Goal: Task Accomplishment & Management: Manage account settings

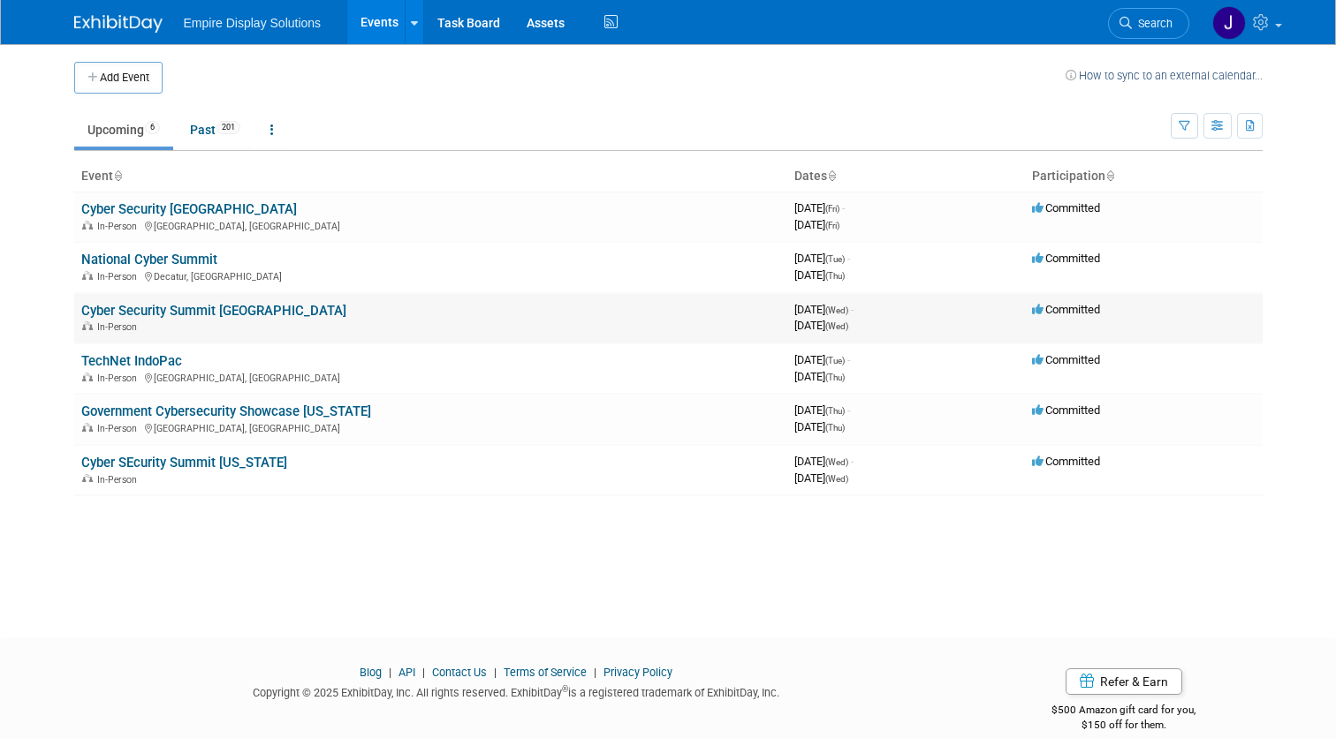
click at [200, 307] on link "Cyber Security Summit [GEOGRAPHIC_DATA]" at bounding box center [213, 311] width 265 height 16
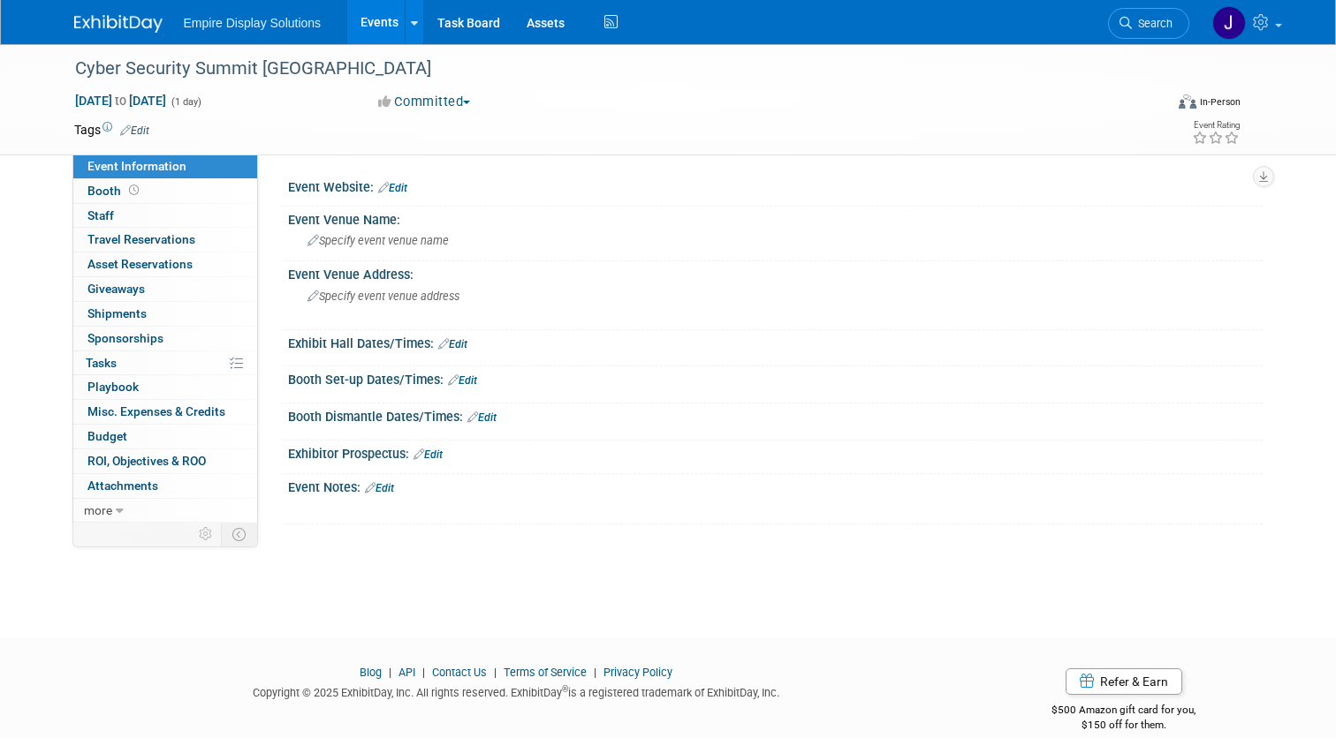
click at [405, 185] on link "Edit" at bounding box center [392, 188] width 29 height 12
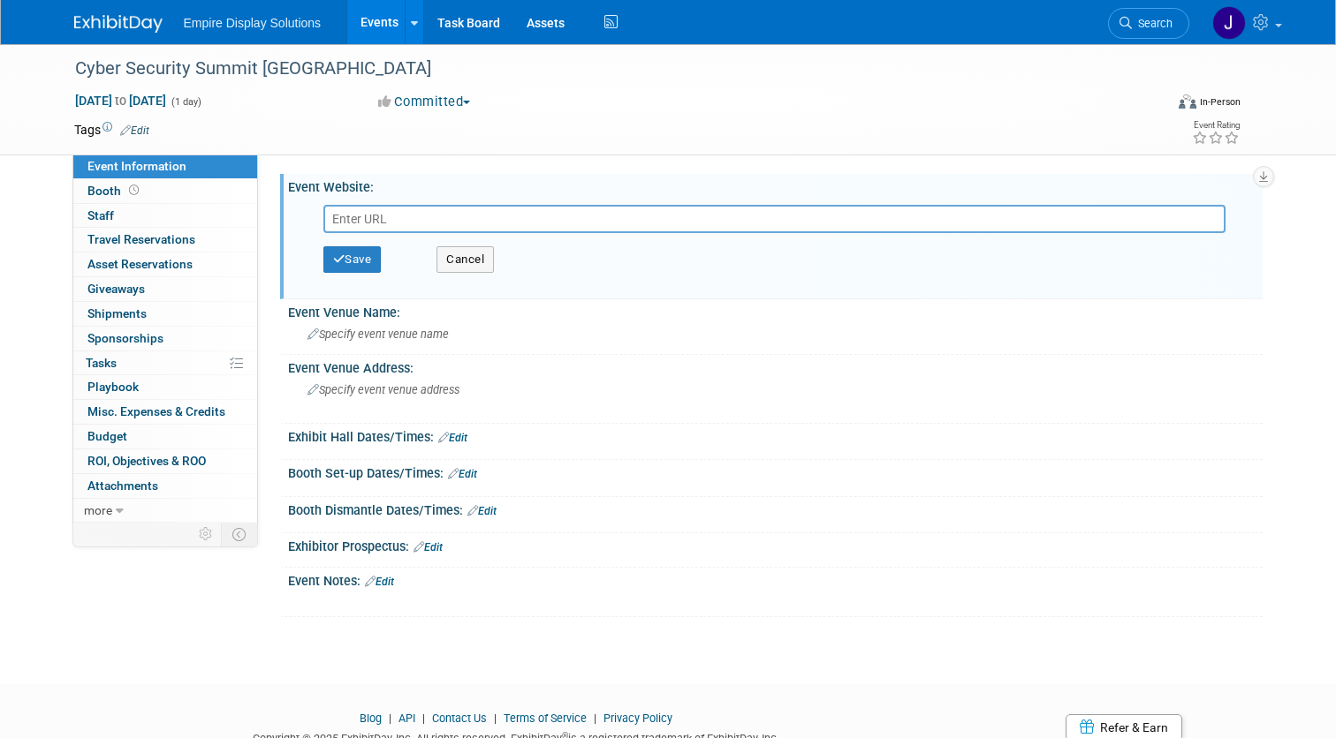
paste input "https://cybersecuritysummit.com/summit/siliconvalley25-oct/"
type input "https://cybersecuritysummit.com/summit/siliconvalley25-oct/"
click at [405, 331] on span "Specify event venue name" at bounding box center [377, 334] width 141 height 13
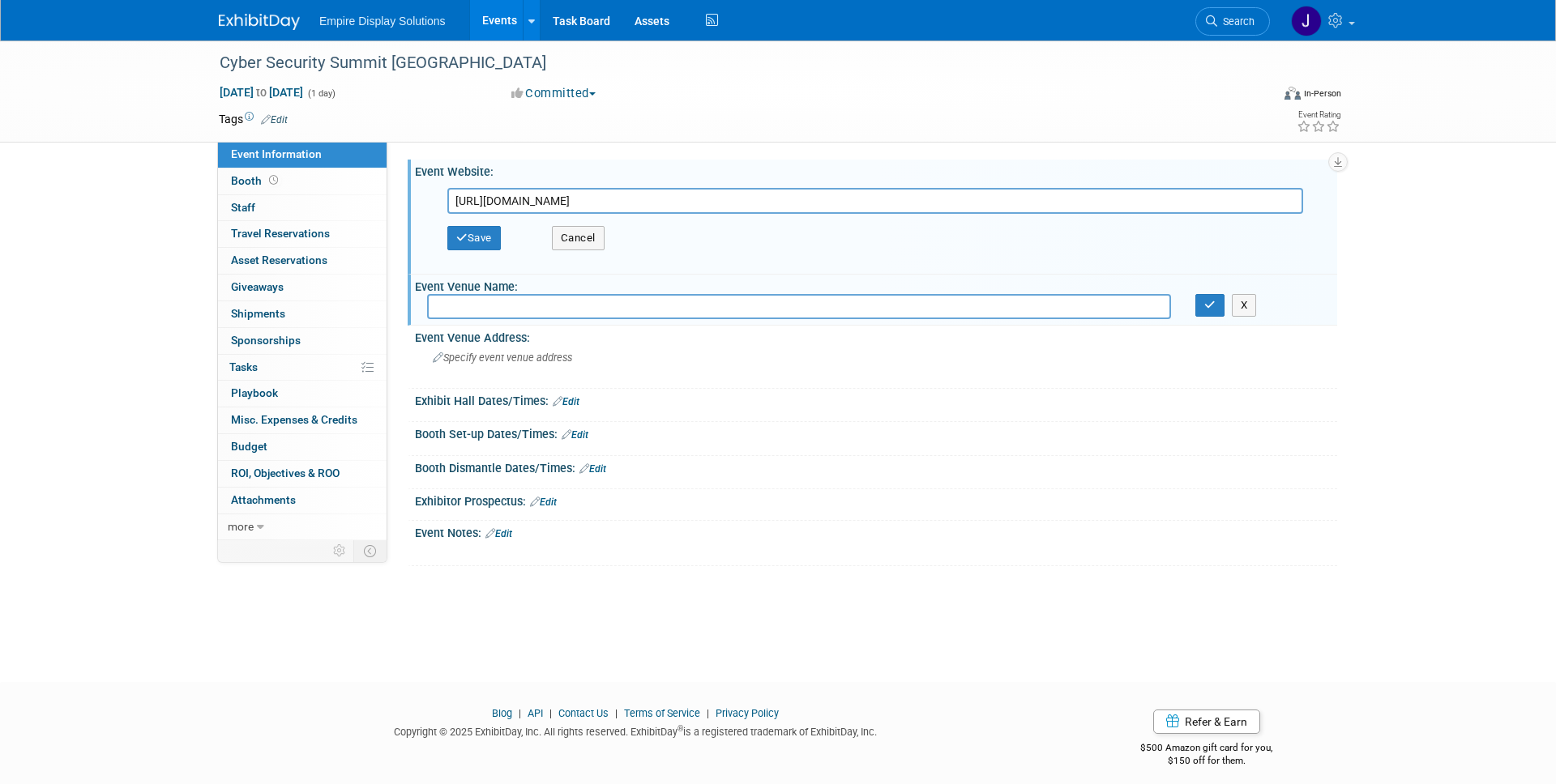
paste input "Santa Clara Marriott"
type input "Santa Clara Marriott"
click at [500, 352] on span "Specify event venue address" at bounding box center [503, 357] width 139 height 12
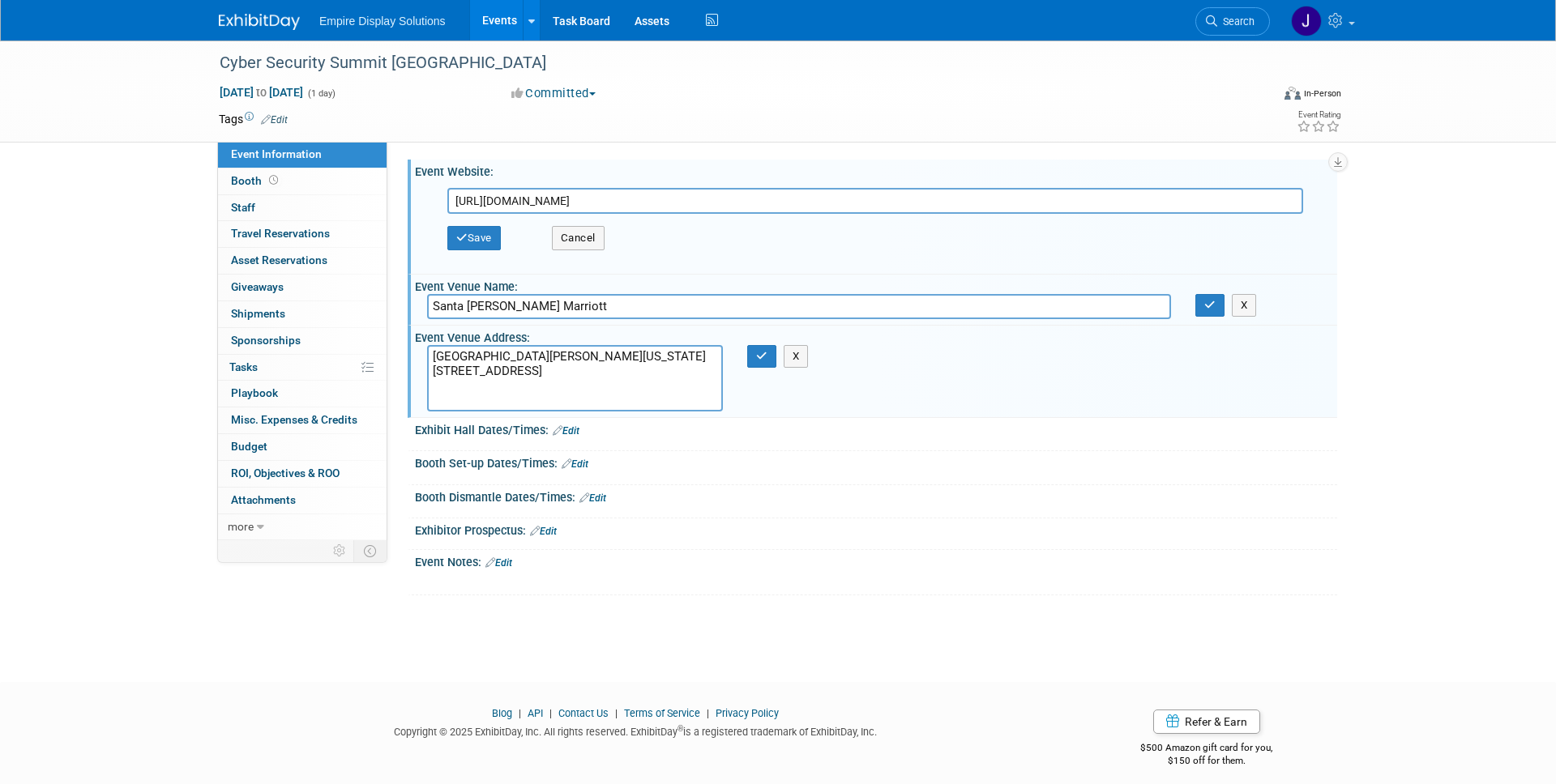
type textarea "Santa Clara Marriott California Ballroom 2700 Mission College Blvd Santa Clara,…"
click at [578, 434] on link "Edit" at bounding box center [565, 431] width 27 height 11
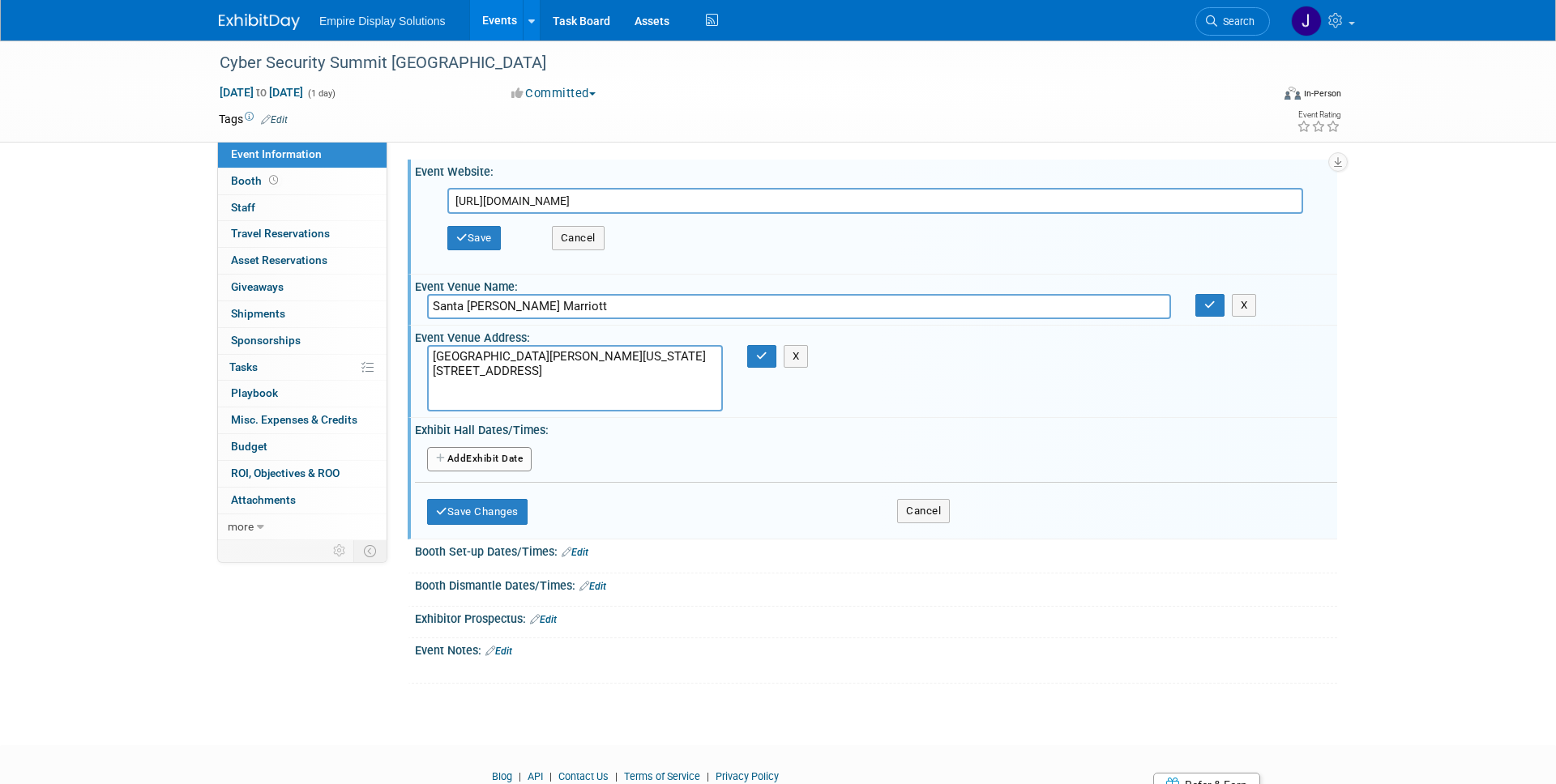
click at [509, 454] on button "Add Another Exhibit Date" at bounding box center [480, 459] width 105 height 25
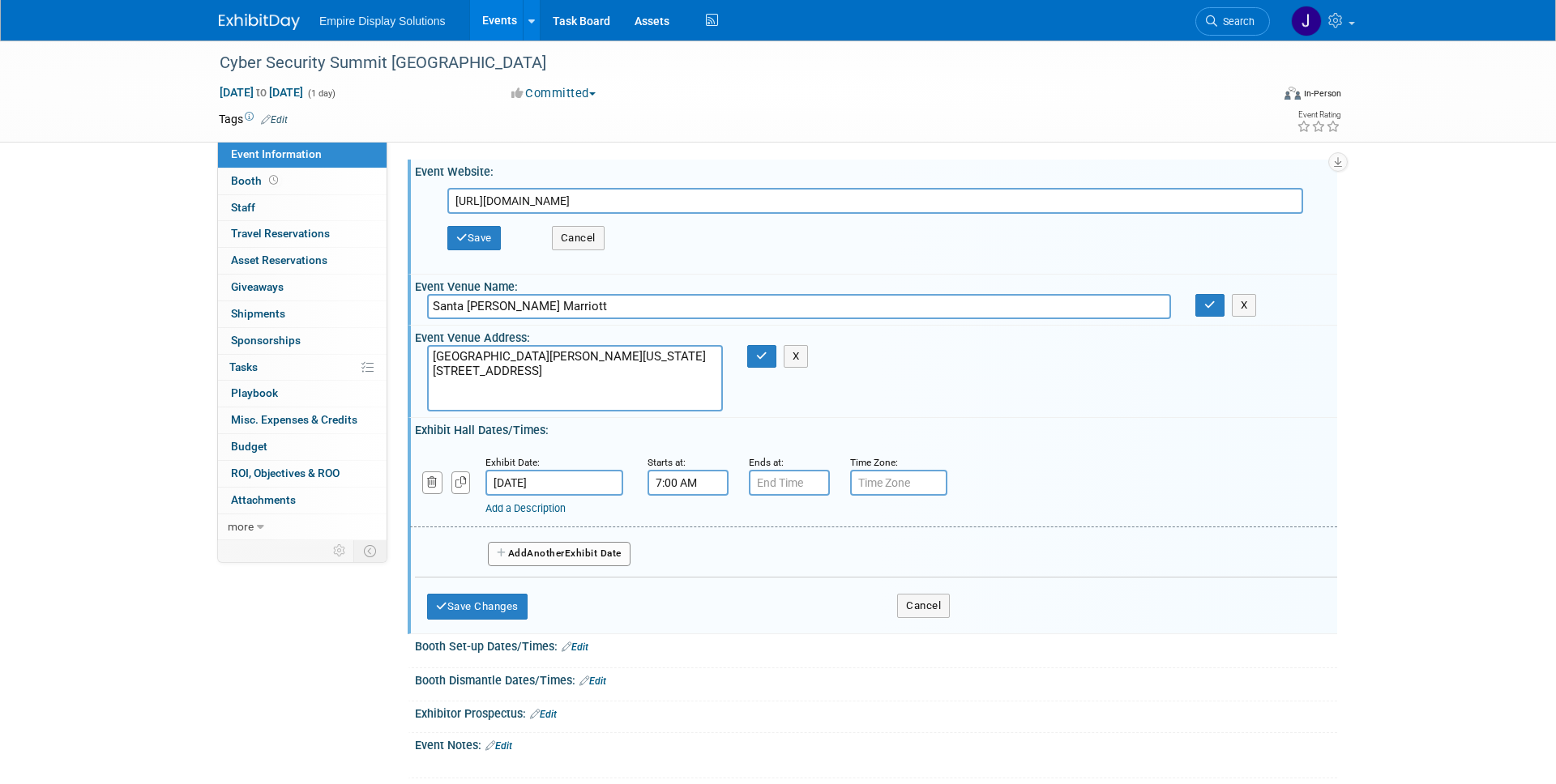
click at [684, 481] on input "7:00 AM" at bounding box center [688, 482] width 81 height 26
click at [663, 480] on input "7:00 AM" at bounding box center [688, 482] width 81 height 26
click at [669, 482] on input "6:00 AM" at bounding box center [688, 482] width 81 height 26
type input "6:30 AM"
type input "7:00 PM"
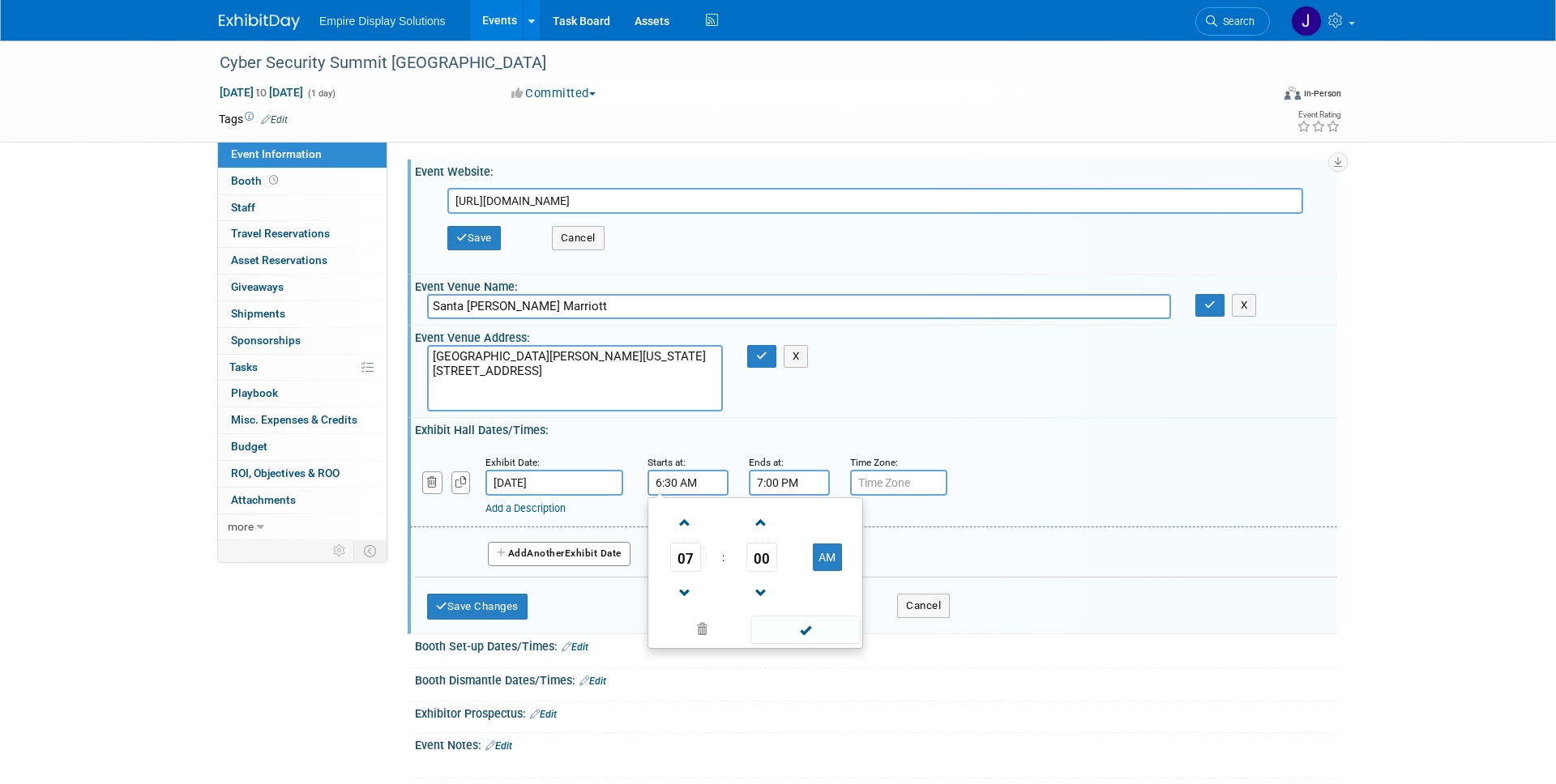
click at [781, 487] on input "7:00 PM" at bounding box center [789, 482] width 81 height 26
click at [663, 484] on input "6:30 AM" at bounding box center [688, 482] width 81 height 26
type input "7:30 AM"
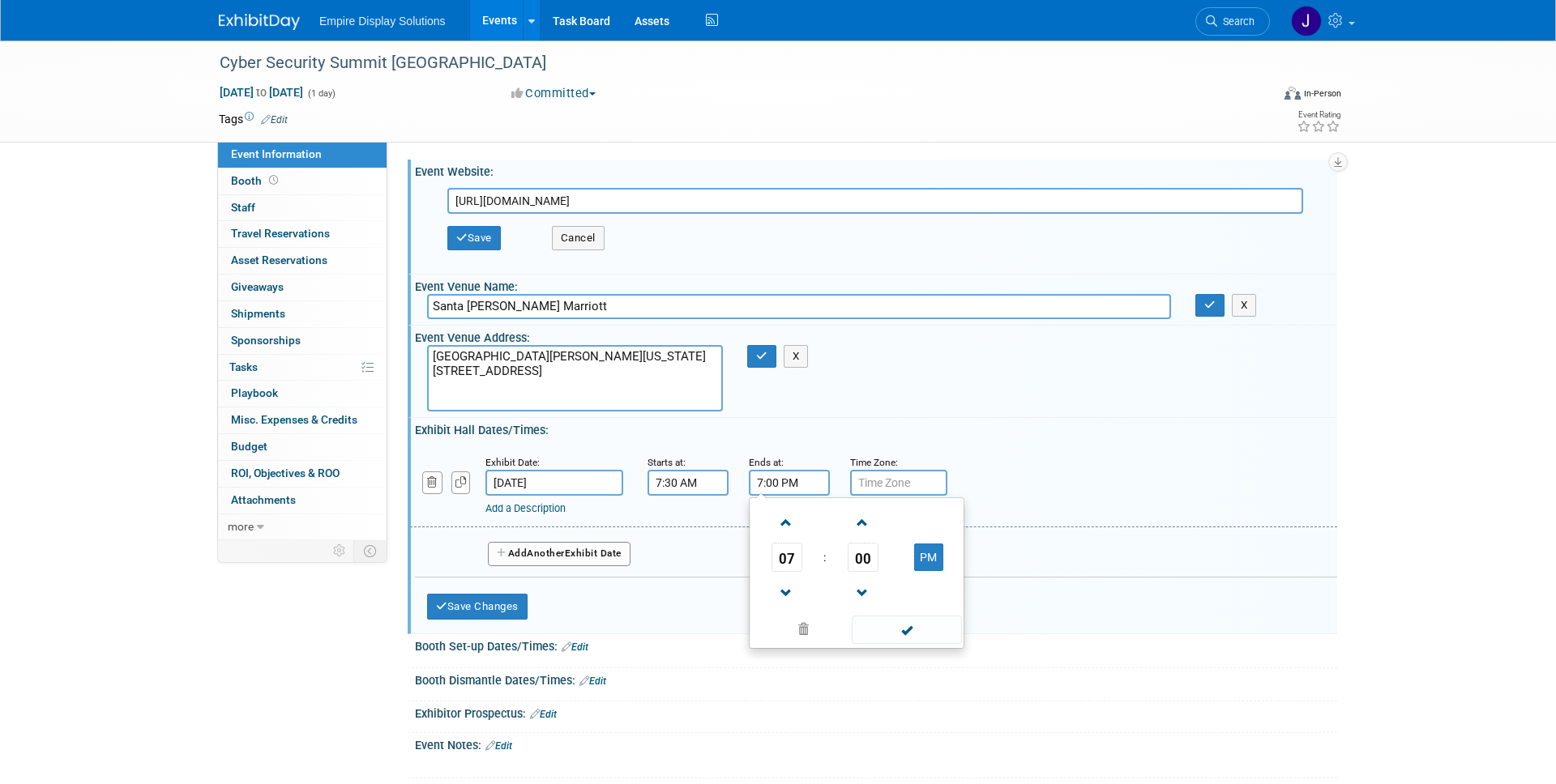
click at [761, 480] on input "7:00 PM" at bounding box center [789, 482] width 81 height 26
type input "6:00 PM"
click at [923, 483] on input "text" at bounding box center [899, 482] width 97 height 26
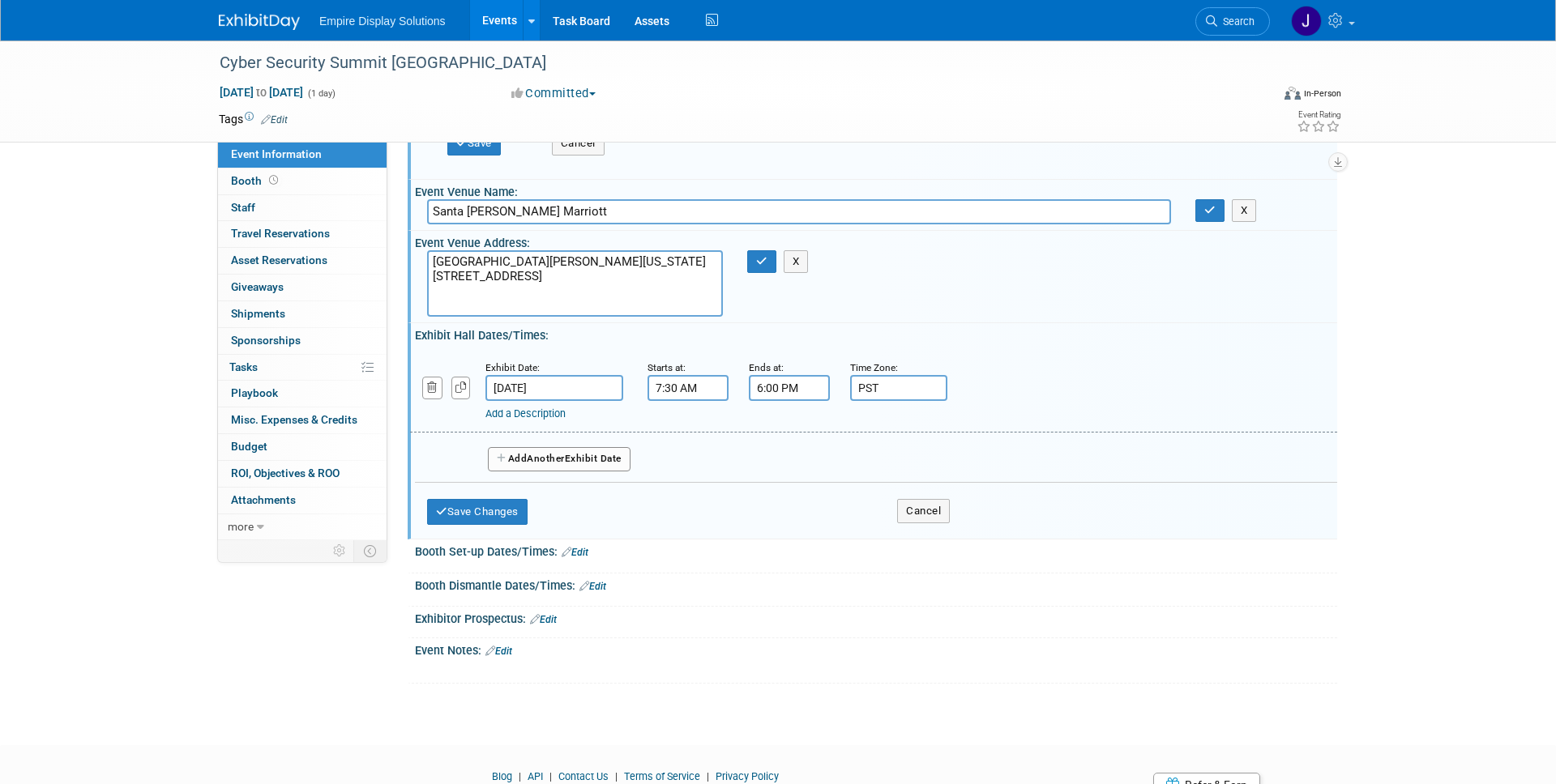
scroll to position [105, 0]
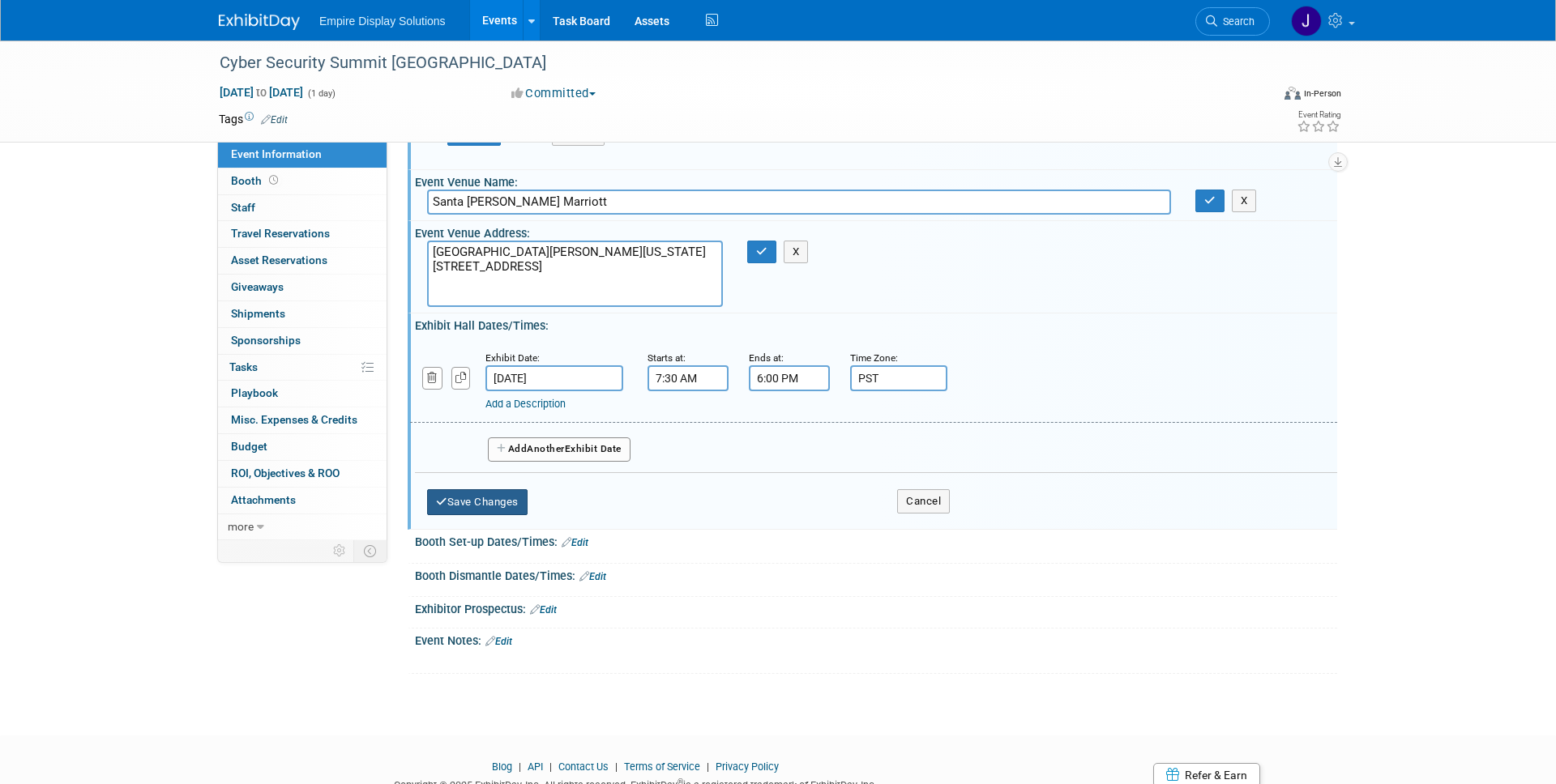
type input "PST"
click at [483, 496] on button "Save Changes" at bounding box center [478, 502] width 101 height 26
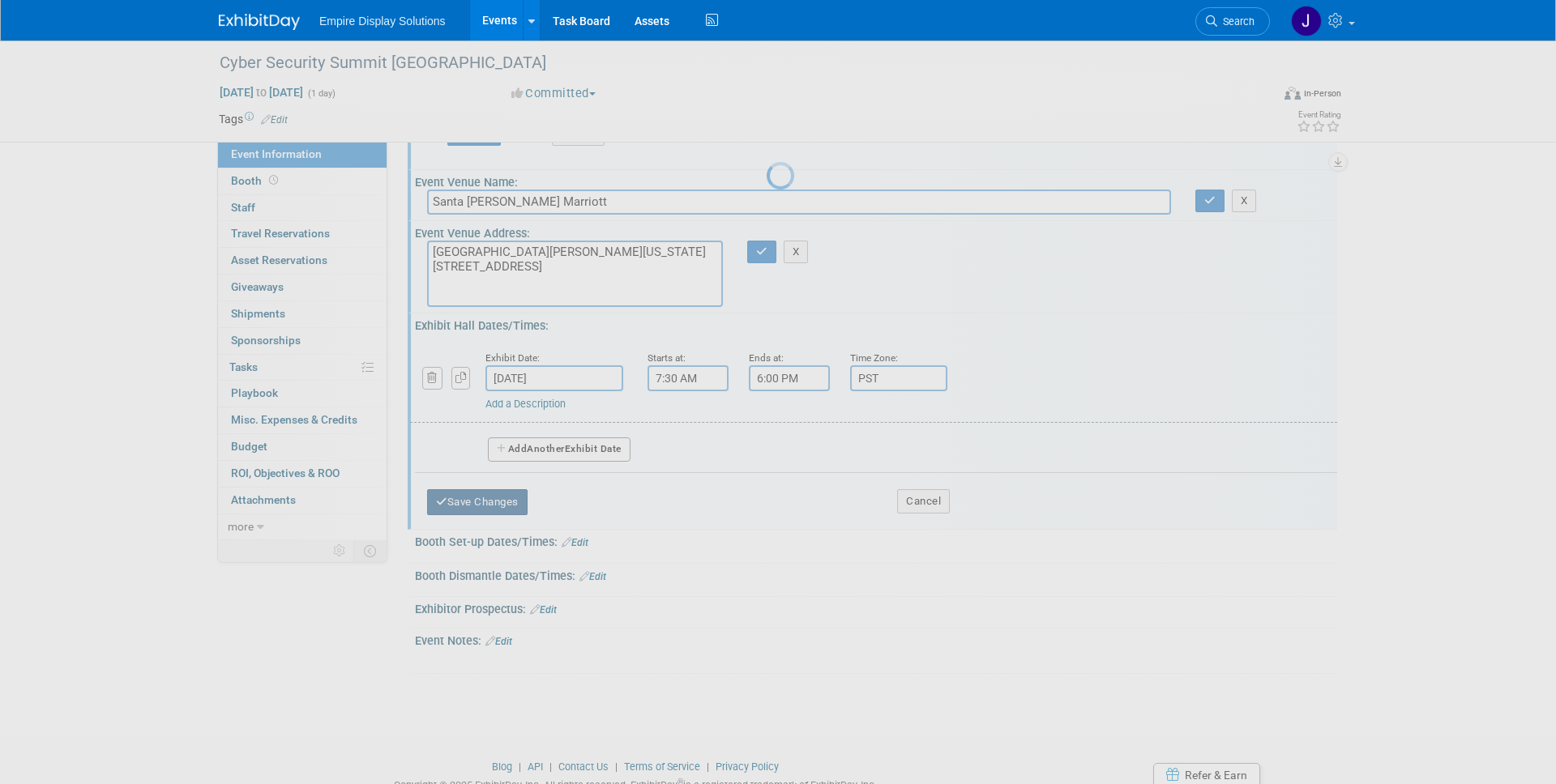
scroll to position [11, 0]
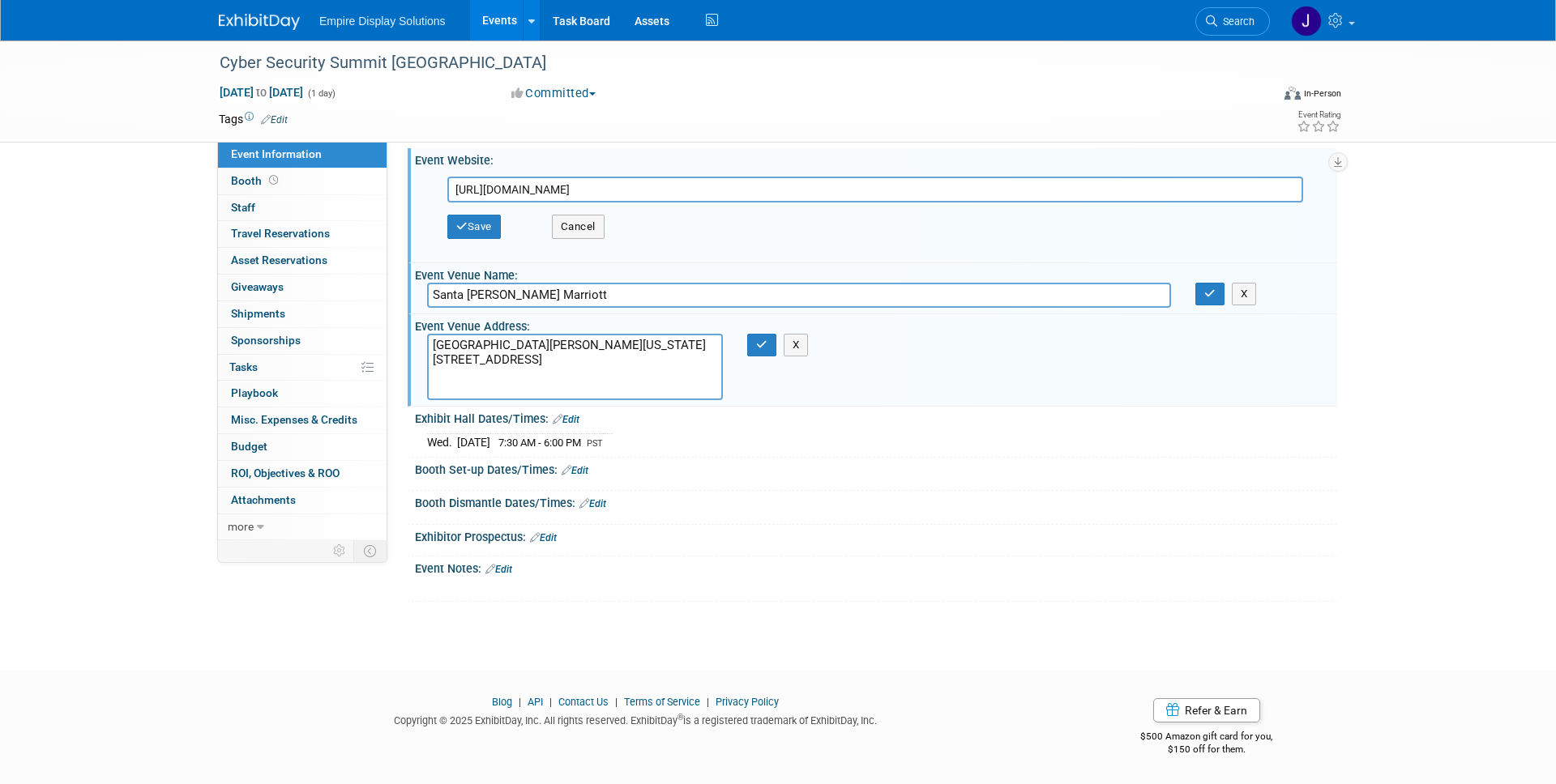
click at [588, 466] on link "Edit" at bounding box center [574, 470] width 27 height 11
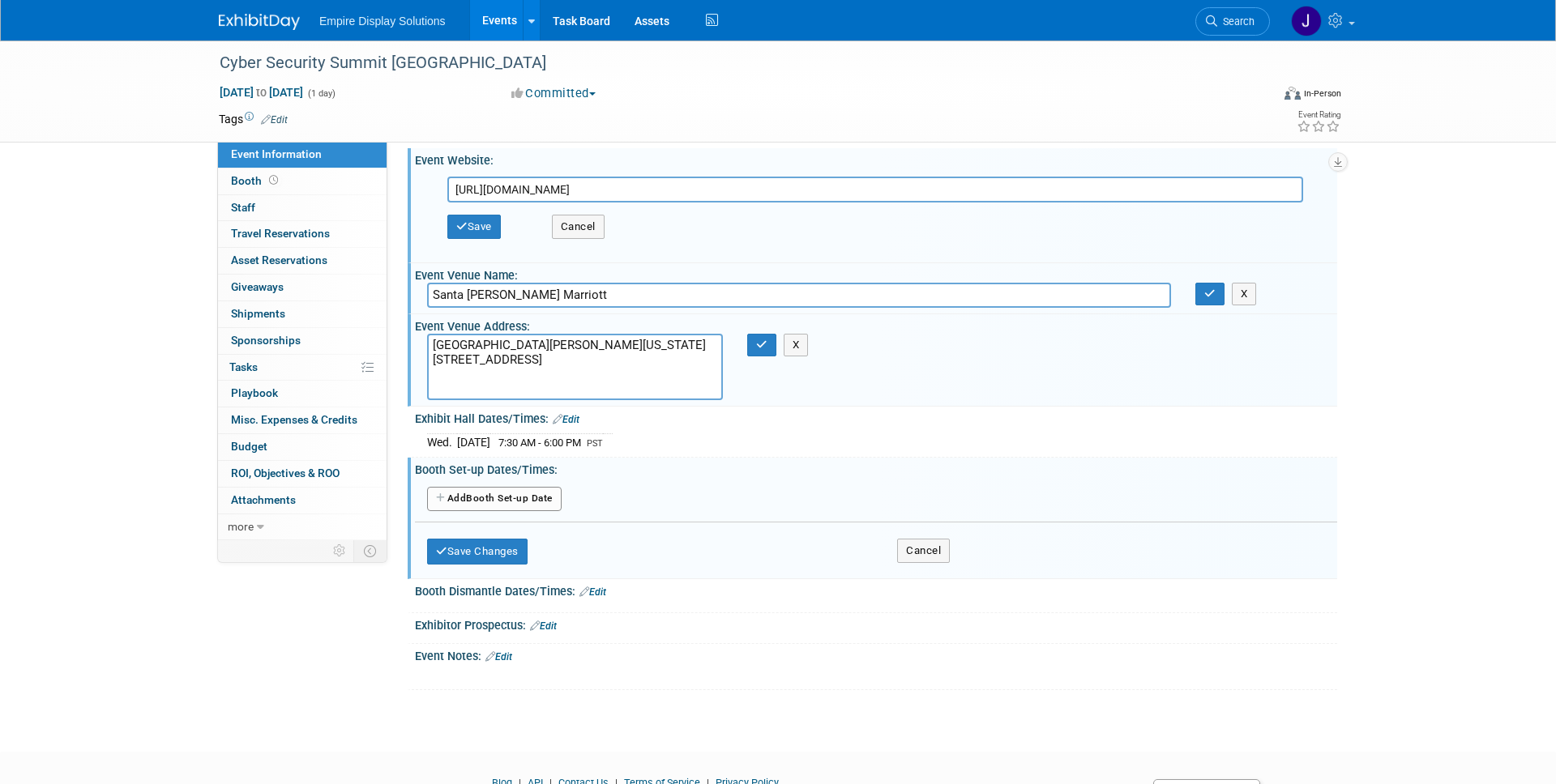
click at [502, 493] on button "Add Another Booth Set-up Date" at bounding box center [495, 499] width 135 height 25
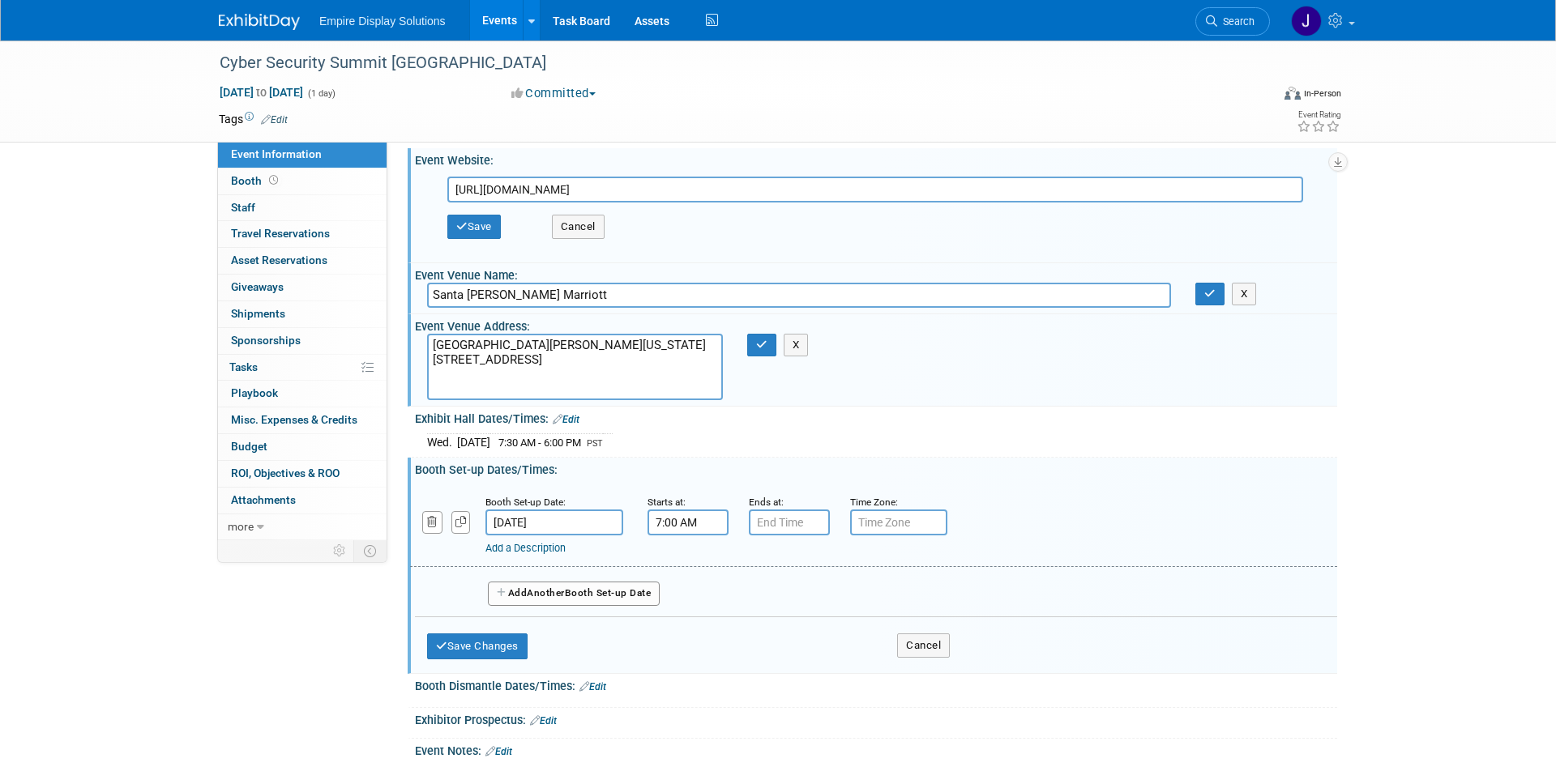
click at [702, 521] on input "7:00 AM" at bounding box center [688, 523] width 81 height 26
drag, startPoint x: 721, startPoint y: 521, endPoint x: 627, endPoint y: 519, distance: 94.0
click at [627, 519] on div "Booth Set-up Date: Oct 8, 2025 Starts at: 7:00 AM6:30 07 : 00 AM 12 01 02 03 04…" at bounding box center [873, 525] width 928 height 83
type input "6:30 AM"
type input "7:30 AM"
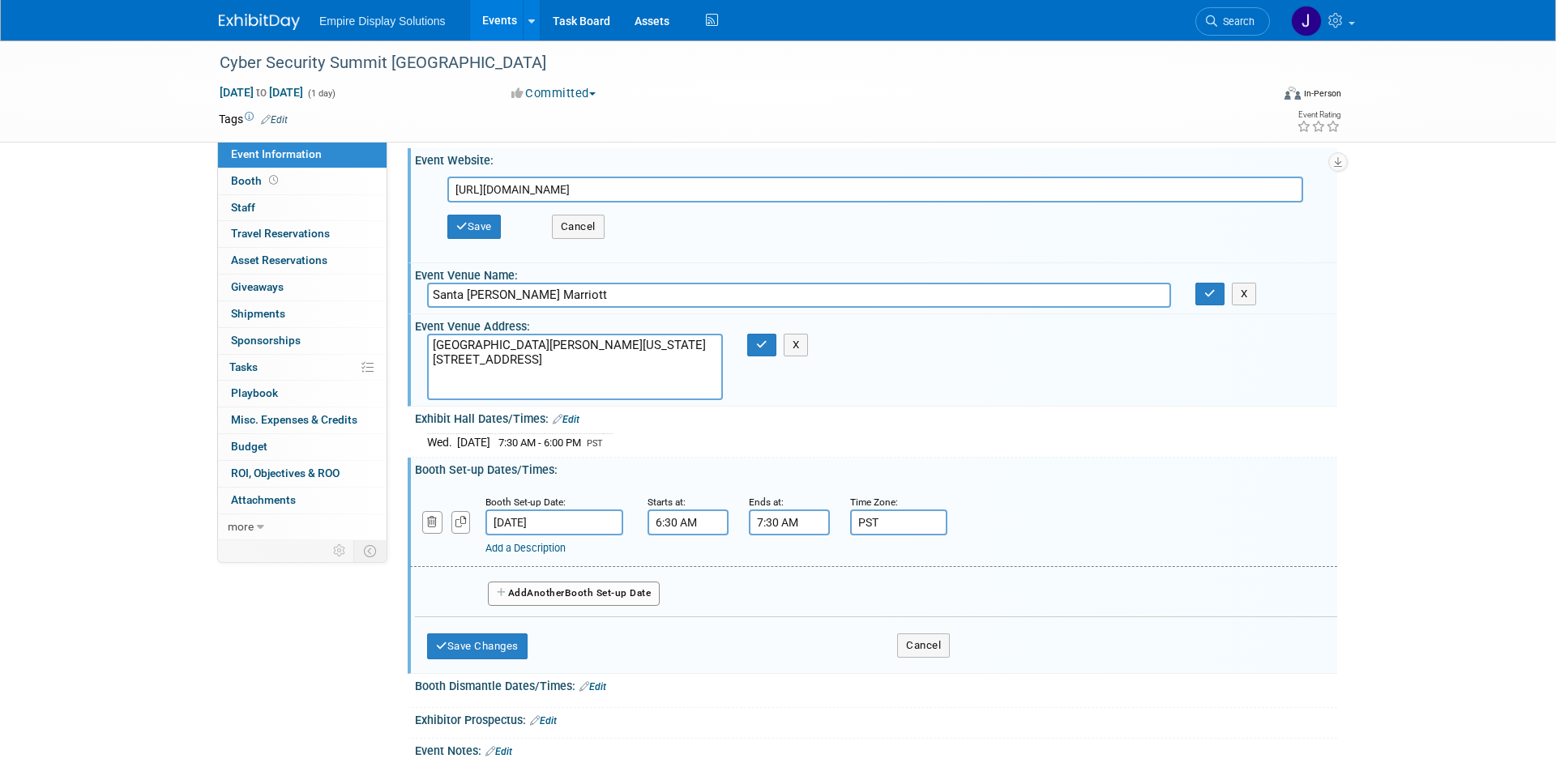
scroll to position [30, 0]
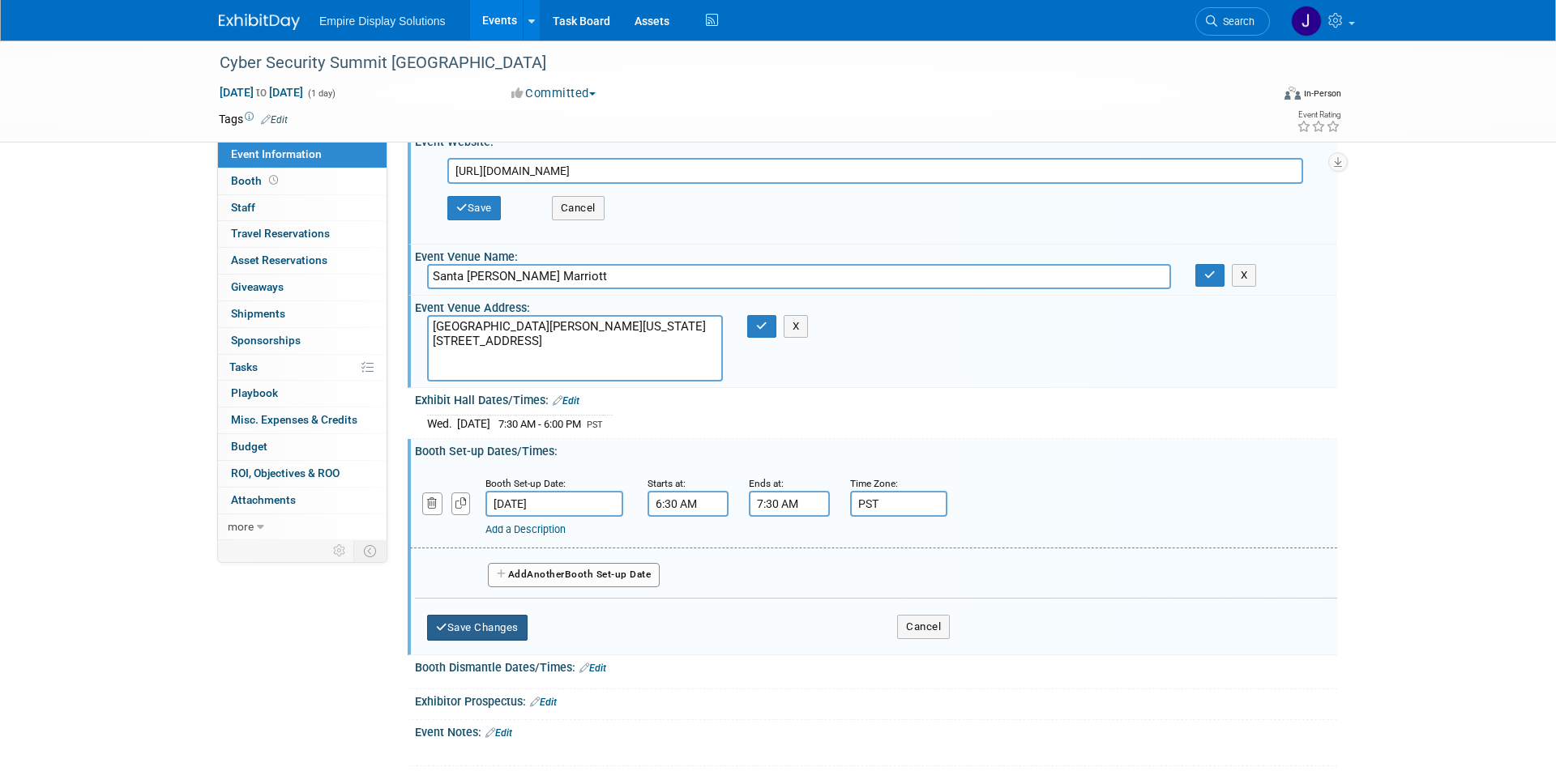
type input "PST"
click at [494, 624] on button "Save Changes" at bounding box center [478, 627] width 101 height 26
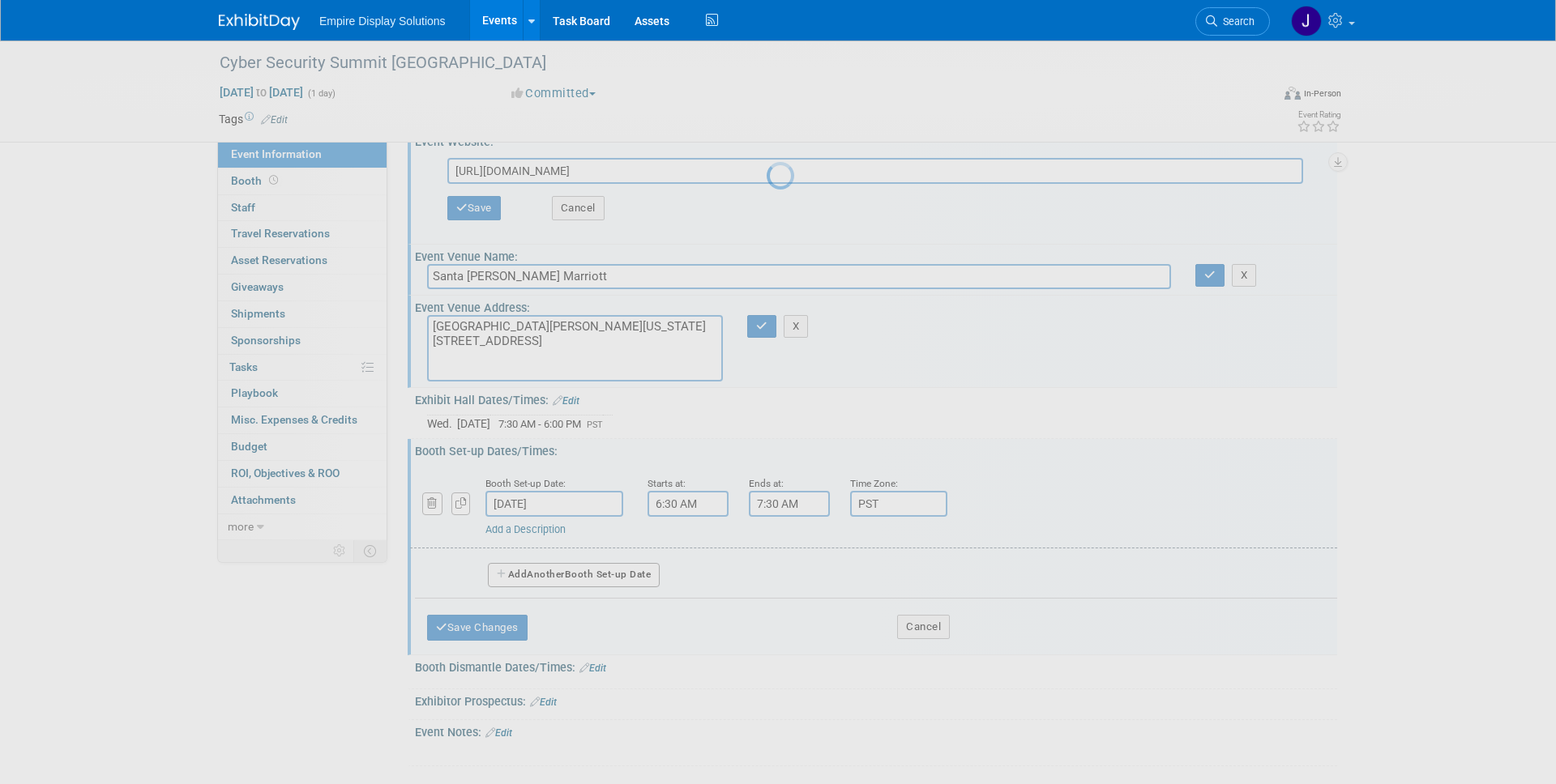
scroll to position [11, 0]
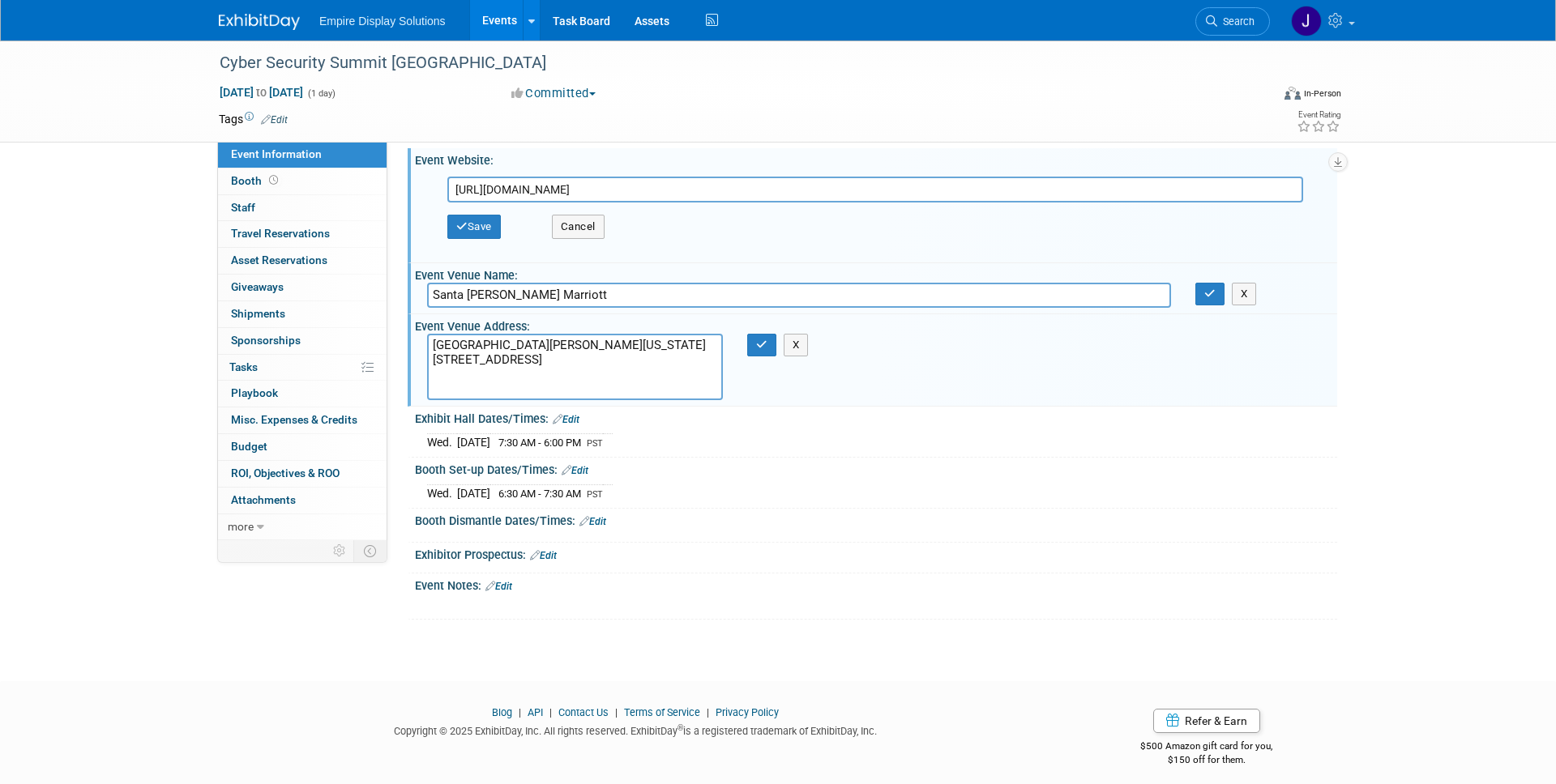
click at [601, 522] on link "Edit" at bounding box center [593, 522] width 27 height 11
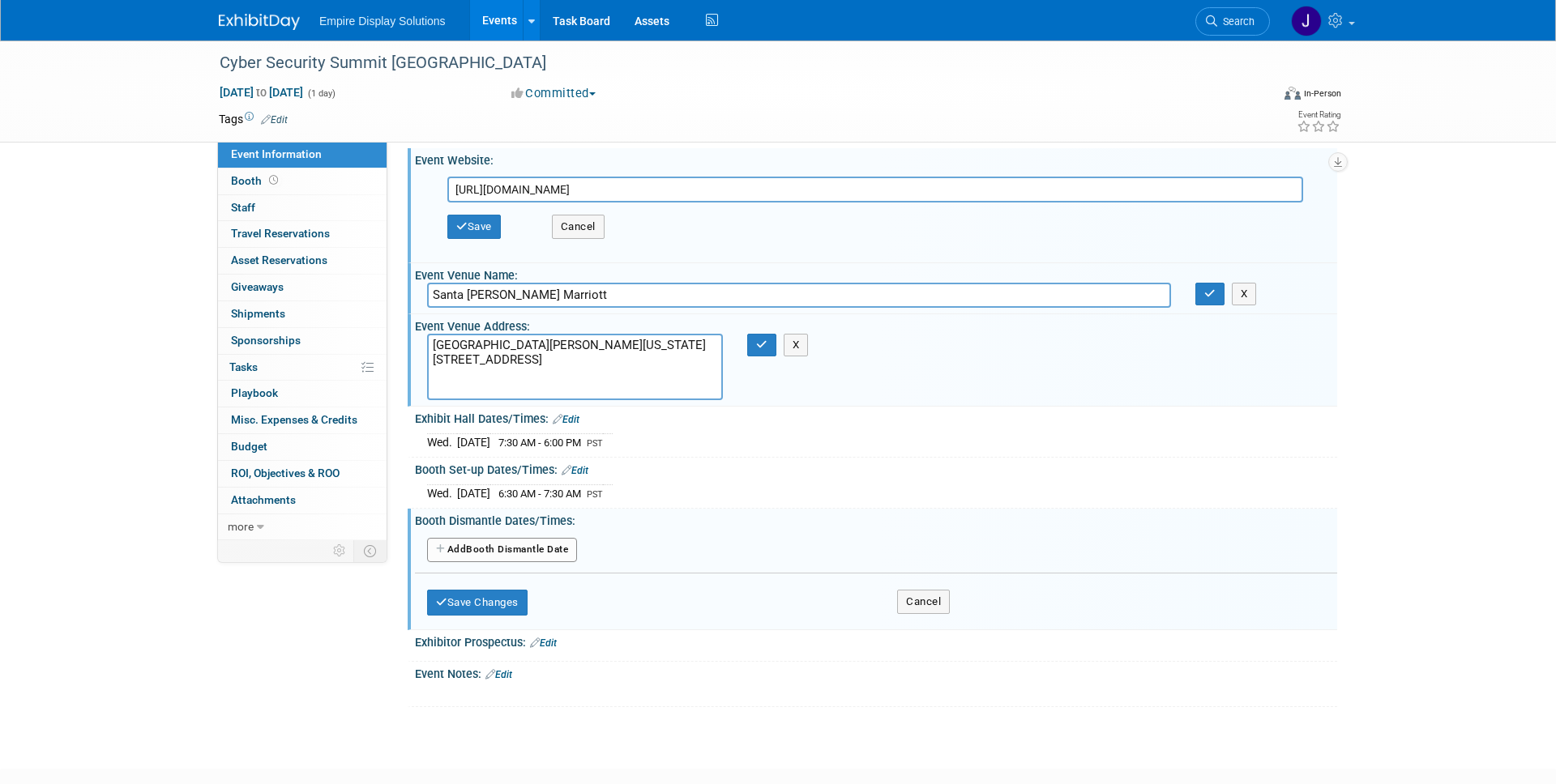
click at [496, 547] on button "Add Another Booth Dismantle Date" at bounding box center [502, 550] width 150 height 25
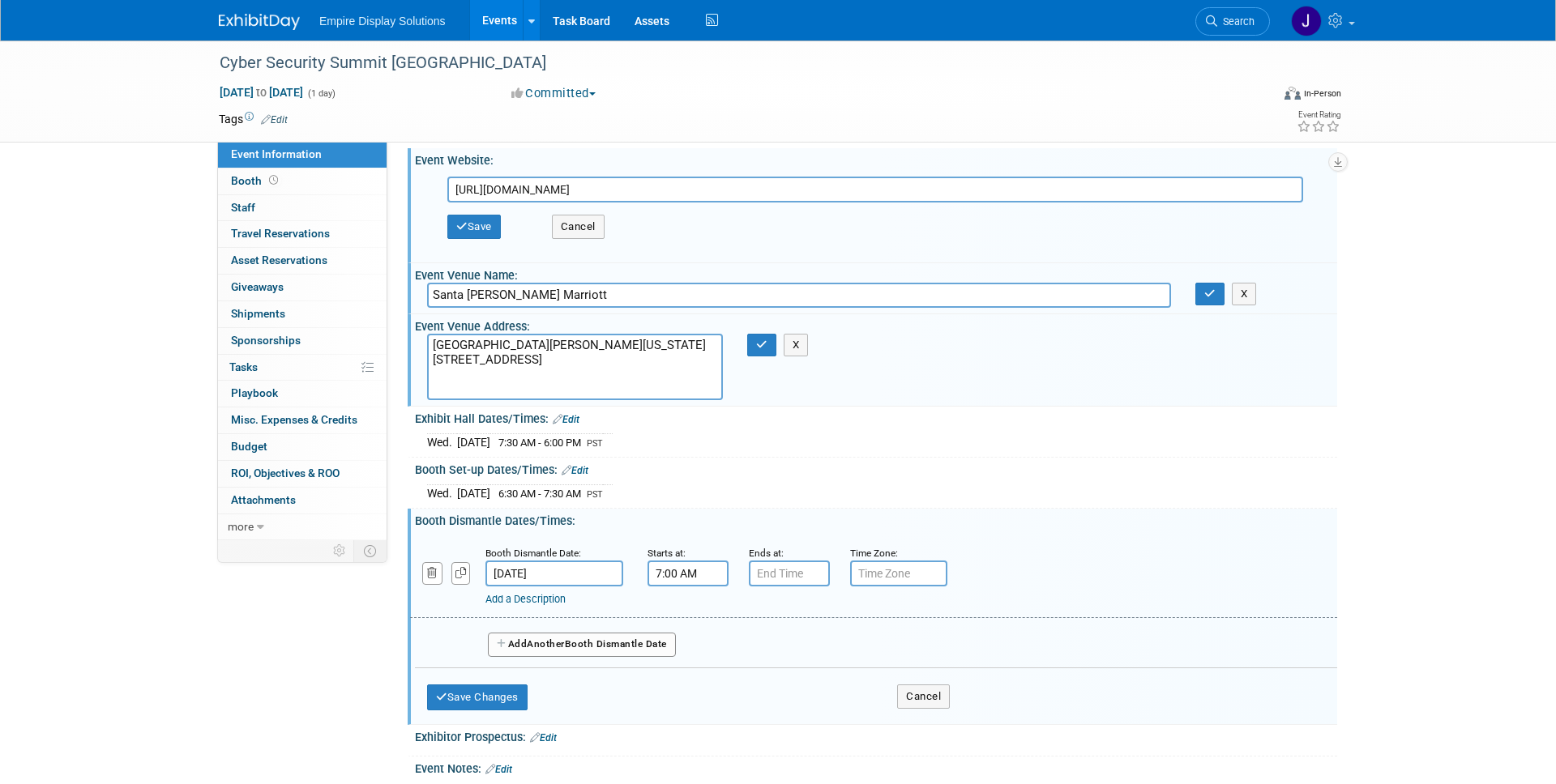
click at [665, 573] on input "7:00 AM" at bounding box center [688, 573] width 81 height 26
click at [665, 572] on input "7:00 AM" at bounding box center [688, 573] width 81 height 26
click at [661, 572] on input "7:00 AM" at bounding box center [688, 573] width 81 height 26
click at [680, 572] on input "6:00 AM" at bounding box center [688, 573] width 81 height 26
click at [687, 572] on input "6:00 AM" at bounding box center [688, 573] width 81 height 26
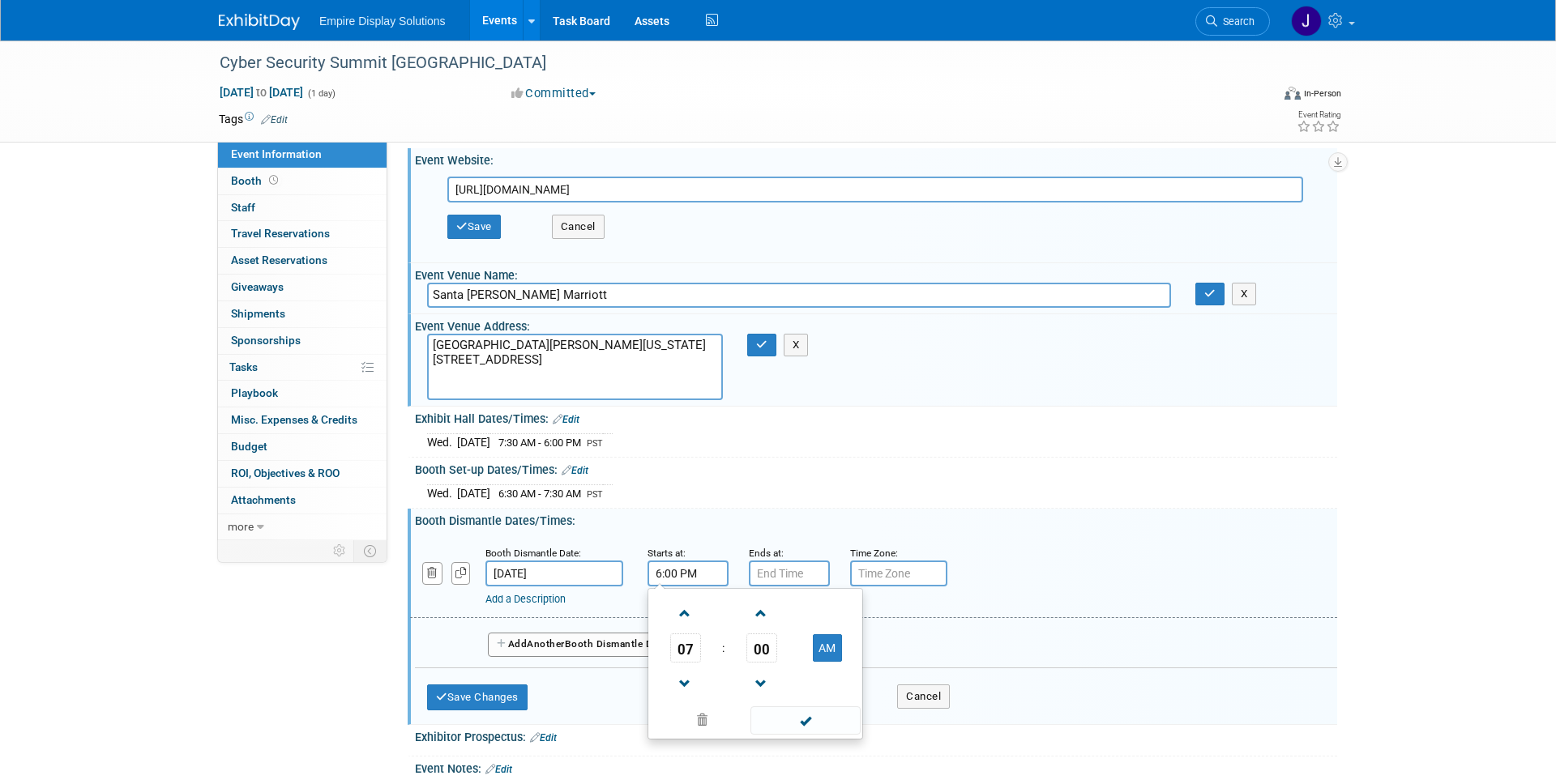
type input "6:00 PM"
click at [760, 575] on input "7:00 PM" at bounding box center [789, 573] width 81 height 26
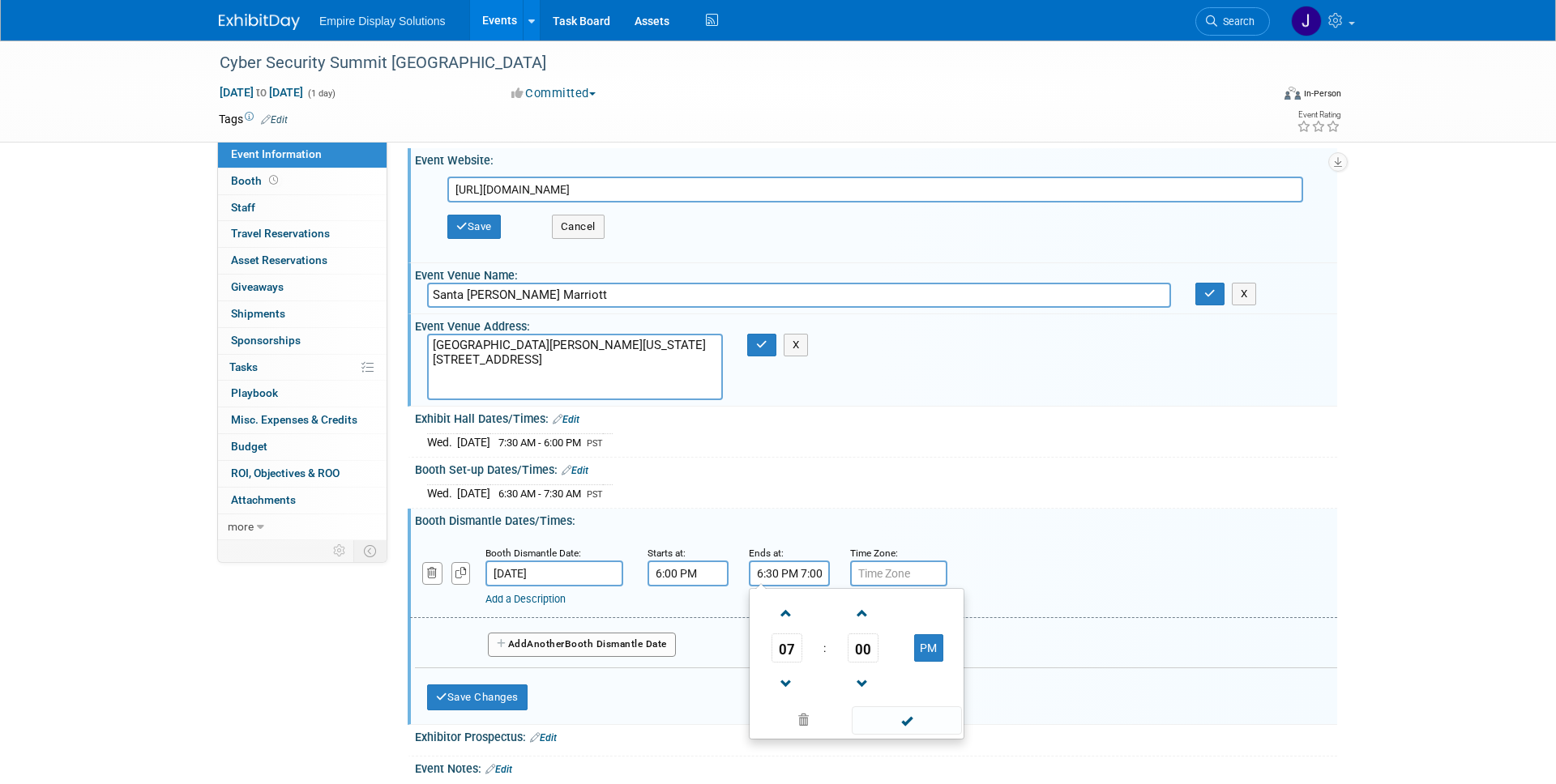
scroll to position [0, 21]
drag, startPoint x: 803, startPoint y: 573, endPoint x: 888, endPoint y: 573, distance: 85.0
click at [888, 573] on div "Booth Dismantle Date: Oct 8, 2025 Starts at: 6:00 PM Ends at: 6:30 PM 7:00 PM 0…" at bounding box center [873, 577] width 928 height 83
type input "6:30 PM"
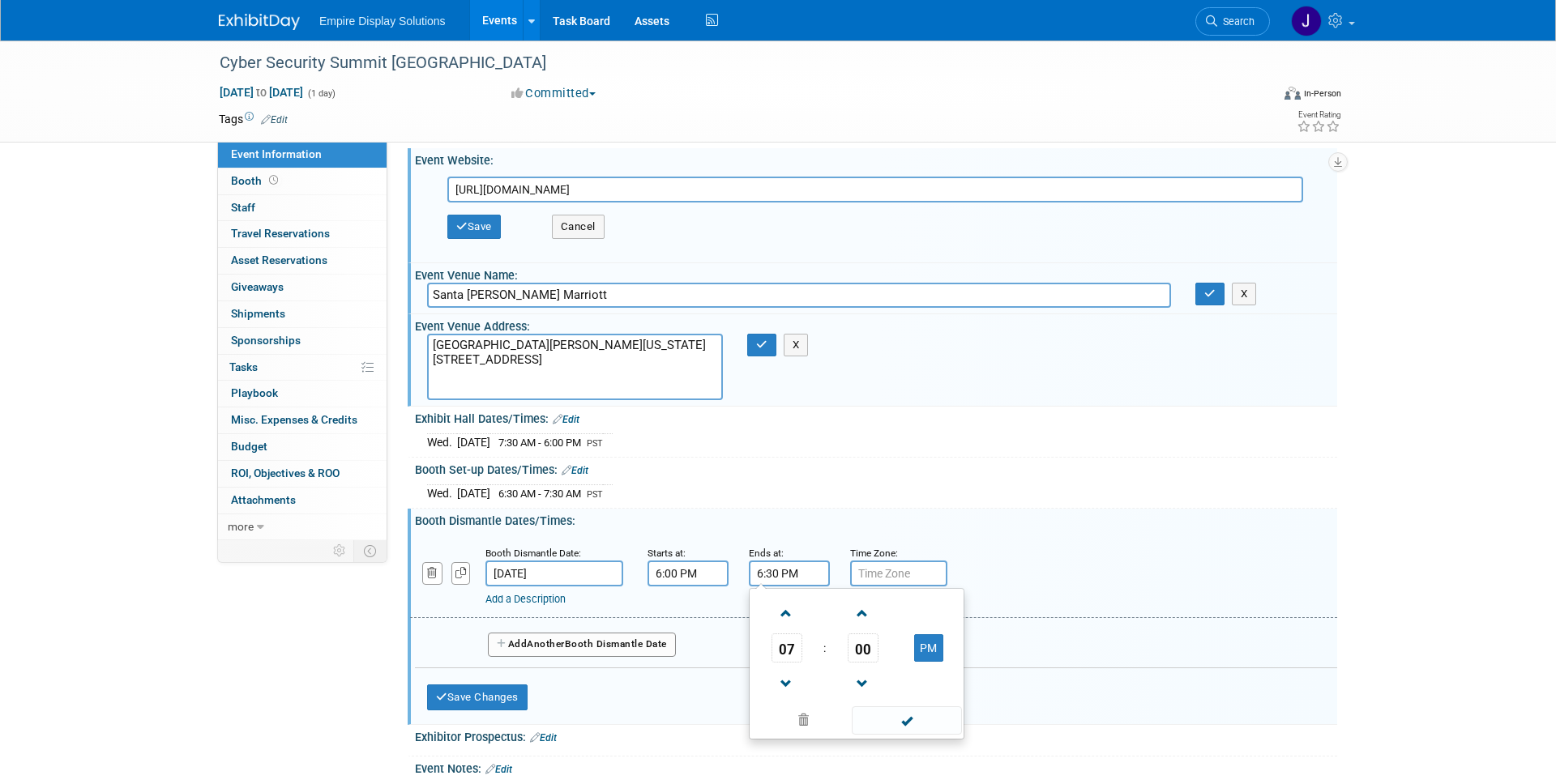
click at [917, 575] on input "text" at bounding box center [899, 573] width 97 height 26
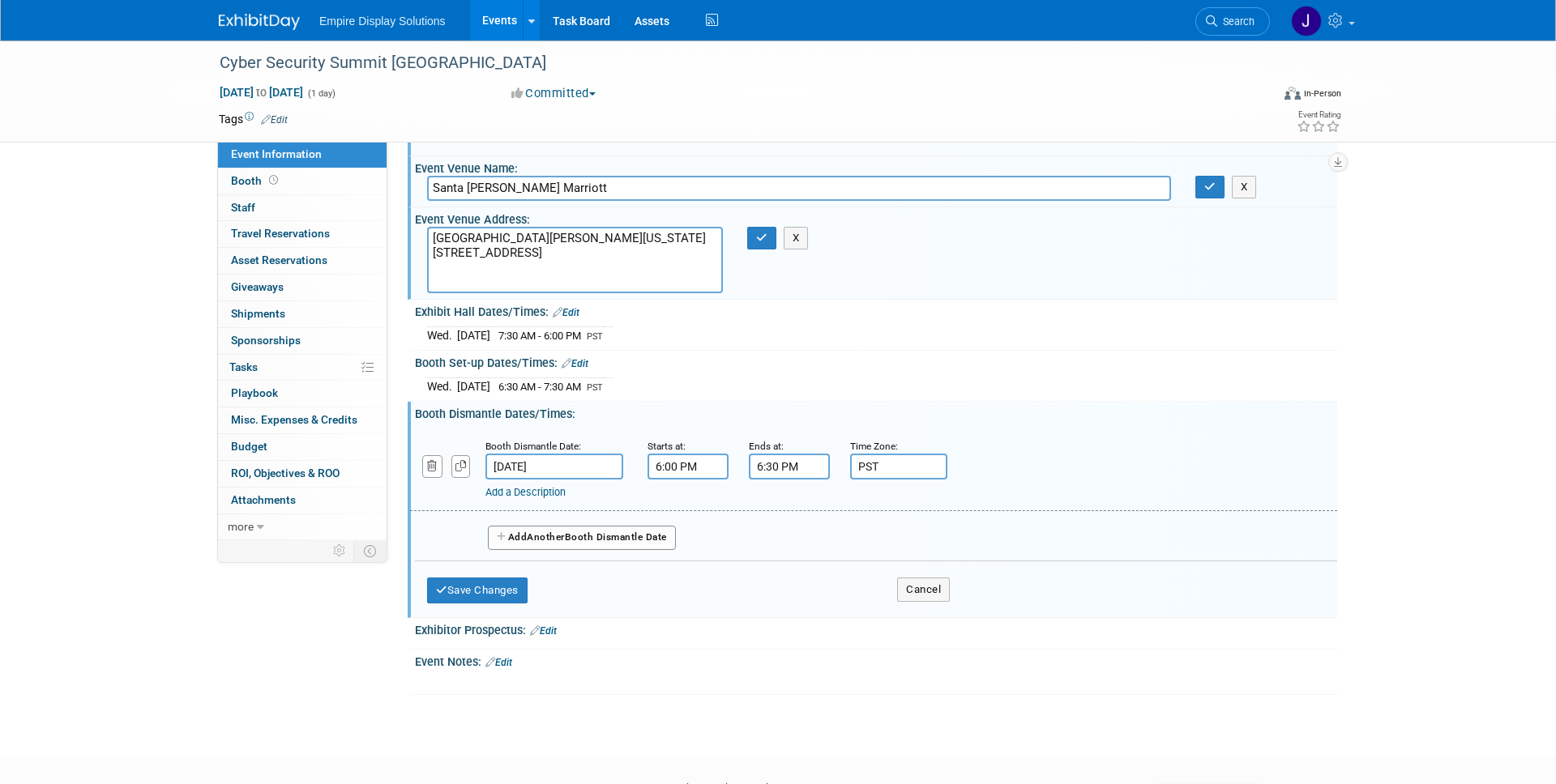
scroll to position [149, 0]
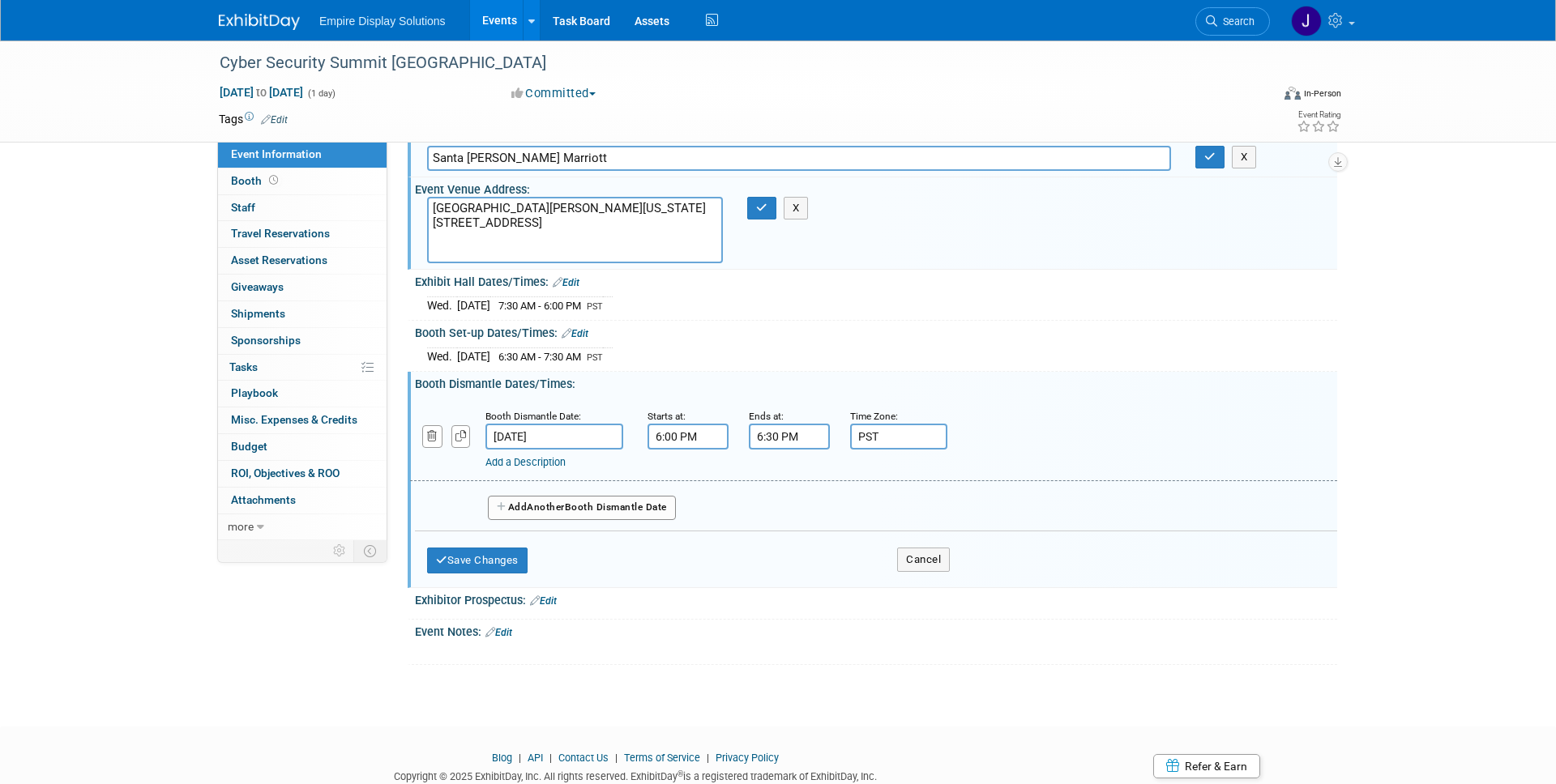
type input "PST"
click at [470, 565] on button "Save Changes" at bounding box center [478, 560] width 101 height 26
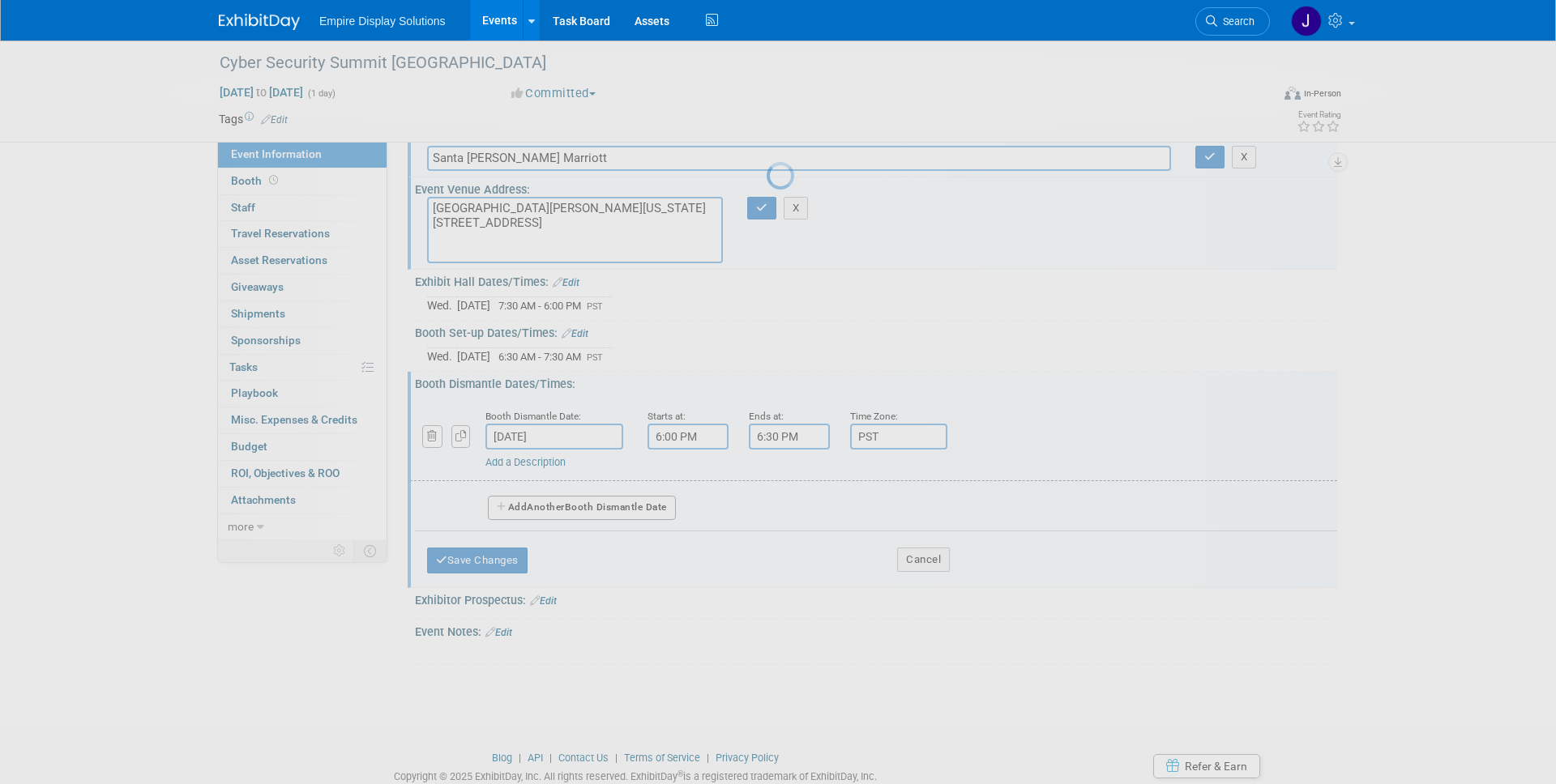
scroll to position [17, 0]
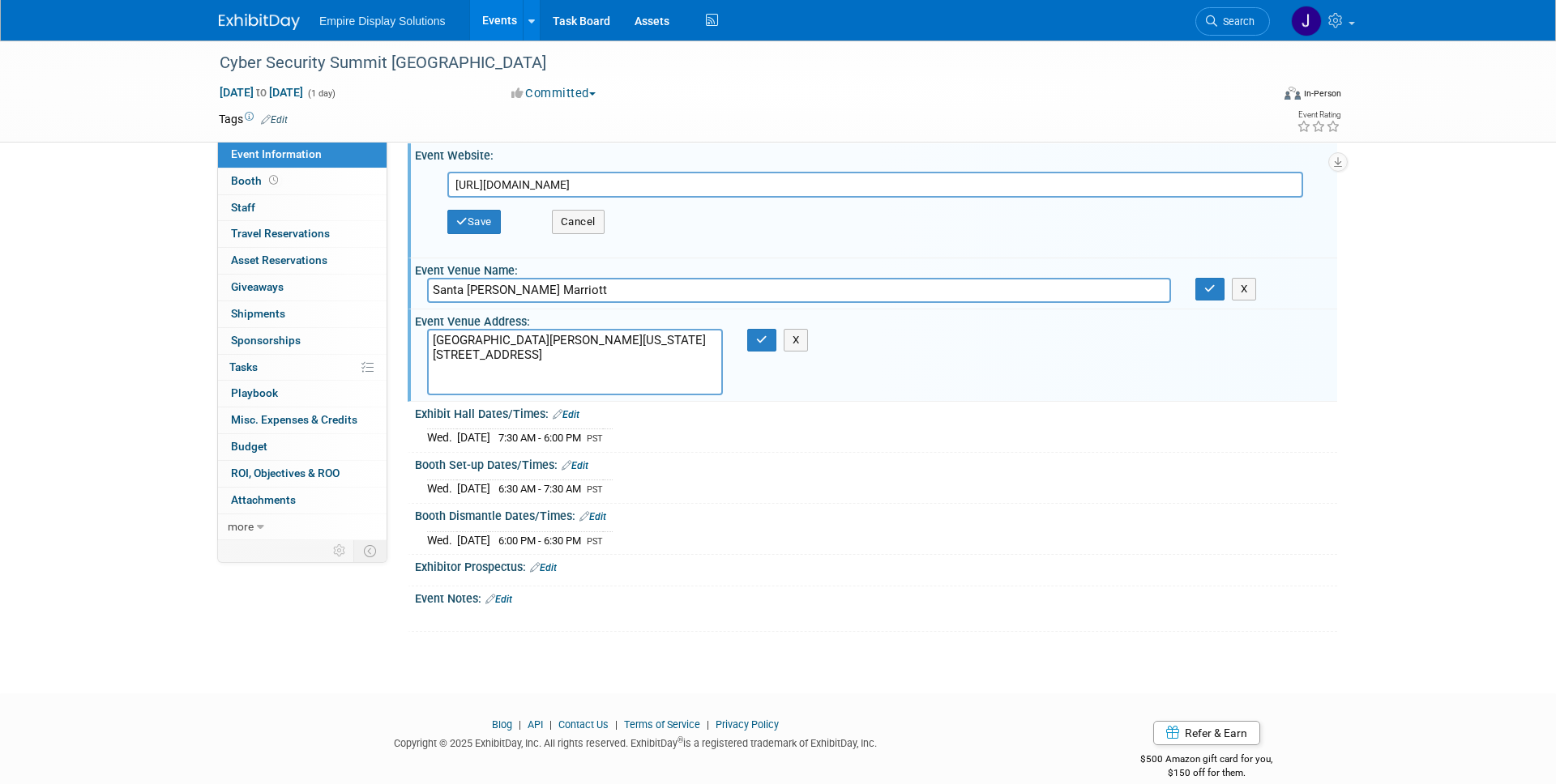
click at [549, 566] on link "Edit" at bounding box center [543, 568] width 27 height 11
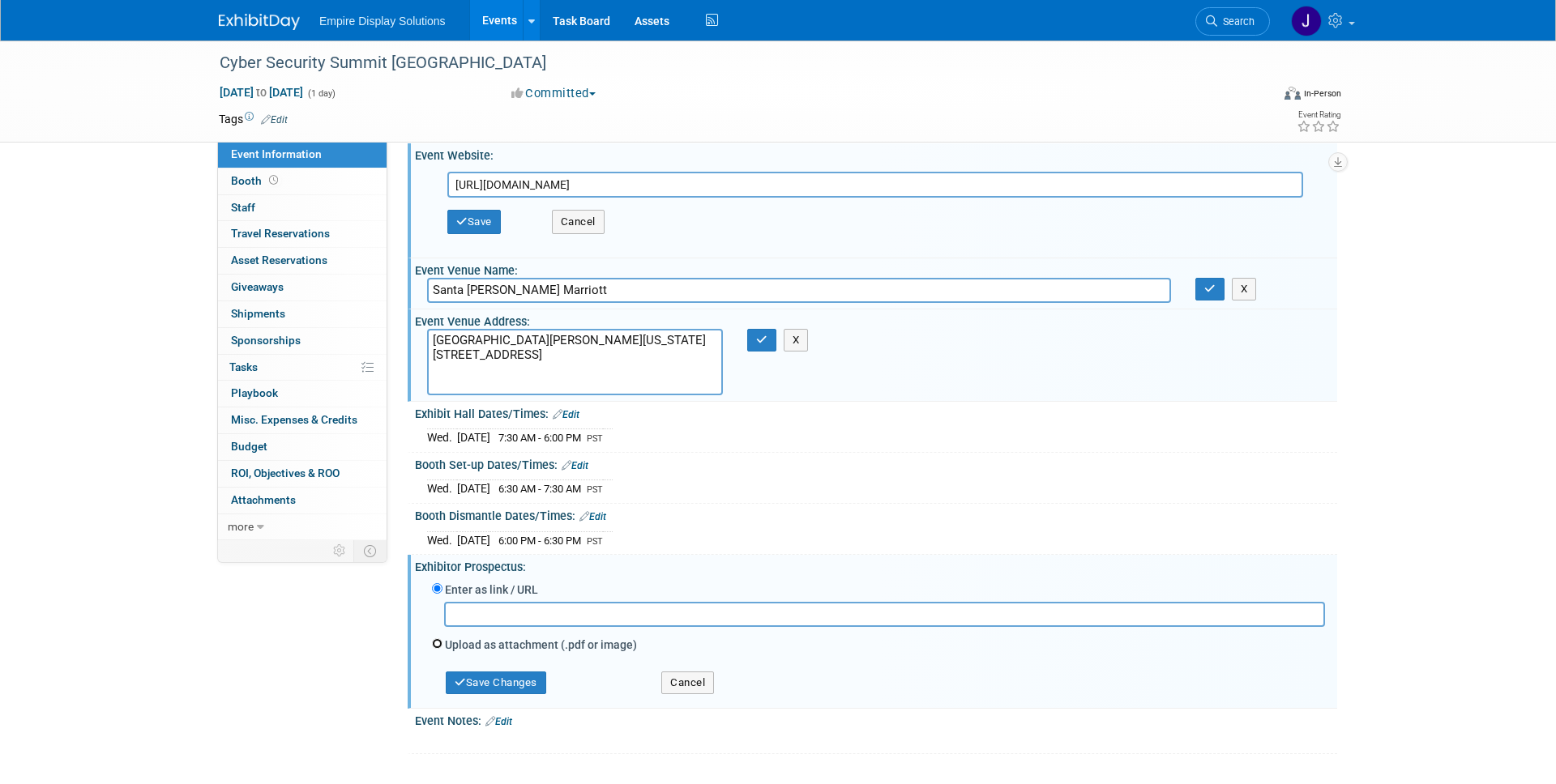
click at [434, 641] on input "Upload as attachment (.pdf or image)" at bounding box center [437, 643] width 10 height 10
radio input "true"
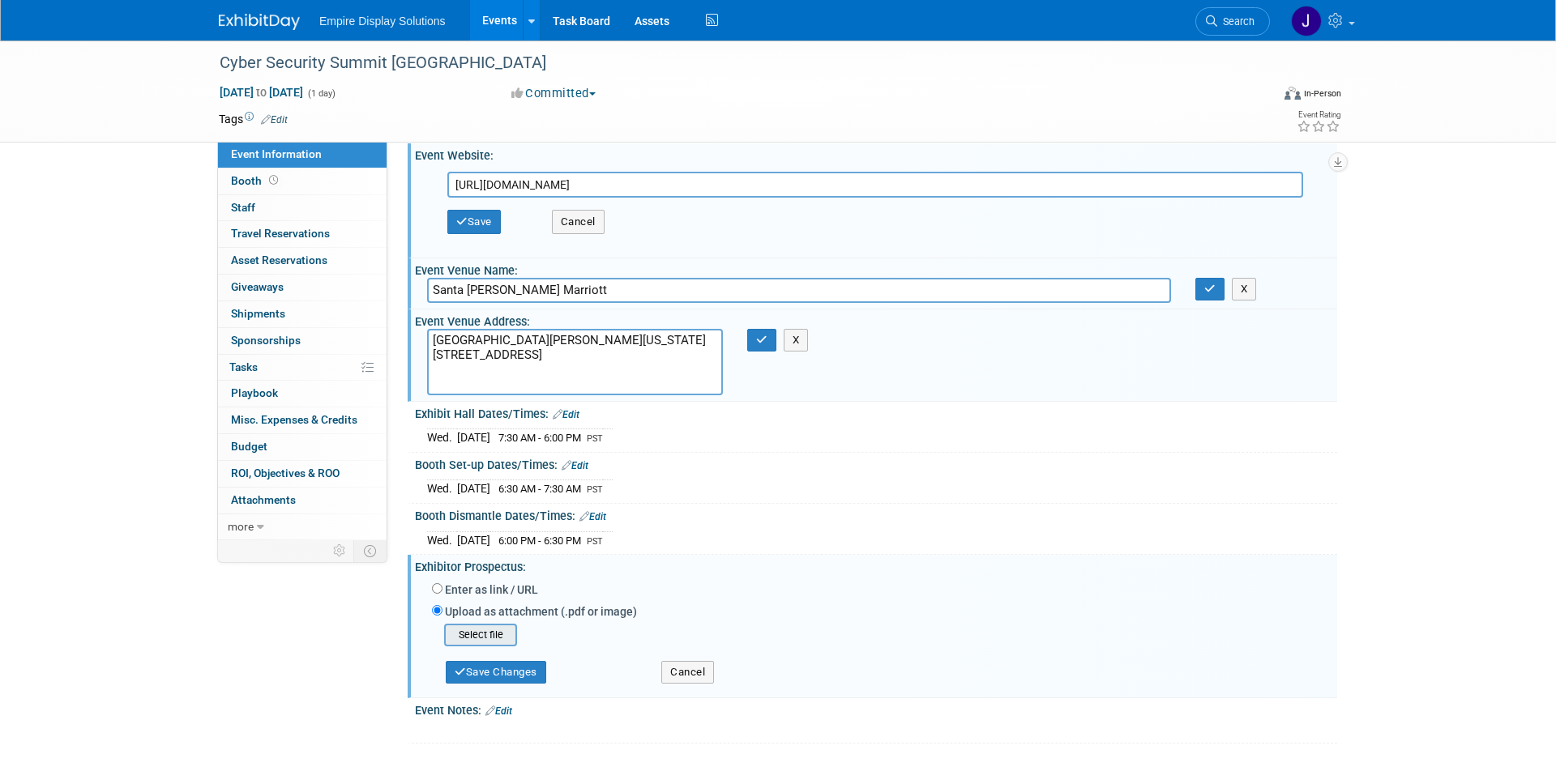
click at [495, 634] on input "file" at bounding box center [419, 635] width 193 height 19
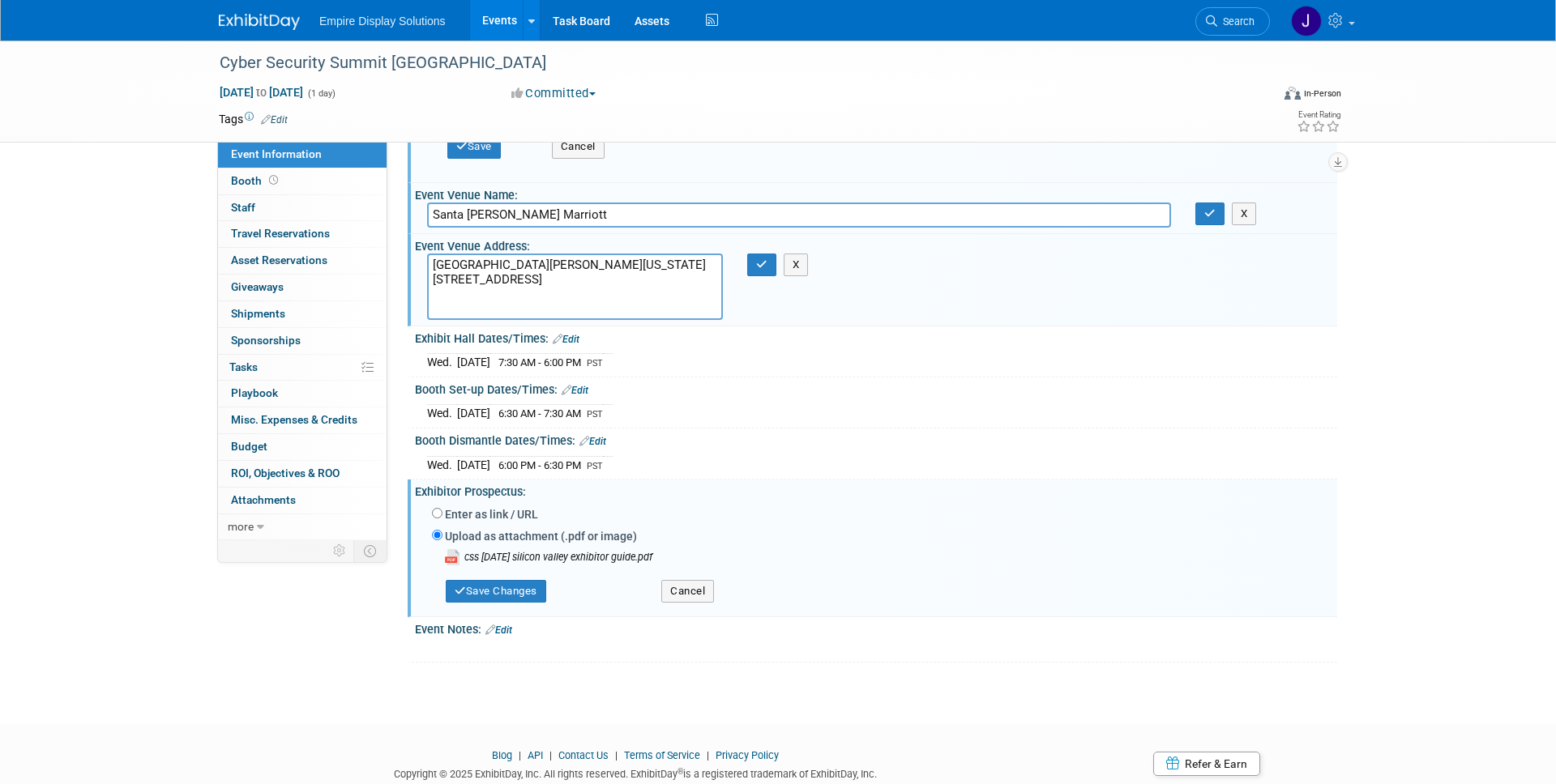
scroll to position [144, 0]
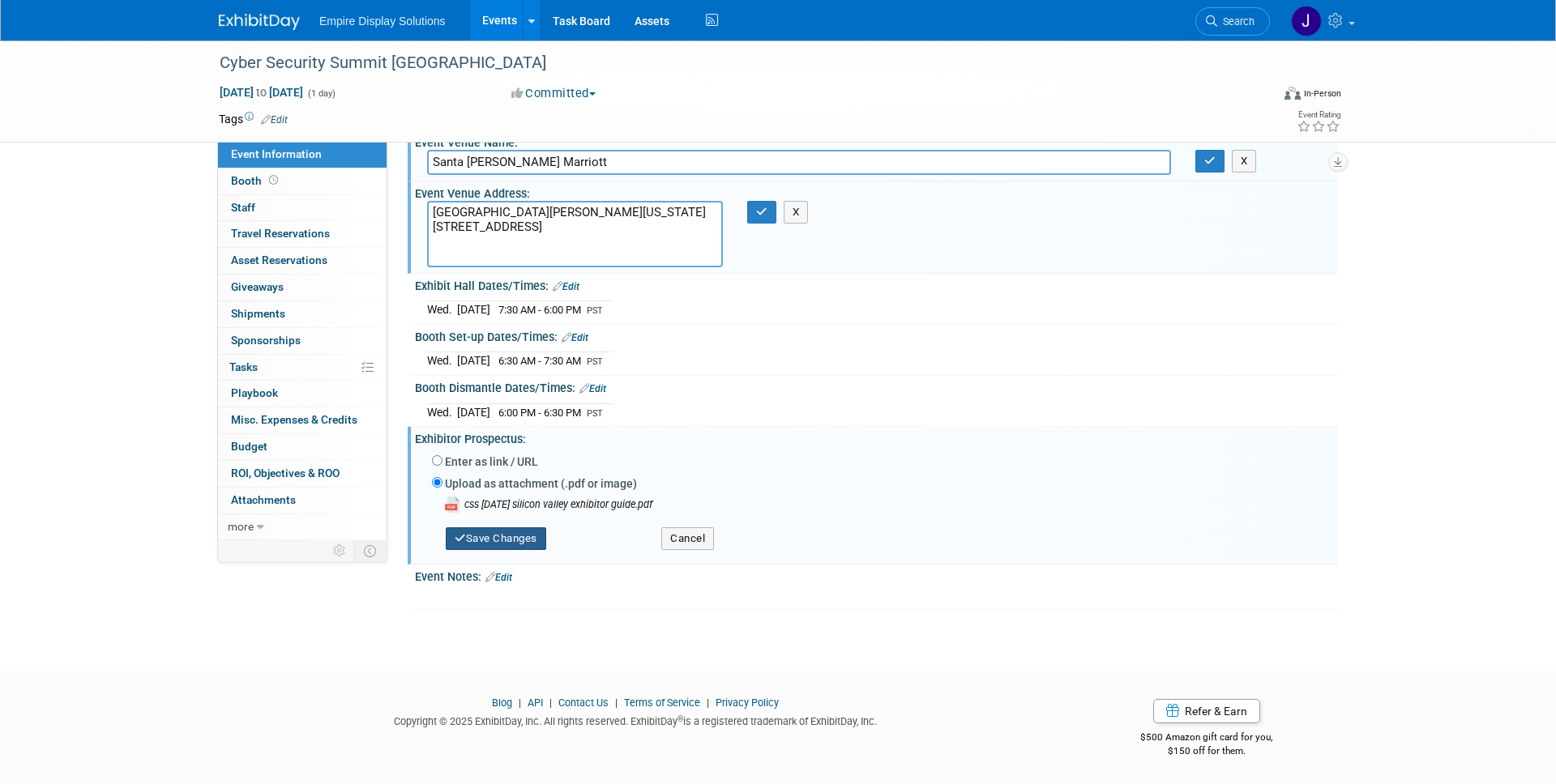
click at [516, 542] on button "Save Changes" at bounding box center [496, 538] width 101 height 23
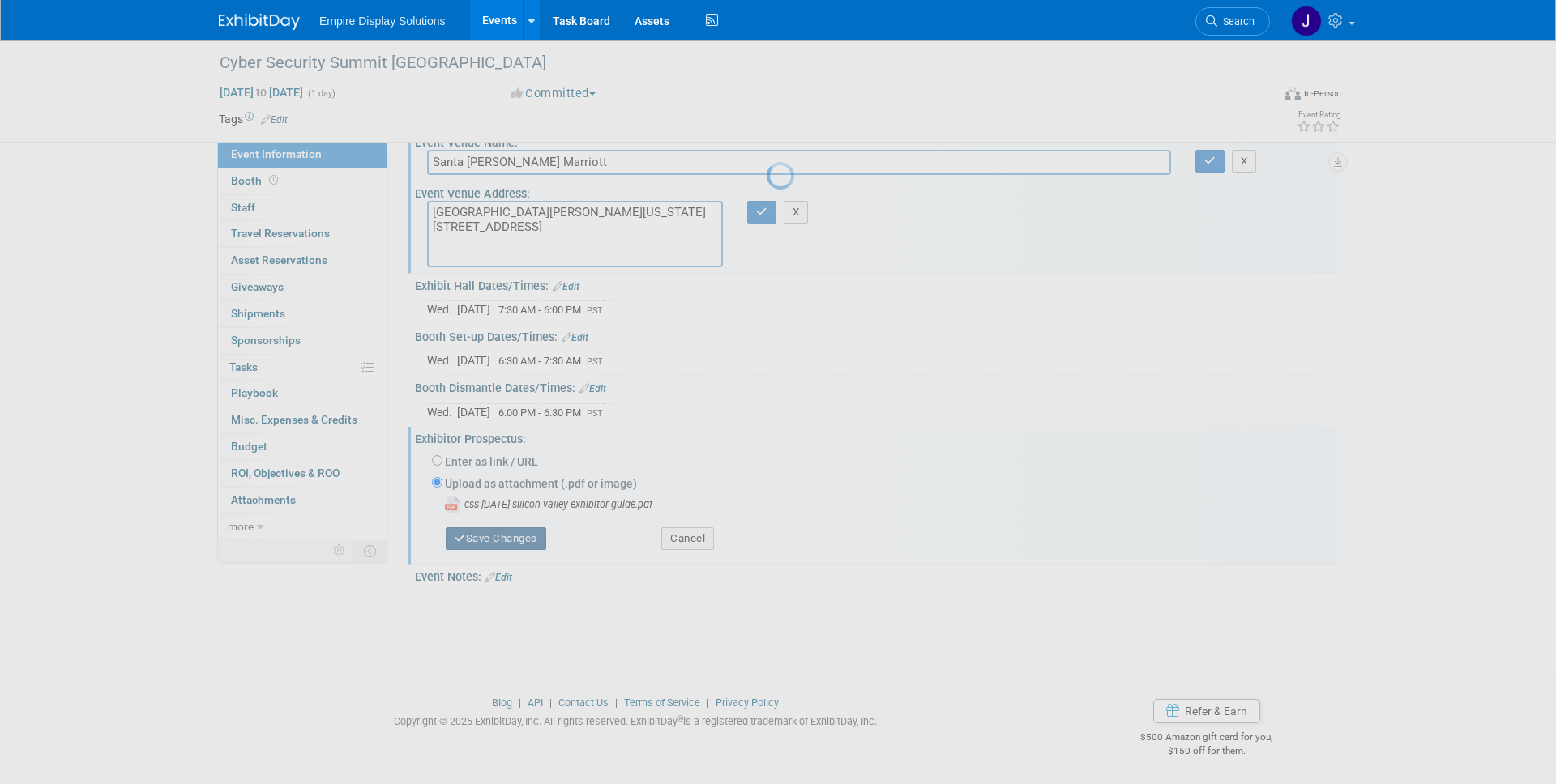
scroll to position [55, 0]
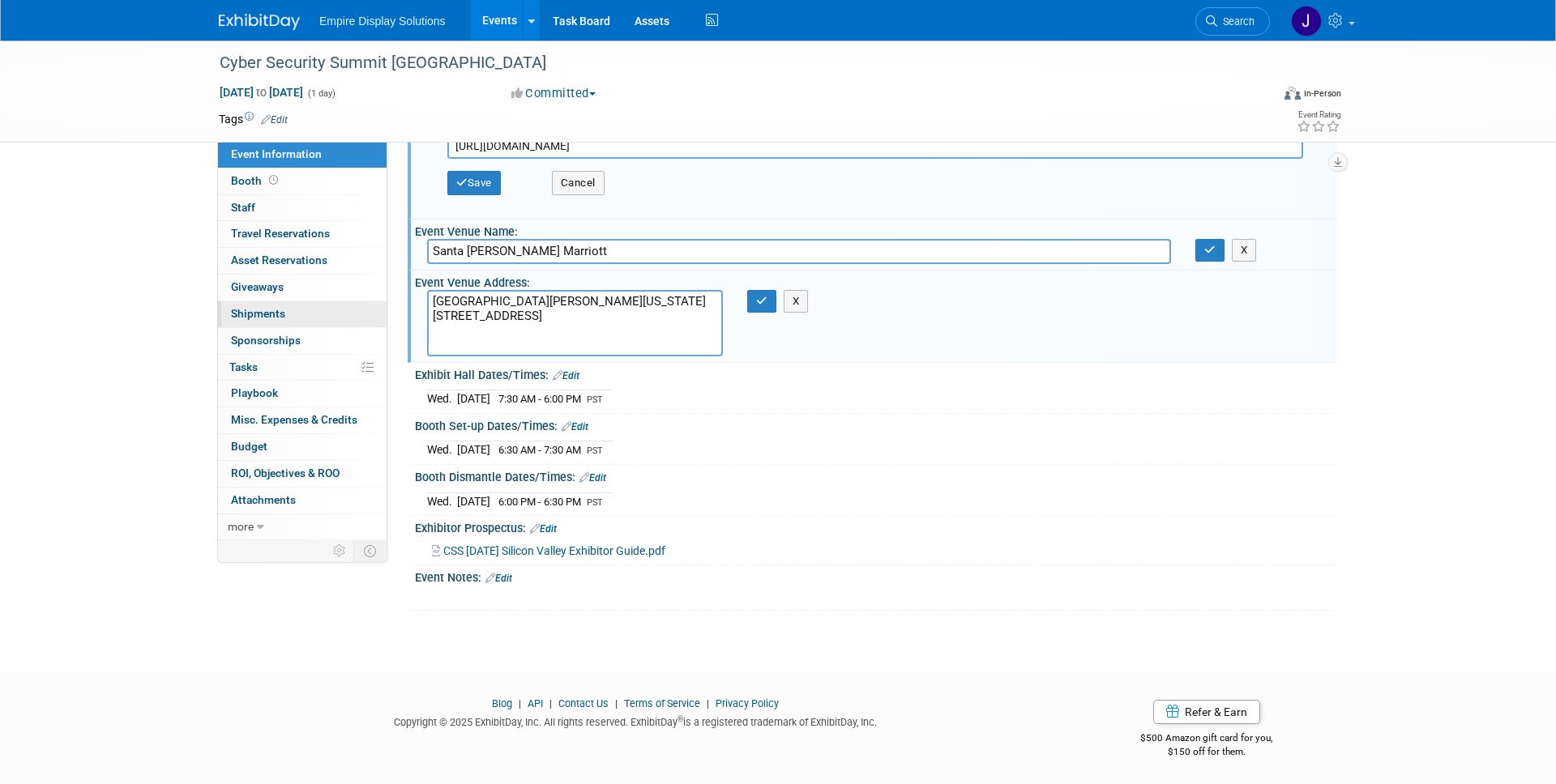
click at [279, 311] on span "Shipments 0" at bounding box center [258, 314] width 54 height 13
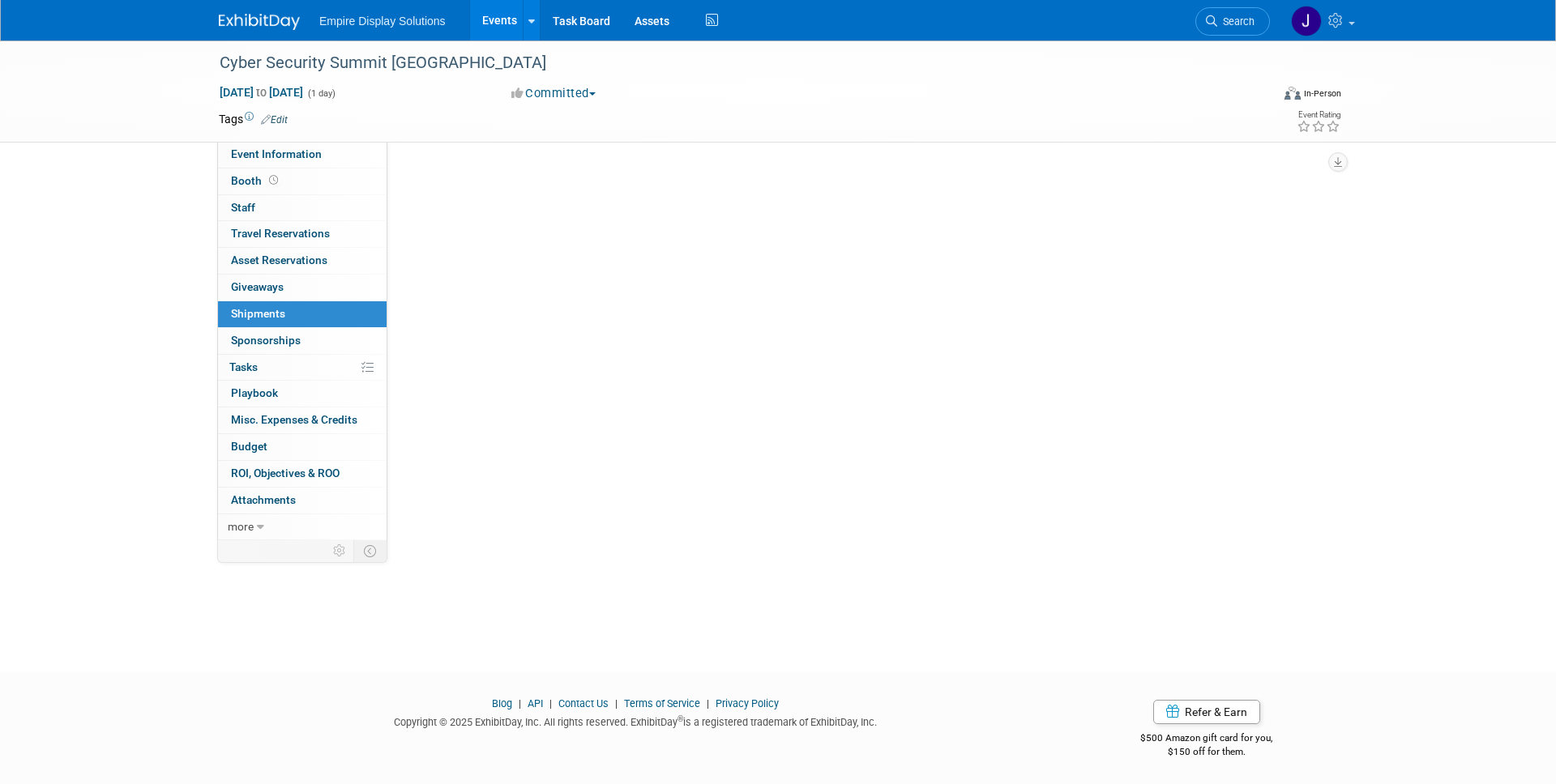
scroll to position [0, 0]
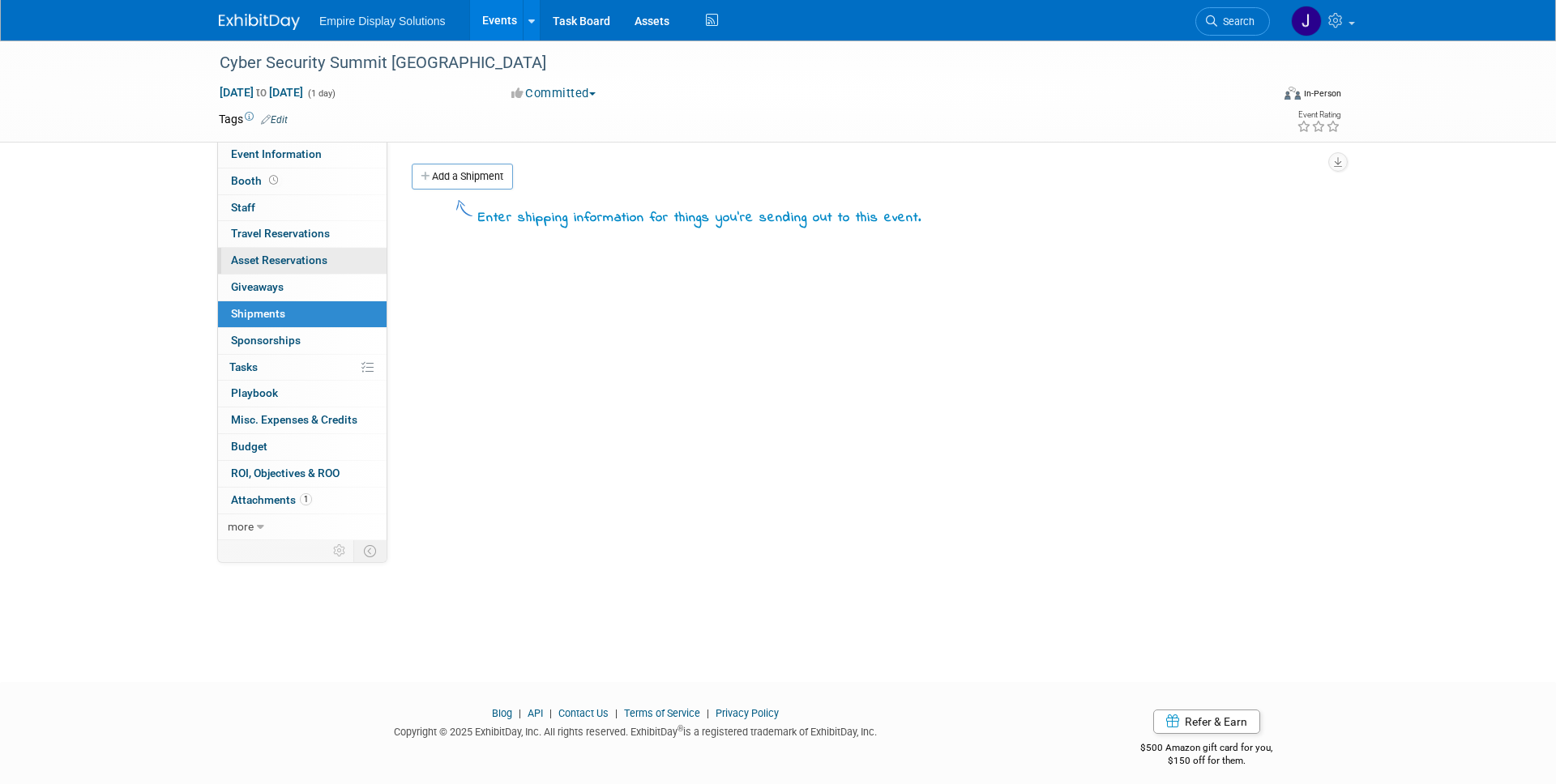
click at [298, 259] on span "Asset Reservations 0" at bounding box center [279, 259] width 96 height 13
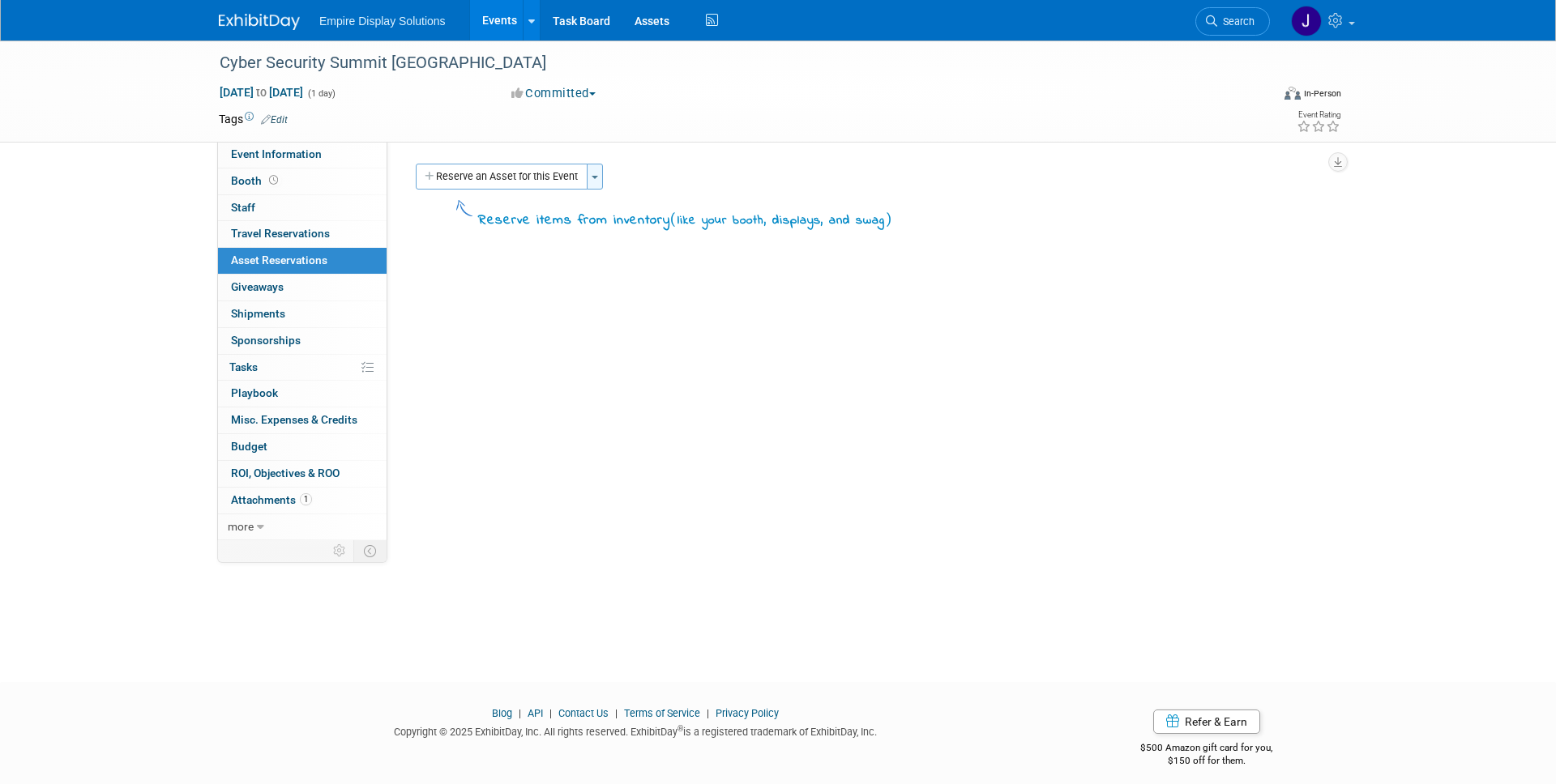
click at [597, 177] on span "button" at bounding box center [595, 178] width 6 height 4
click at [631, 233] on link "Copy asset reservations from another event" at bounding box center [721, 236] width 268 height 28
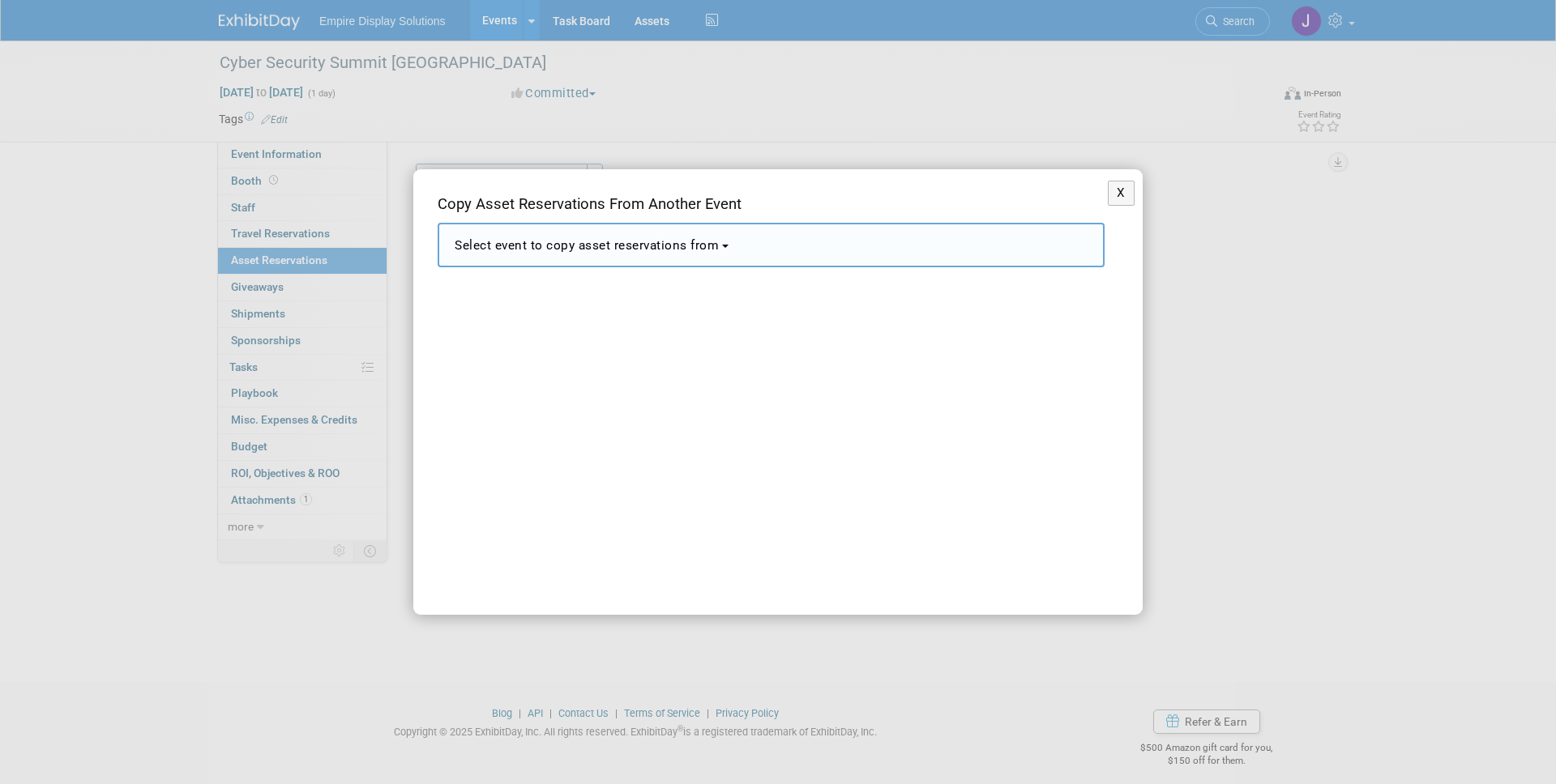
click at [728, 245] on b "button" at bounding box center [725, 247] width 6 height 4
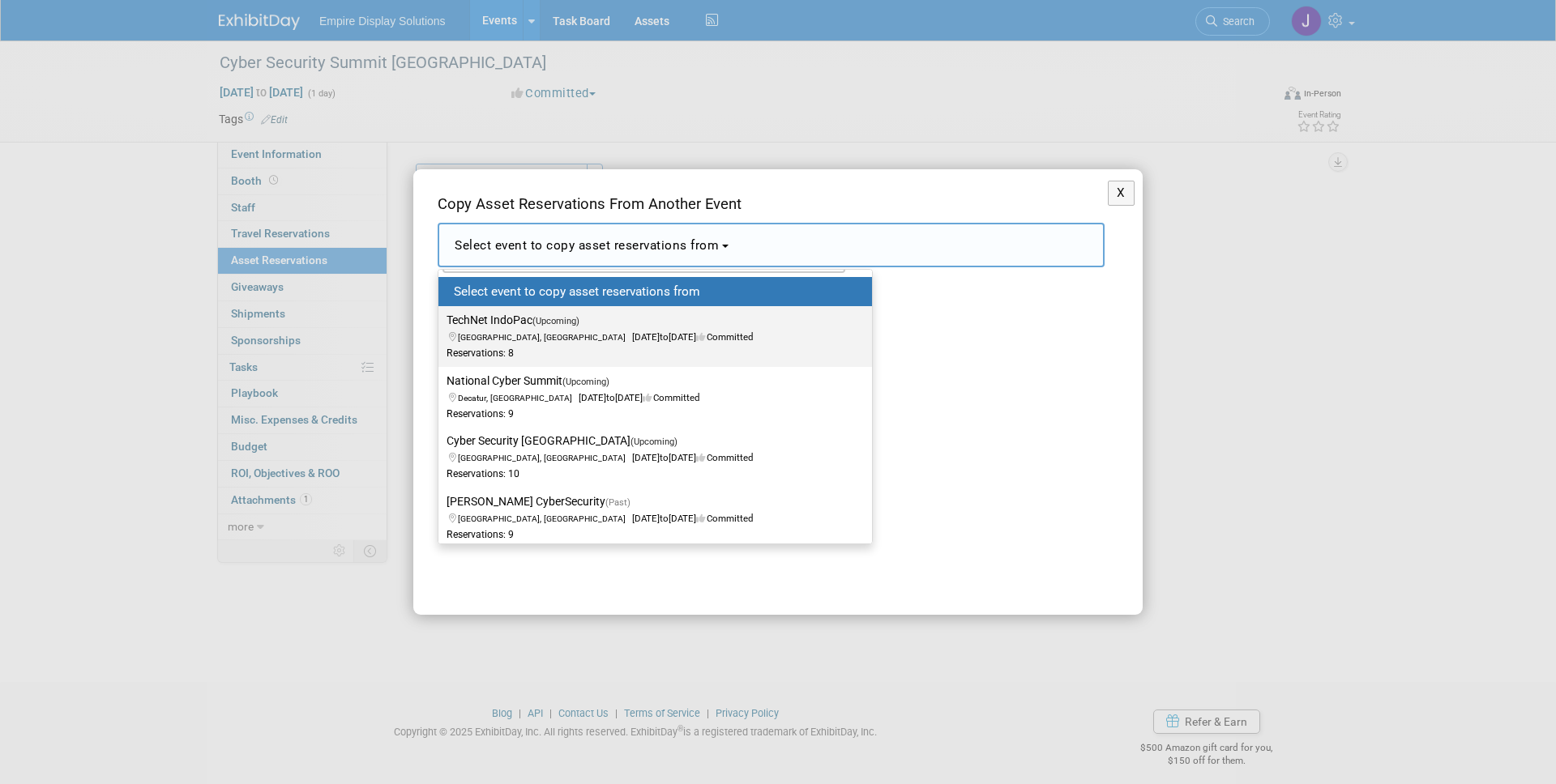
scroll to position [37, 0]
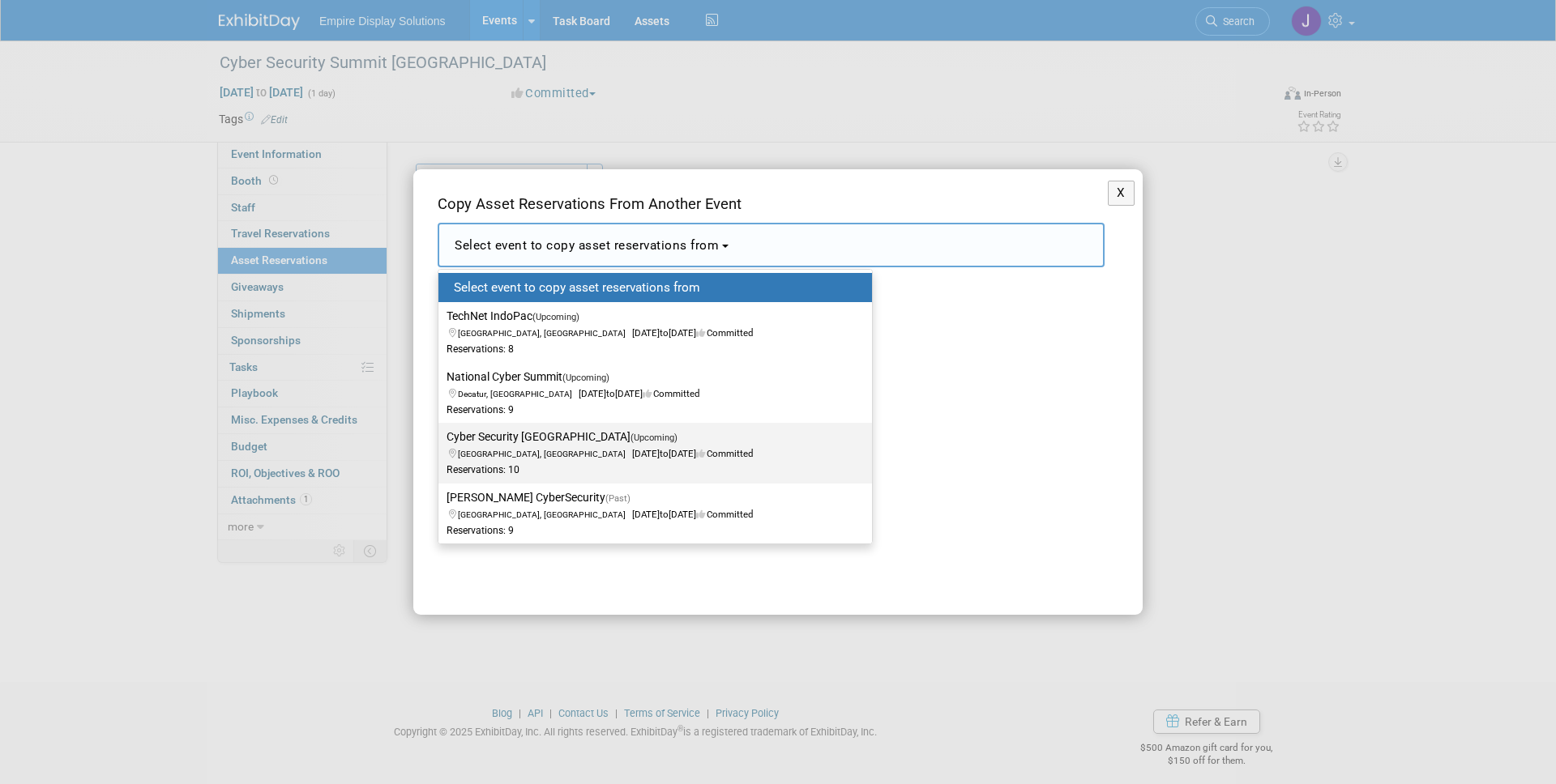
click at [517, 455] on span "Atlanta, GA Sep 19, 2025 to Sep 19, 2025 Committed" at bounding box center [600, 446] width 306 height 28
click at [441, 442] on input "Cyber Security Atlanta (Upcoming) Atlanta, GA Sep 19, 2025 to Sep 19, 2025 Comm…" at bounding box center [435, 436] width 10 height 10
select select "11141993"
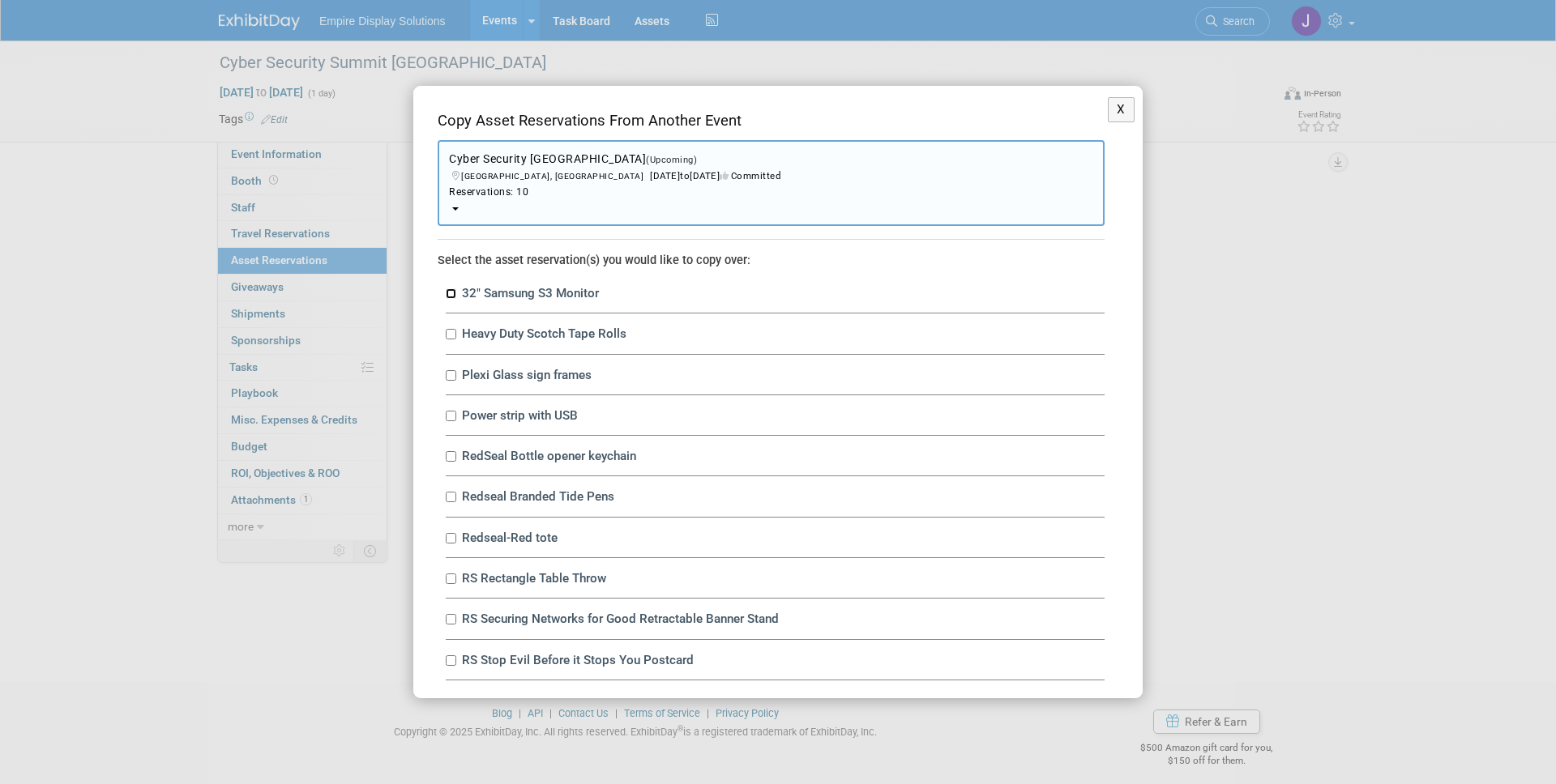
click at [447, 295] on input "32" Samsung S3 Monitor" at bounding box center [450, 293] width 10 height 10
checkbox input "true"
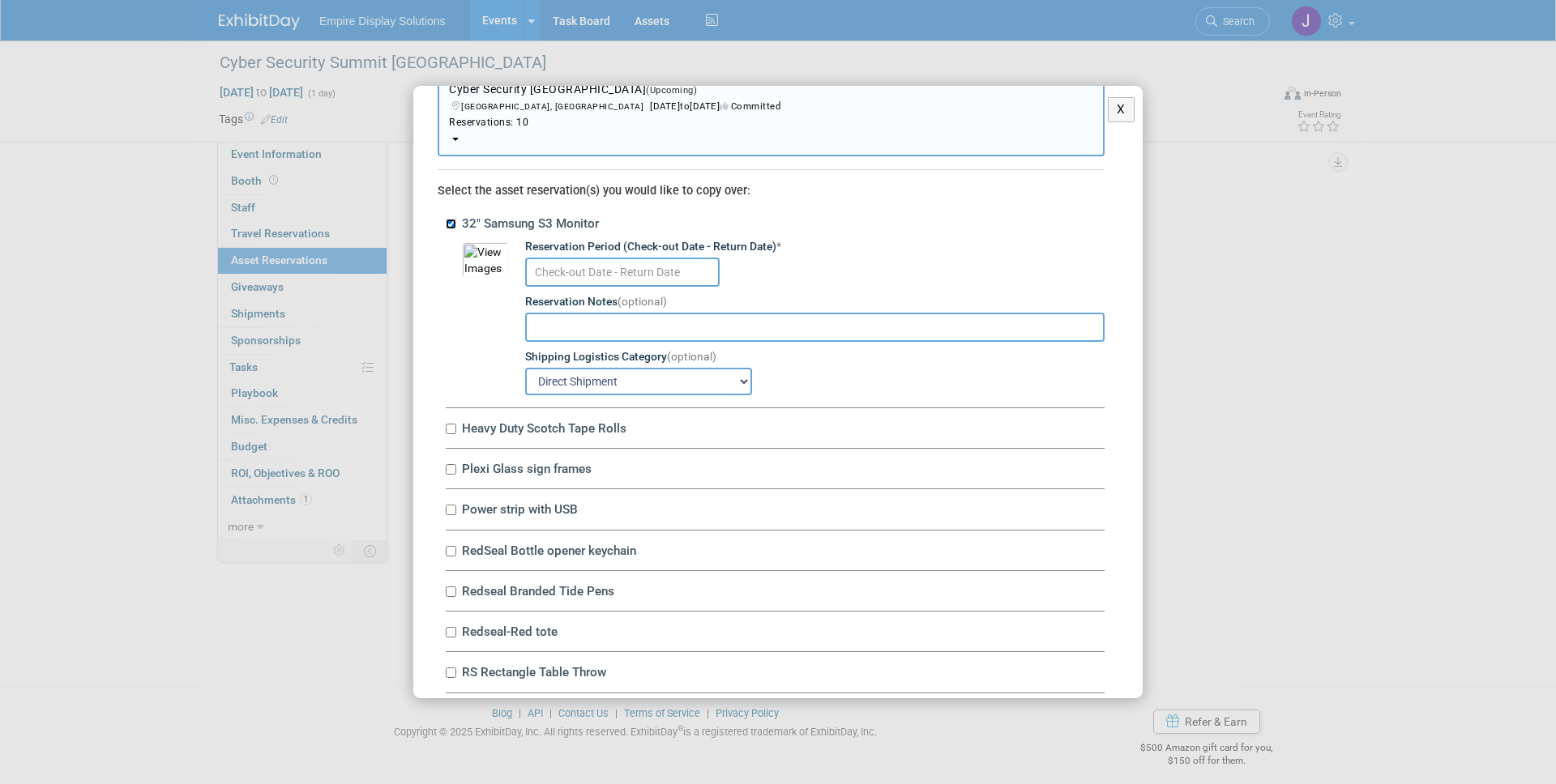
scroll to position [76, 0]
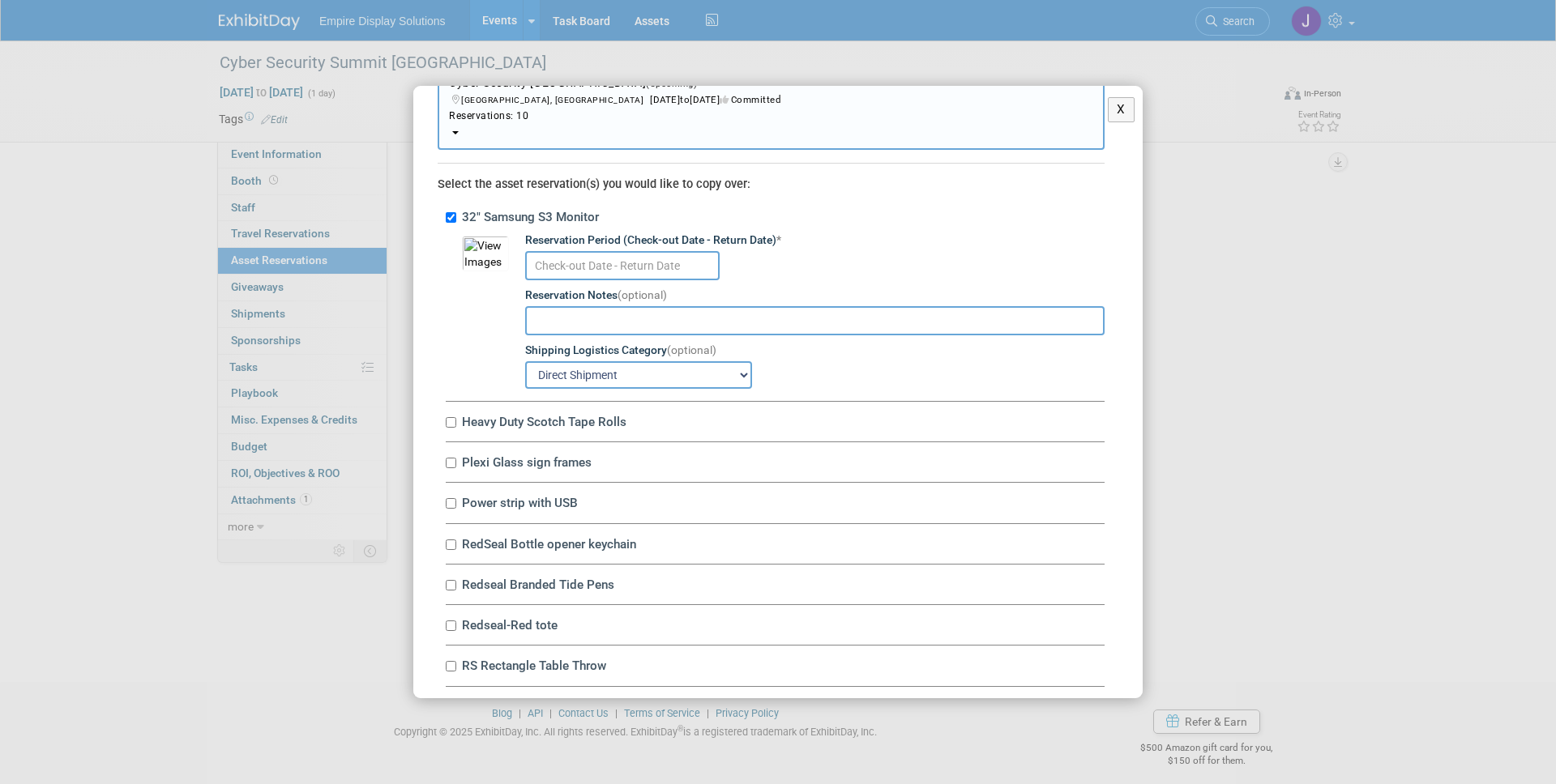
click at [679, 258] on input "text" at bounding box center [622, 266] width 194 height 29
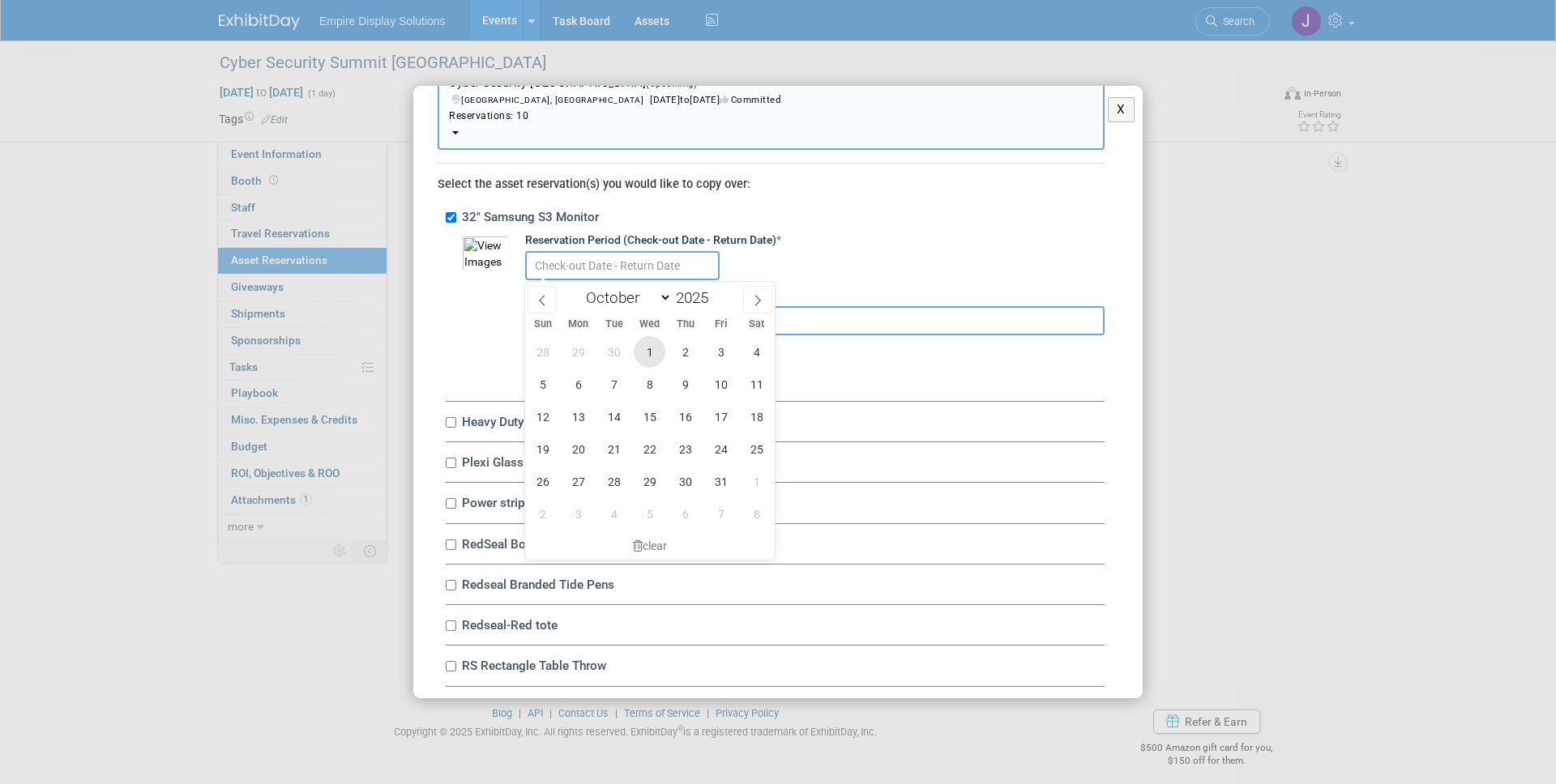
click at [650, 353] on span "1" at bounding box center [650, 352] width 31 height 31
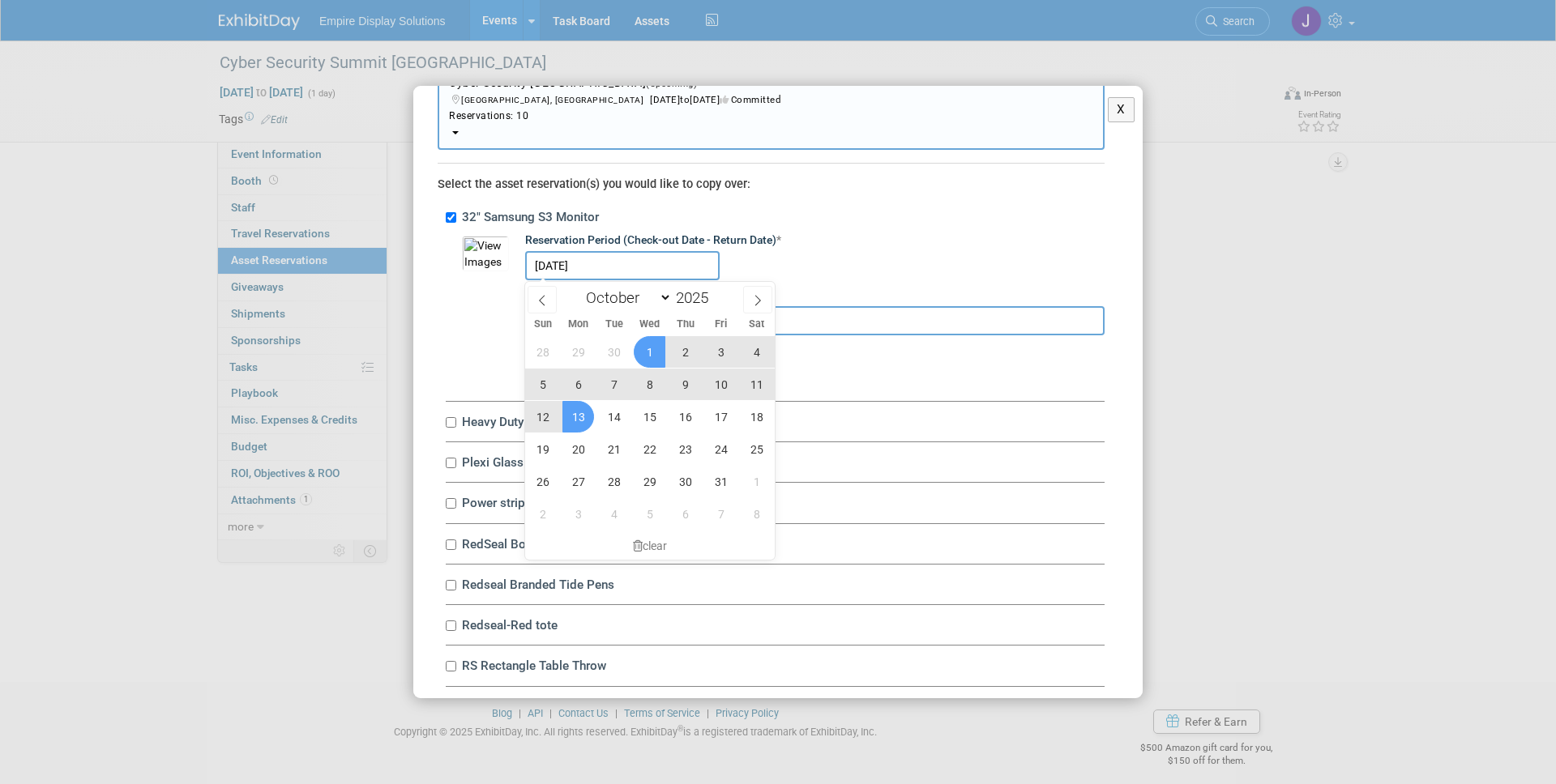
click at [578, 414] on span "13" at bounding box center [578, 416] width 31 height 31
type input "Oct 1, 2025 to Oct 13, 2025"
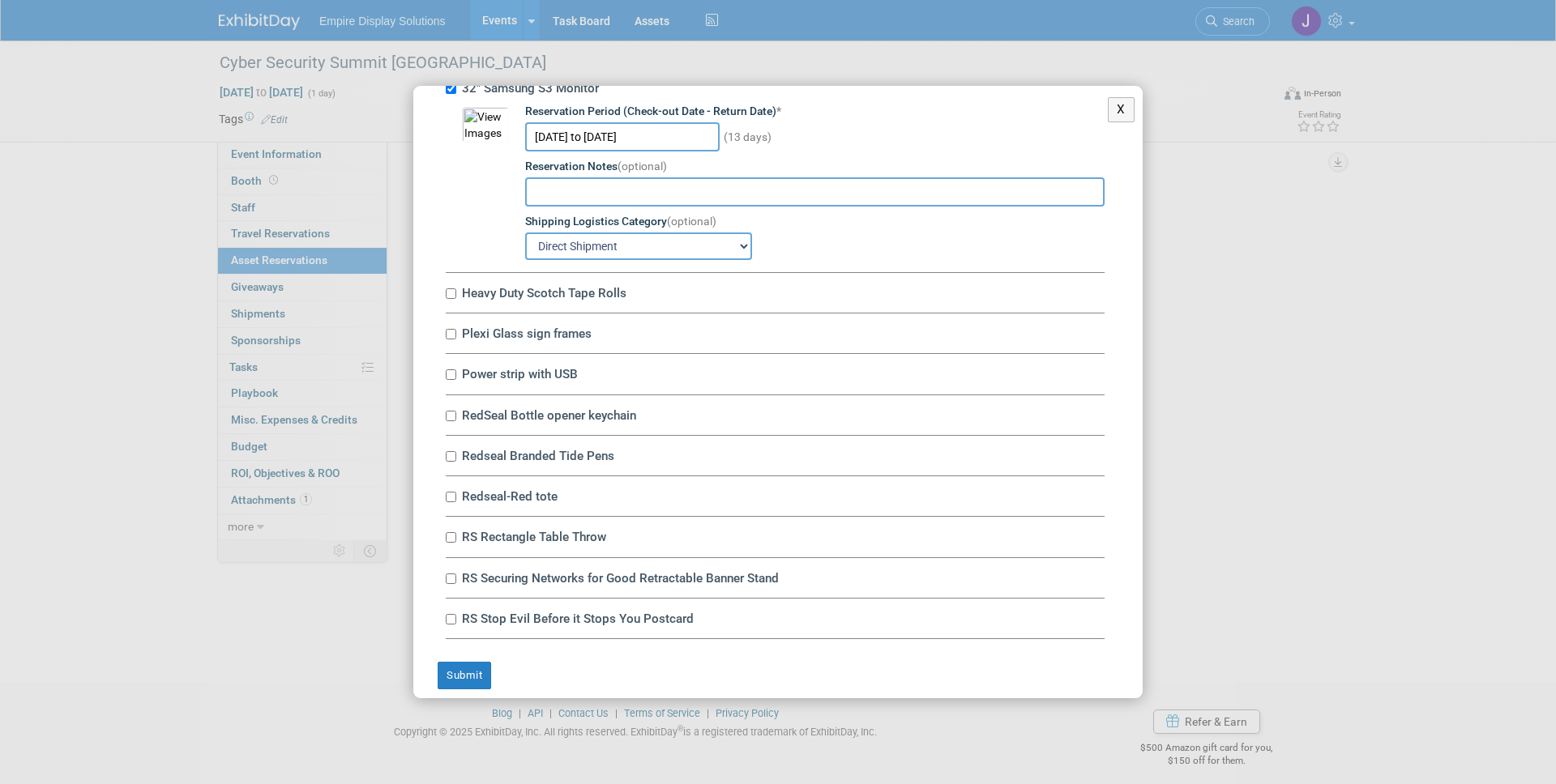
scroll to position [221, 0]
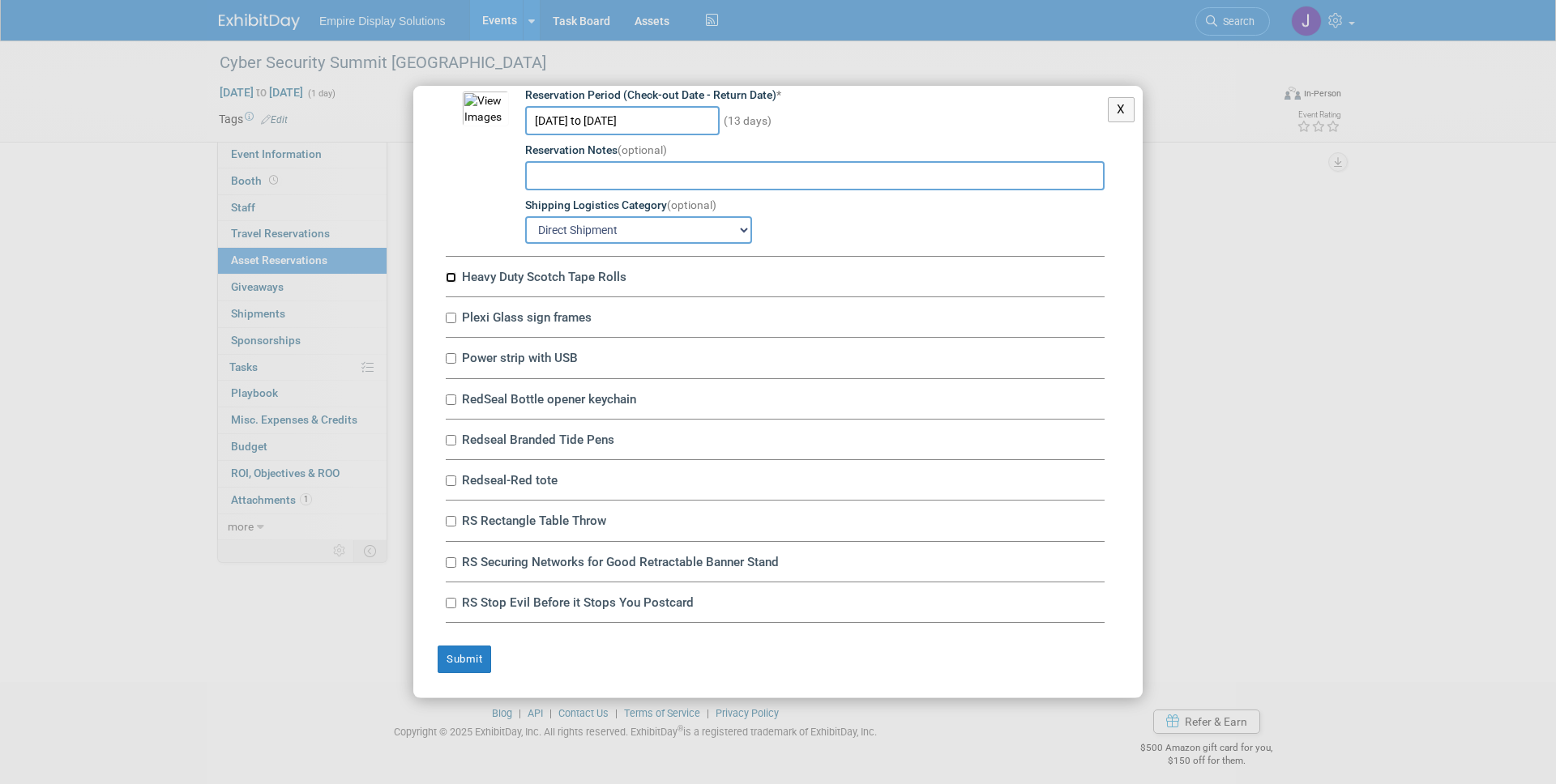
click at [450, 282] on input "Heavy Duty Scotch Tape Rolls" at bounding box center [450, 277] width 10 height 10
checkbox input "true"
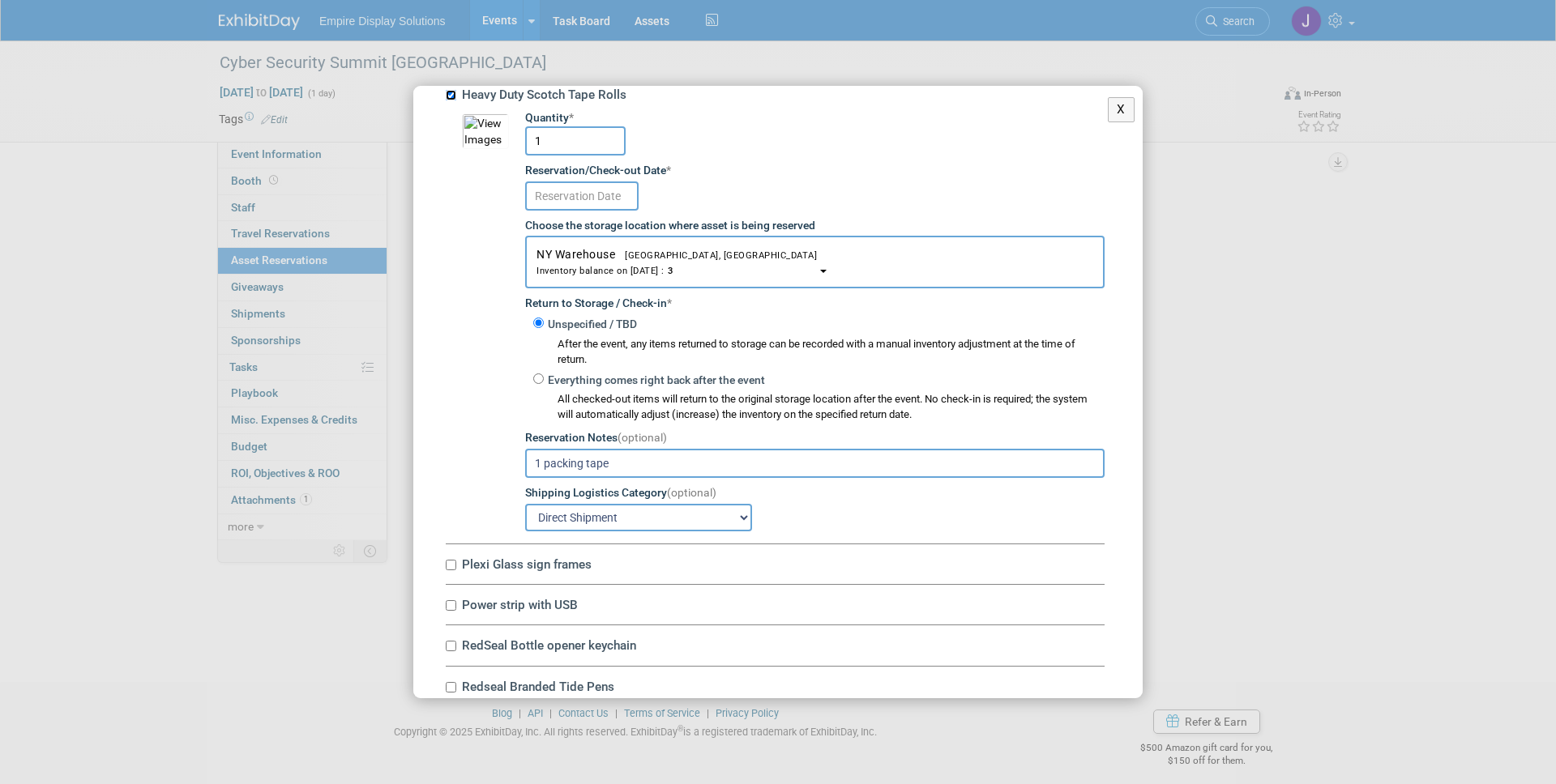
scroll to position [428, 0]
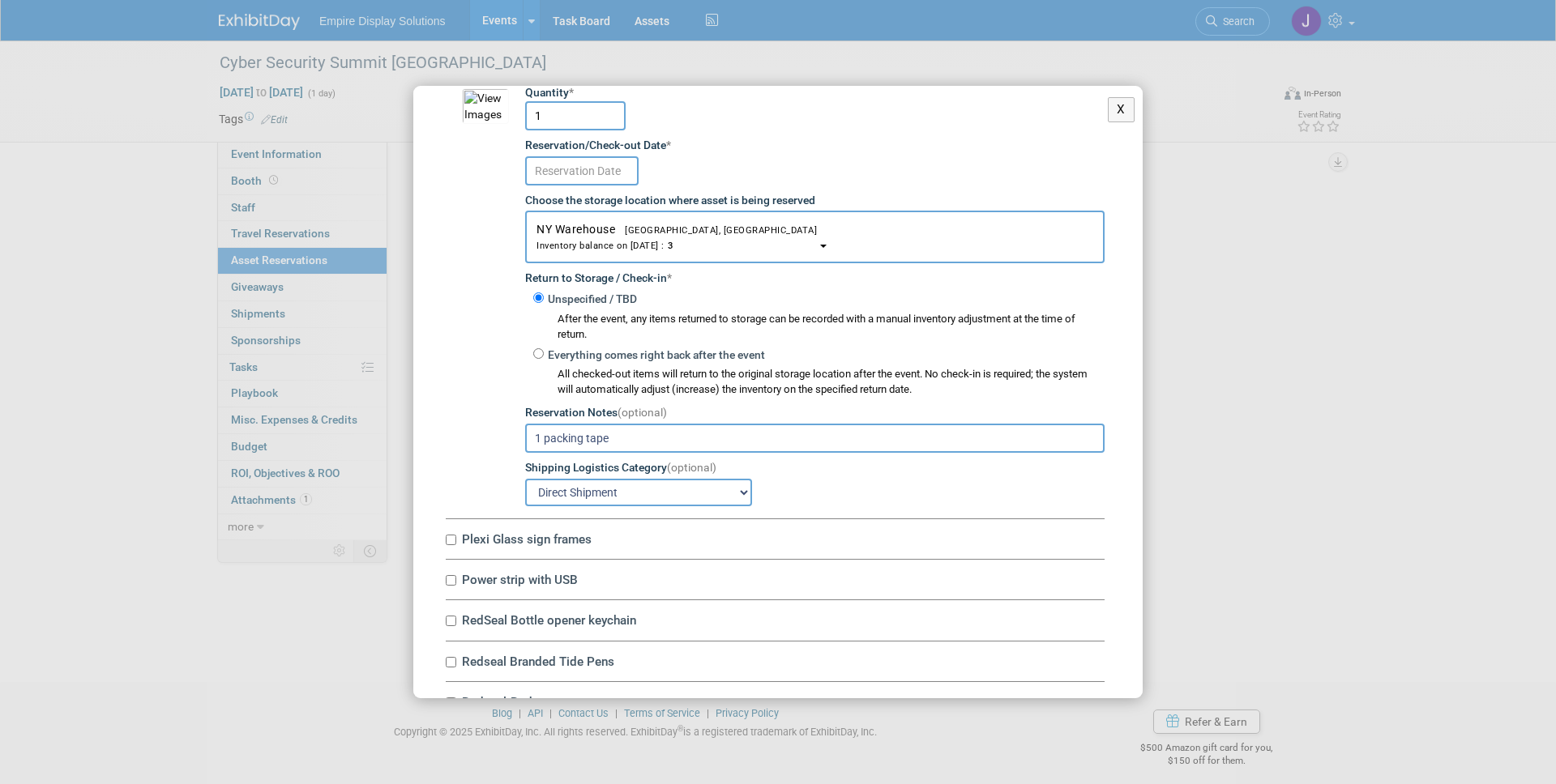
click at [588, 169] on input "text" at bounding box center [582, 171] width 114 height 29
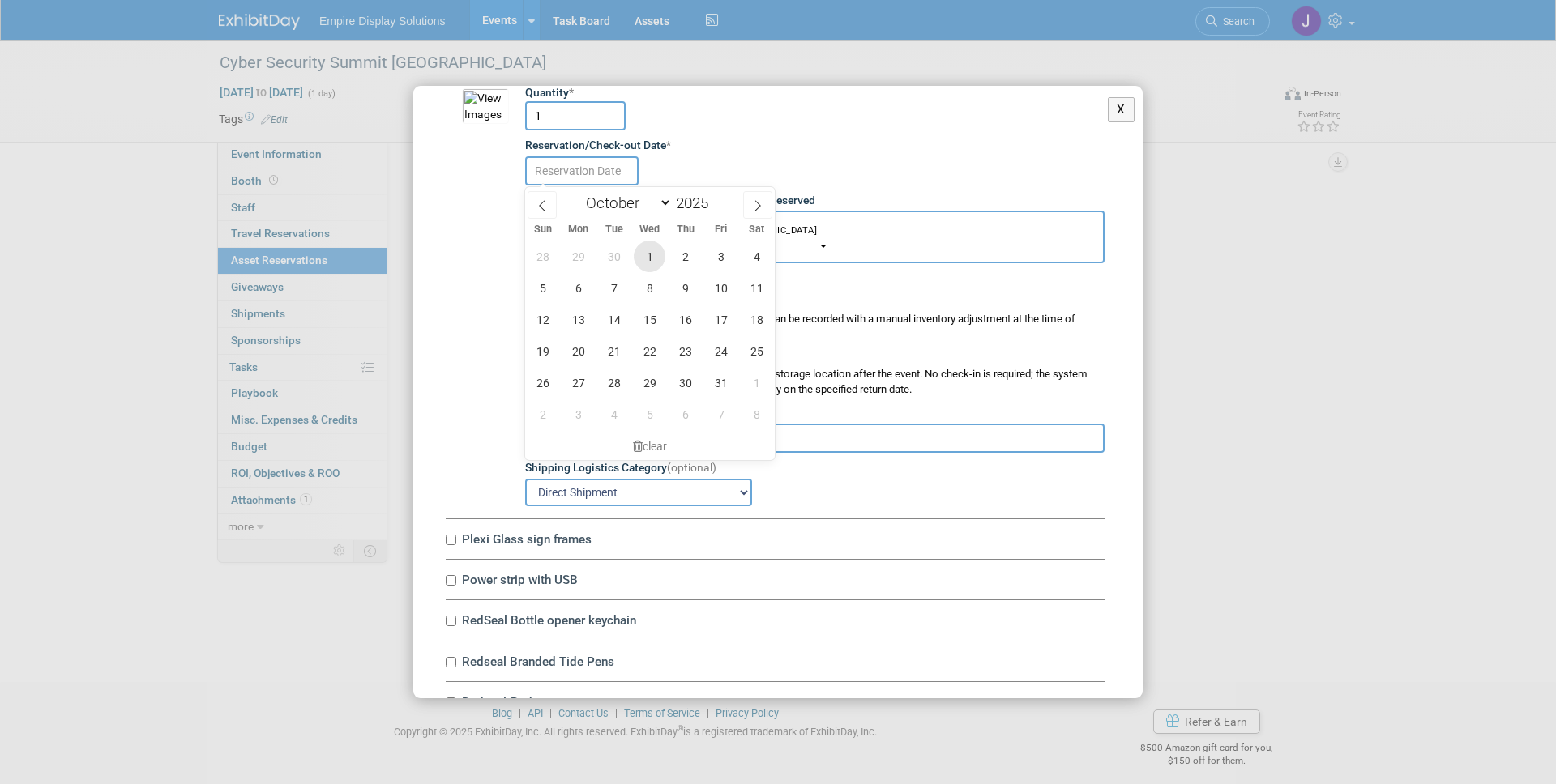
click at [648, 252] on span "1" at bounding box center [650, 256] width 31 height 31
type input "Oct 1, 2025"
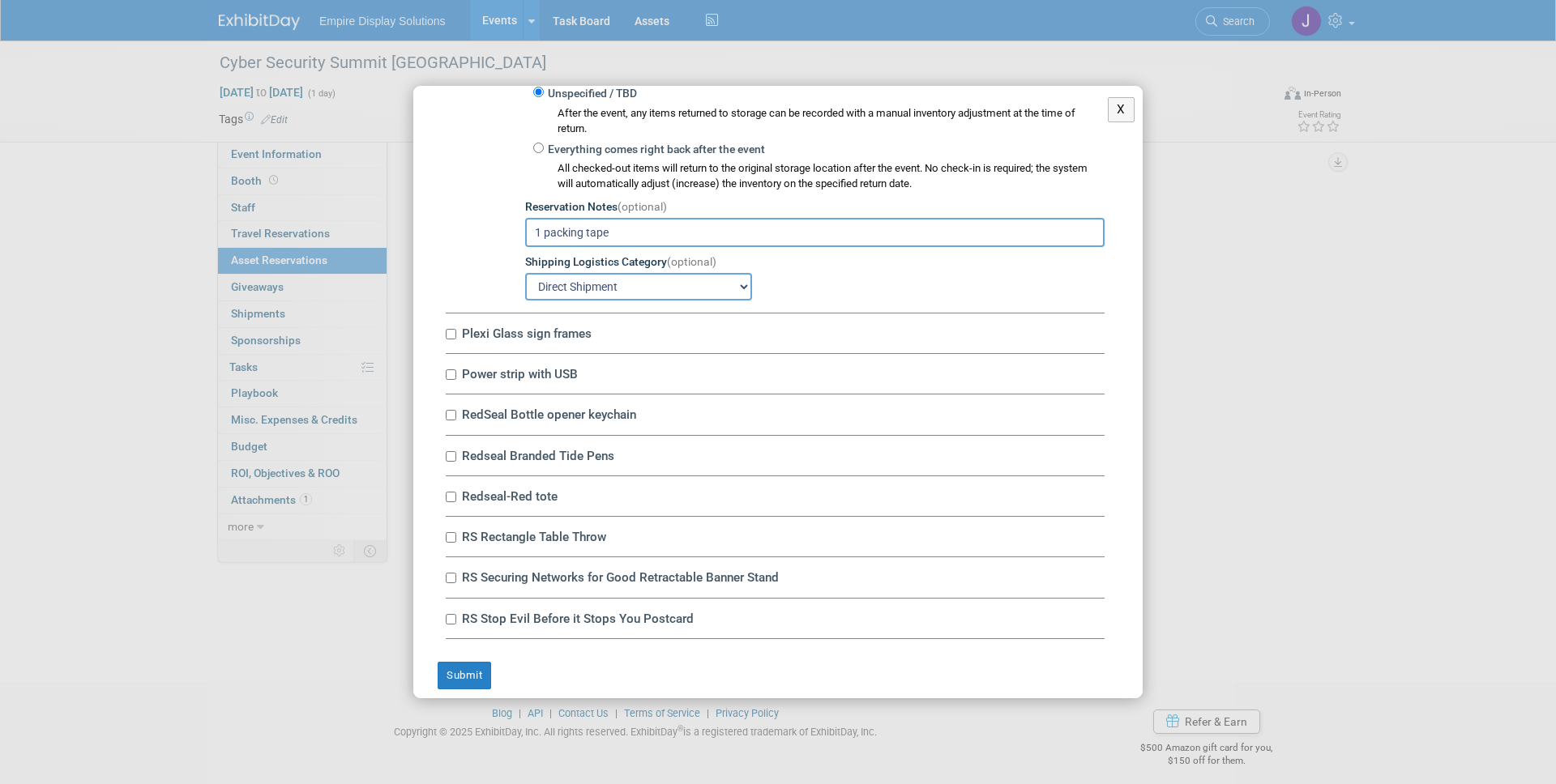
scroll to position [639, 0]
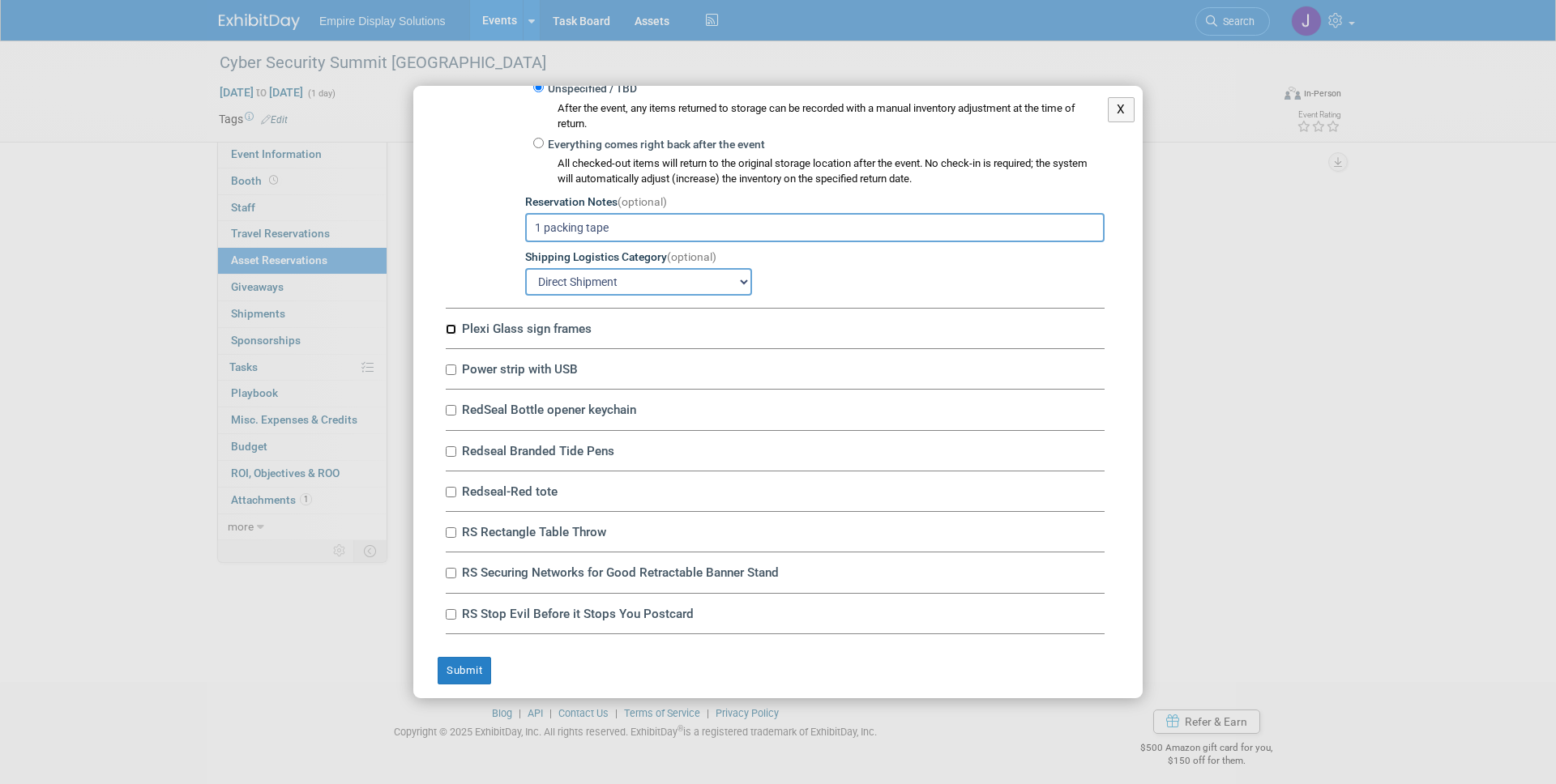
click at [451, 330] on input "Plexi Glass sign frames" at bounding box center [450, 328] width 10 height 10
checkbox input "true"
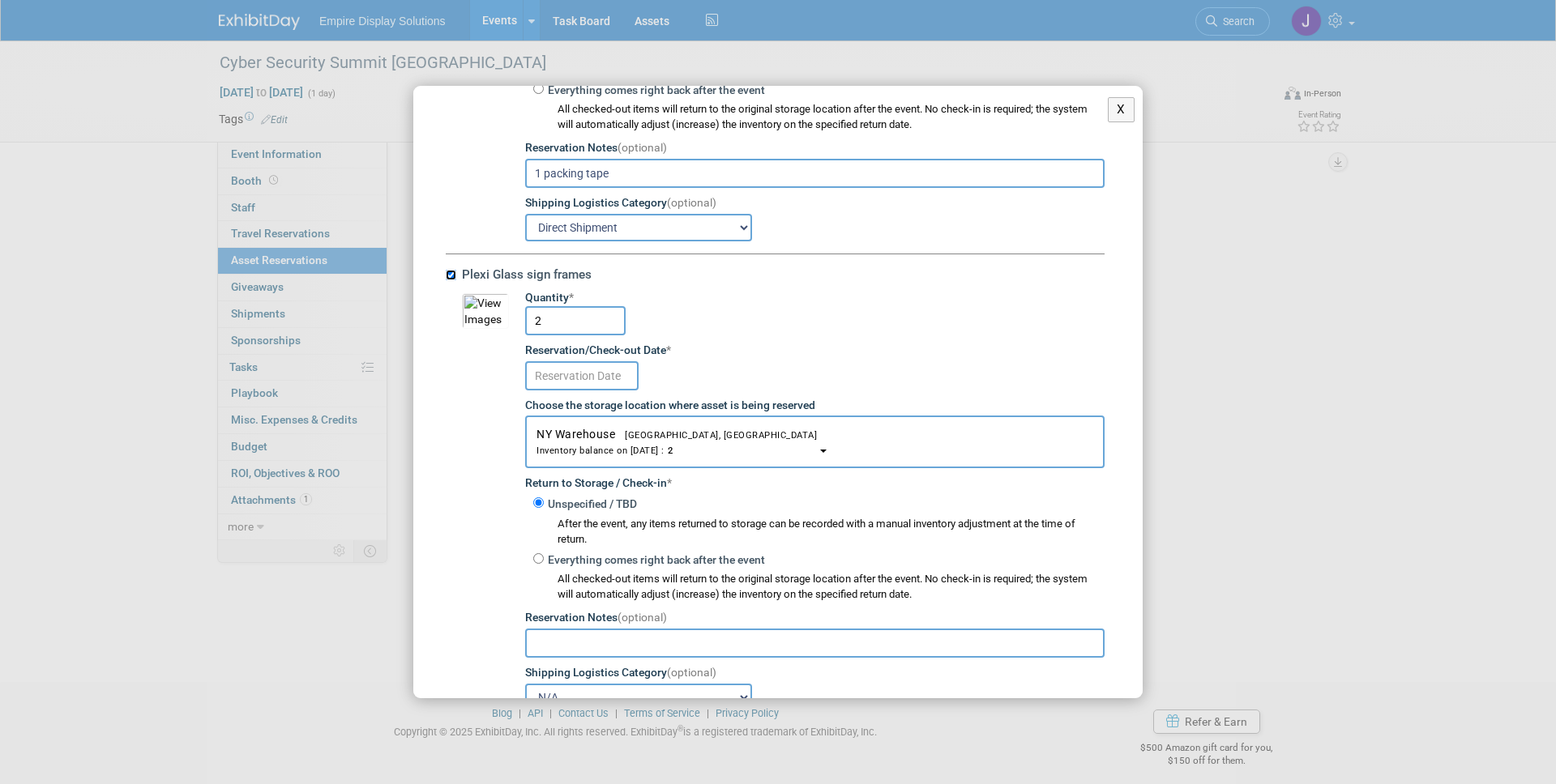
scroll to position [694, 0]
drag, startPoint x: 547, startPoint y: 312, endPoint x: 566, endPoint y: 321, distance: 21.0
click at [566, 321] on input "2" at bounding box center [575, 320] width 101 height 29
type input "1"
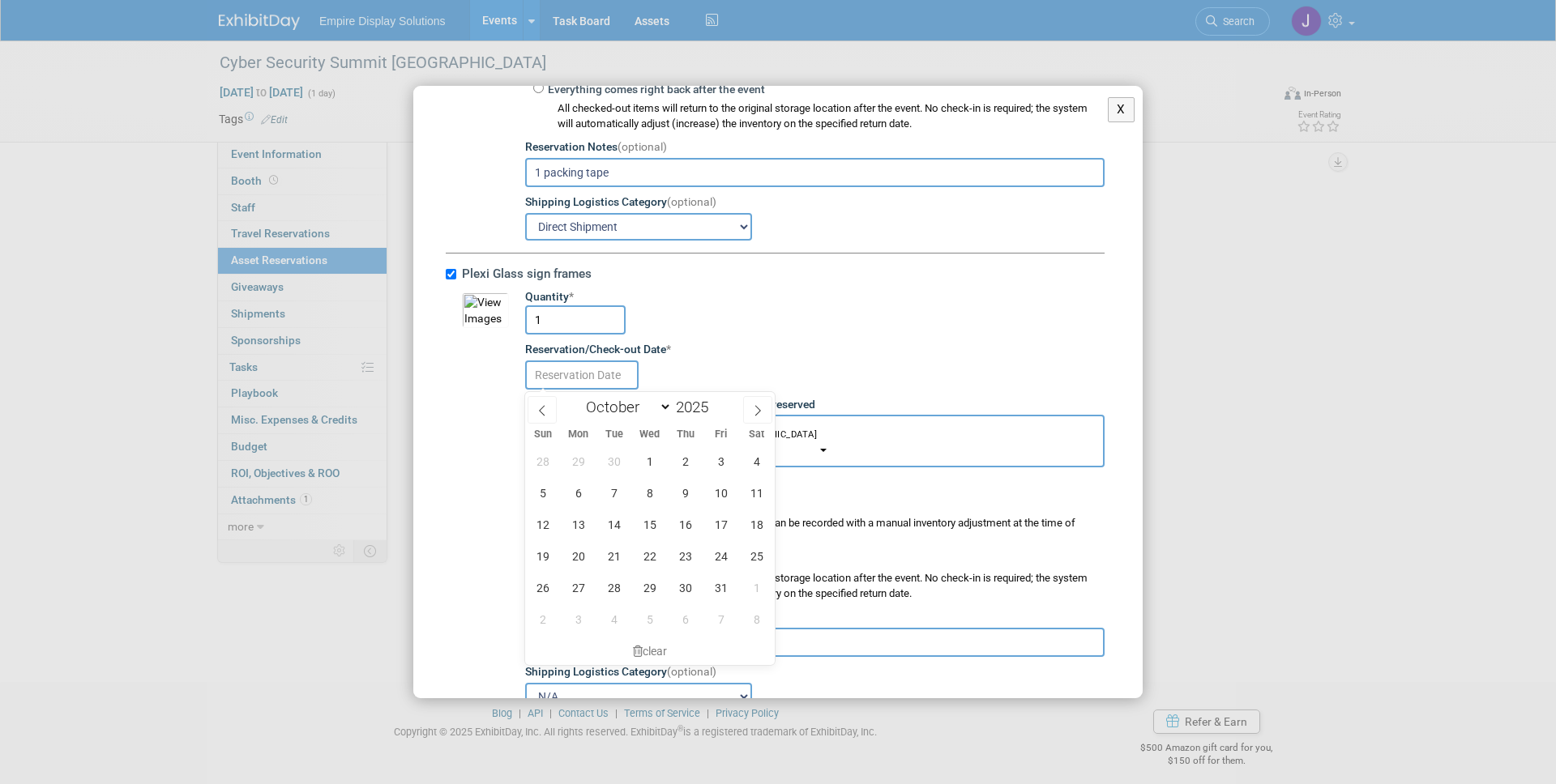
click at [587, 381] on input "text" at bounding box center [582, 375] width 114 height 29
click at [640, 460] on span "1" at bounding box center [650, 461] width 31 height 31
type input "Oct 1, 2025"
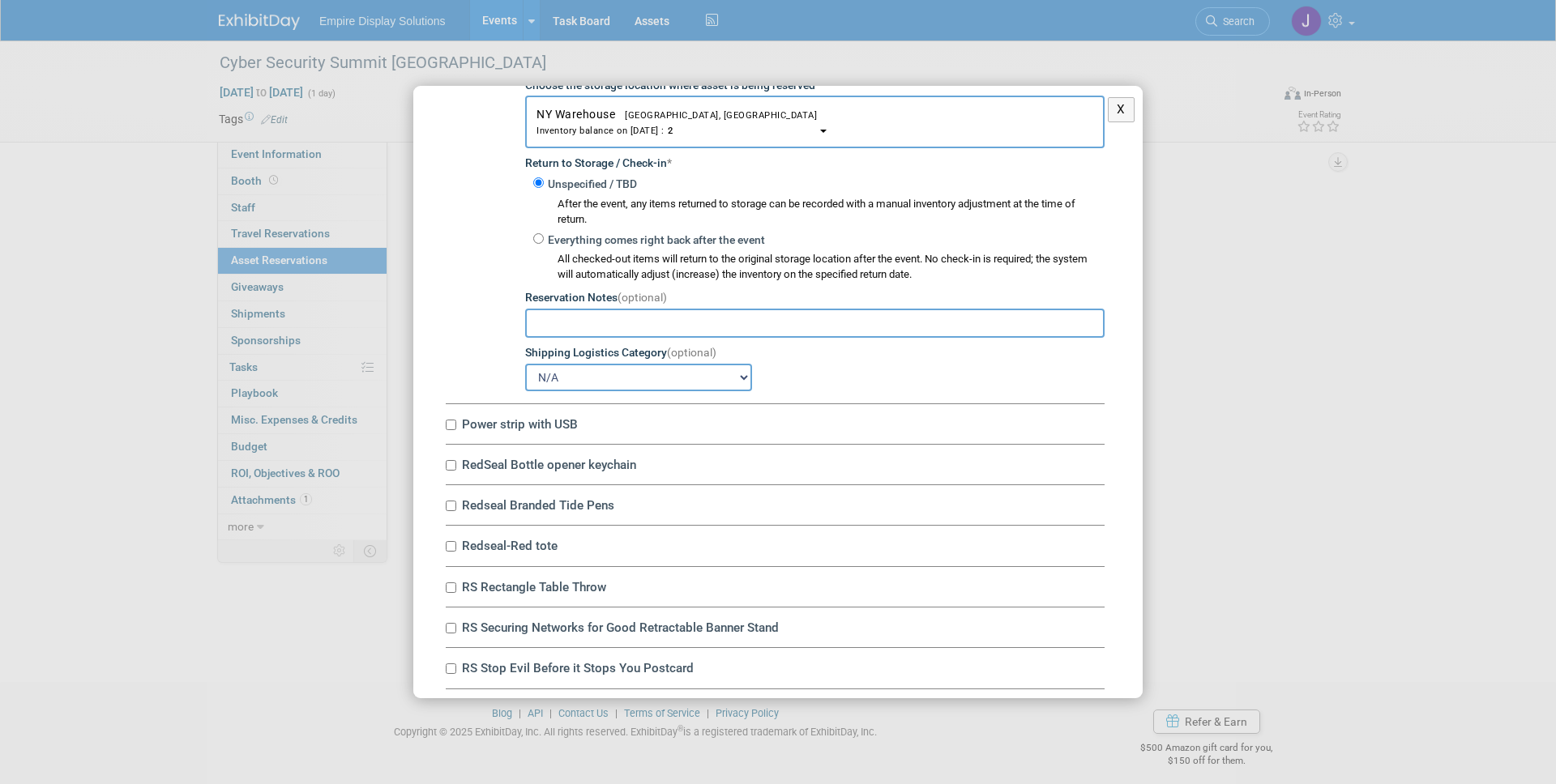
scroll to position [1015, 0]
click at [455, 425] on input "Power strip with USB" at bounding box center [450, 423] width 10 height 10
checkbox input "true"
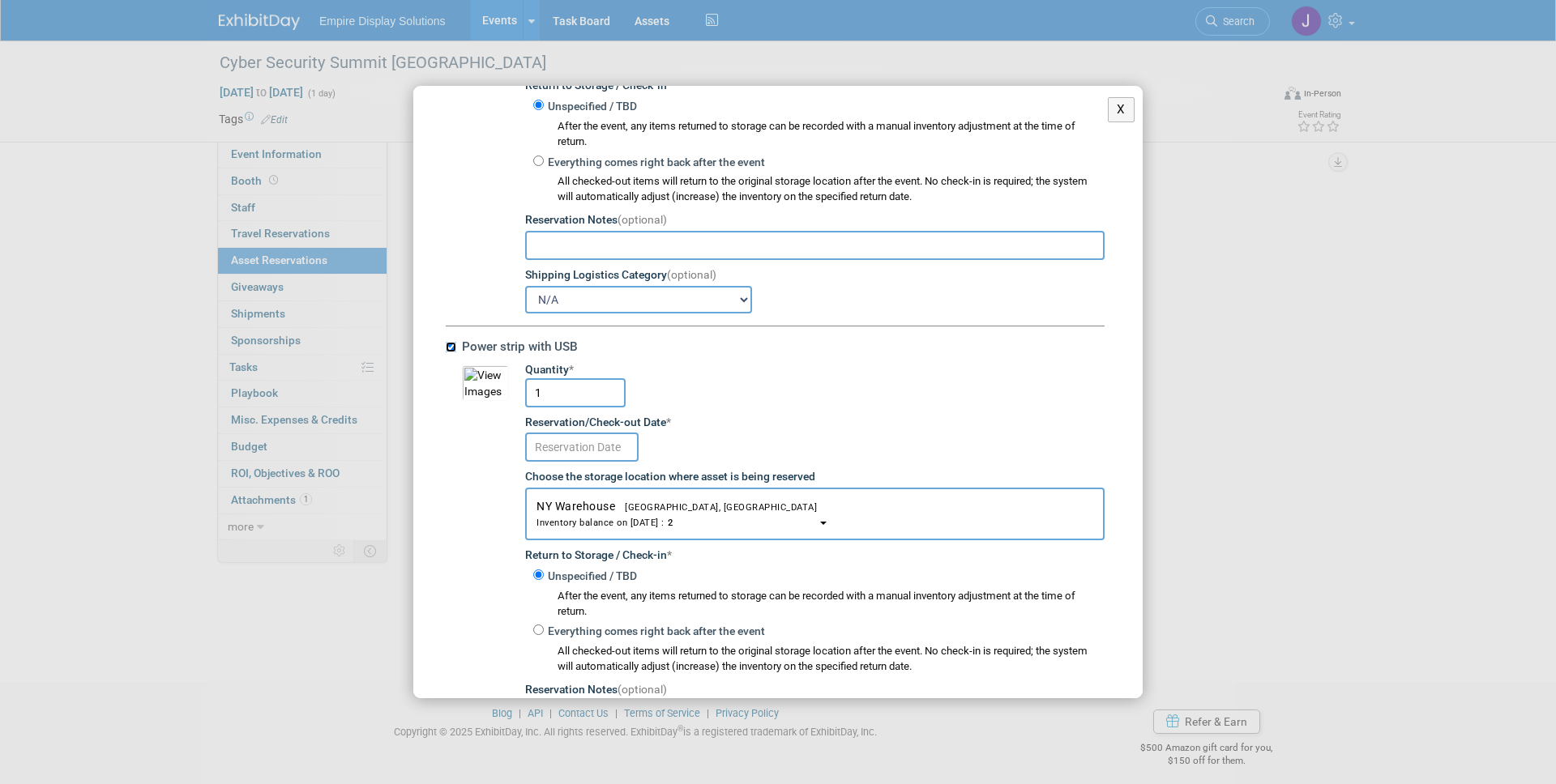
scroll to position [1125, 0]
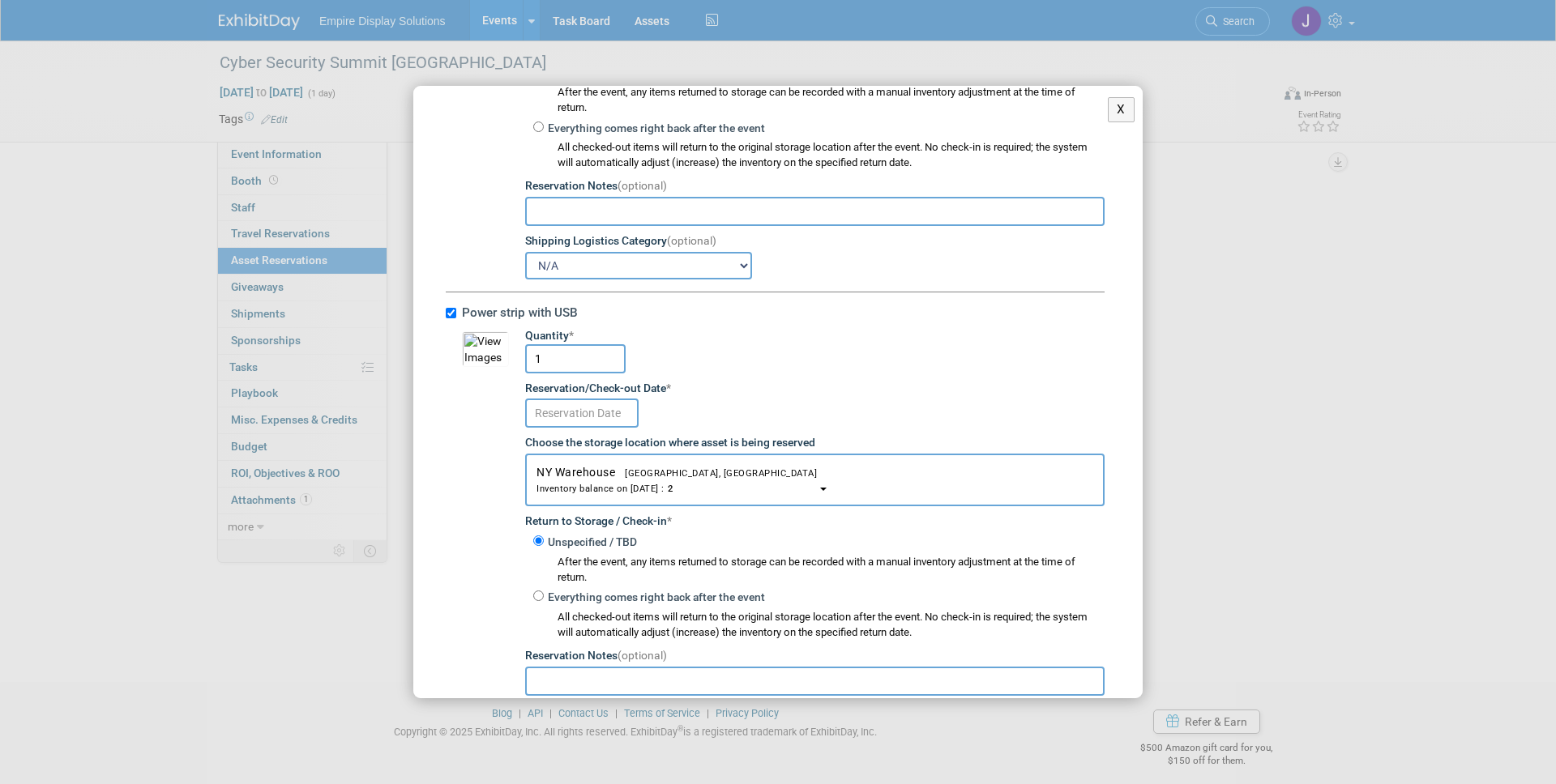
click at [602, 413] on input "text" at bounding box center [582, 414] width 114 height 29
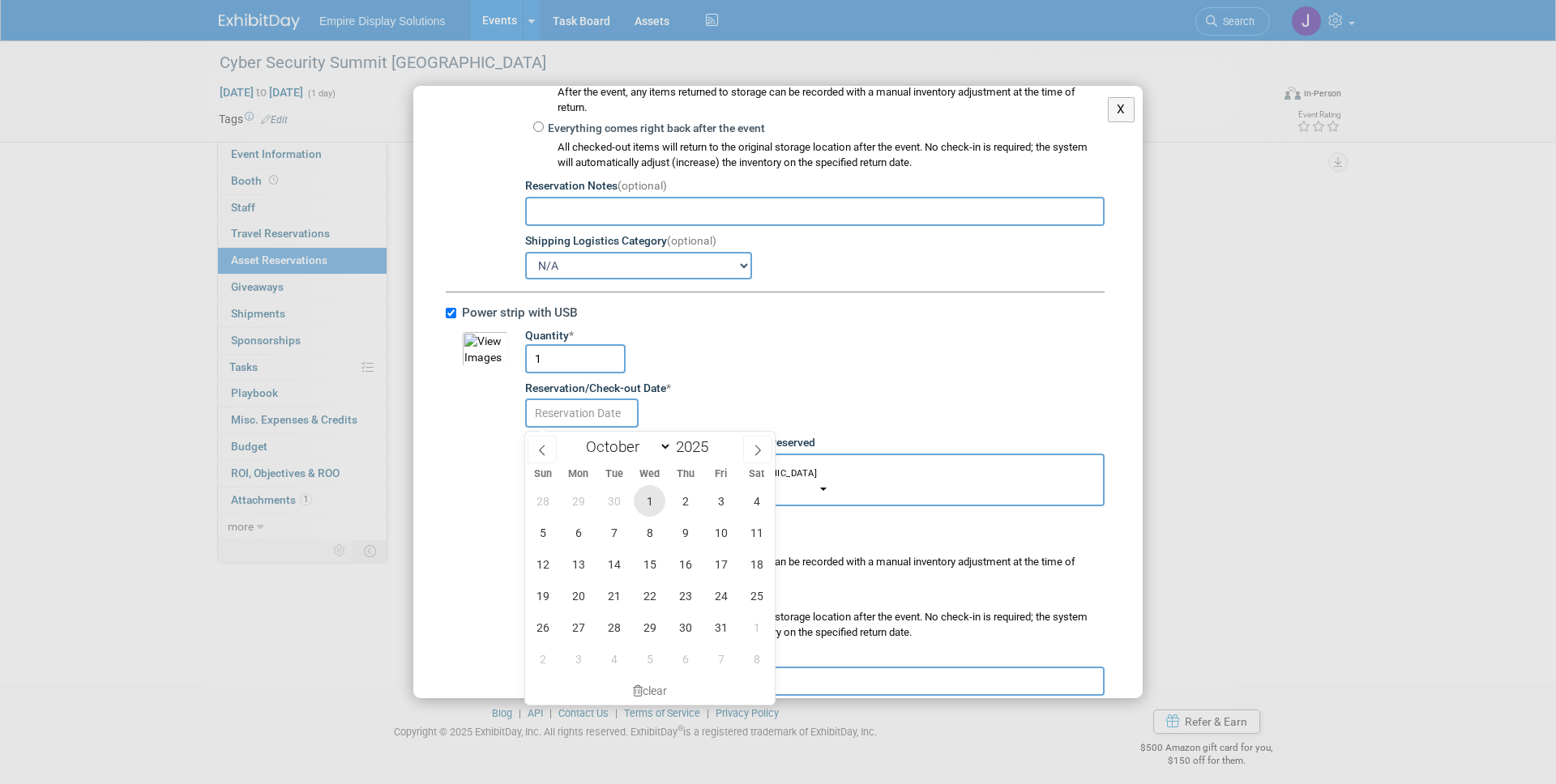
click at [654, 507] on span "1" at bounding box center [650, 501] width 31 height 31
type input "Oct 1, 2025"
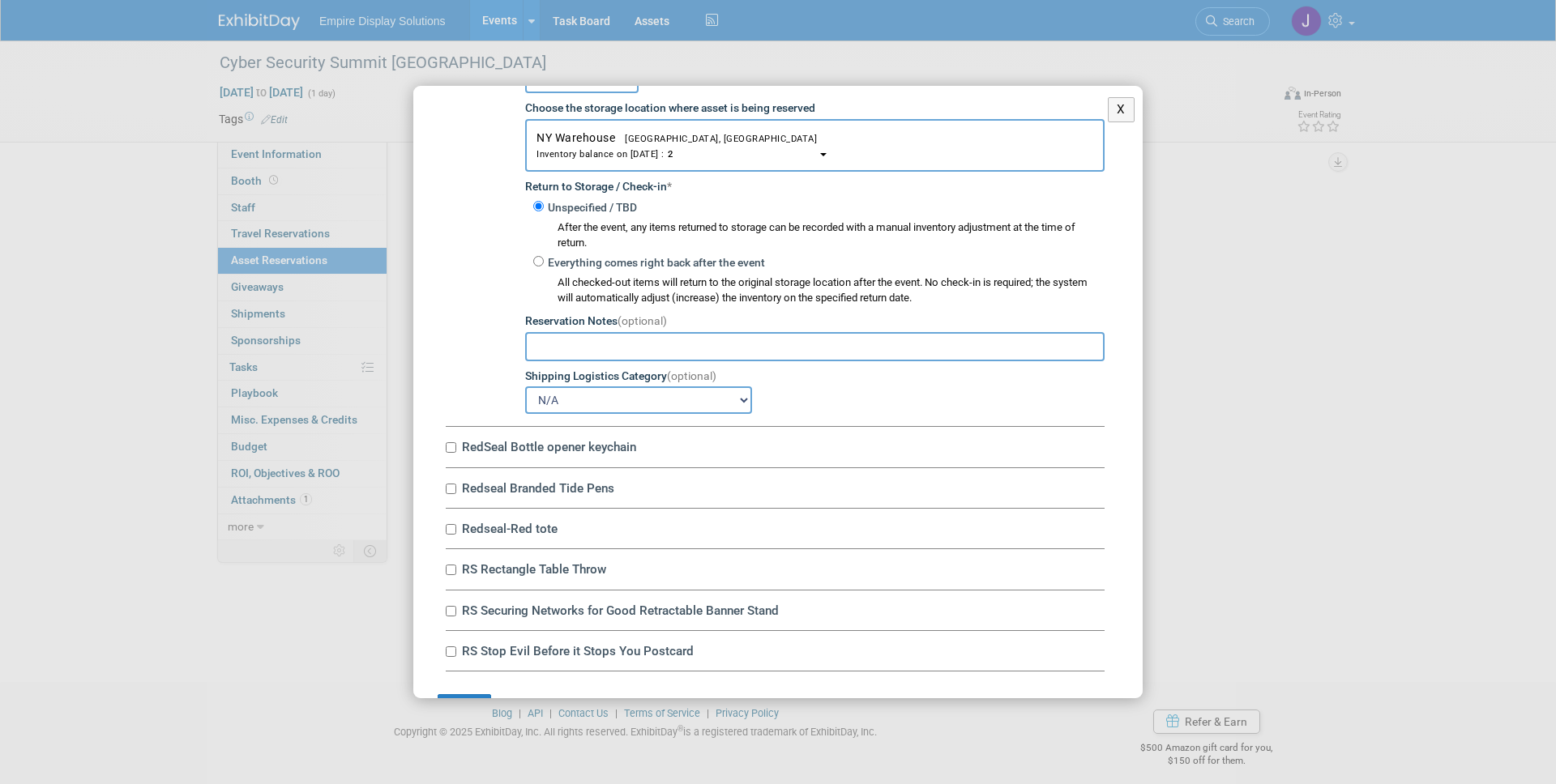
scroll to position [1510, 0]
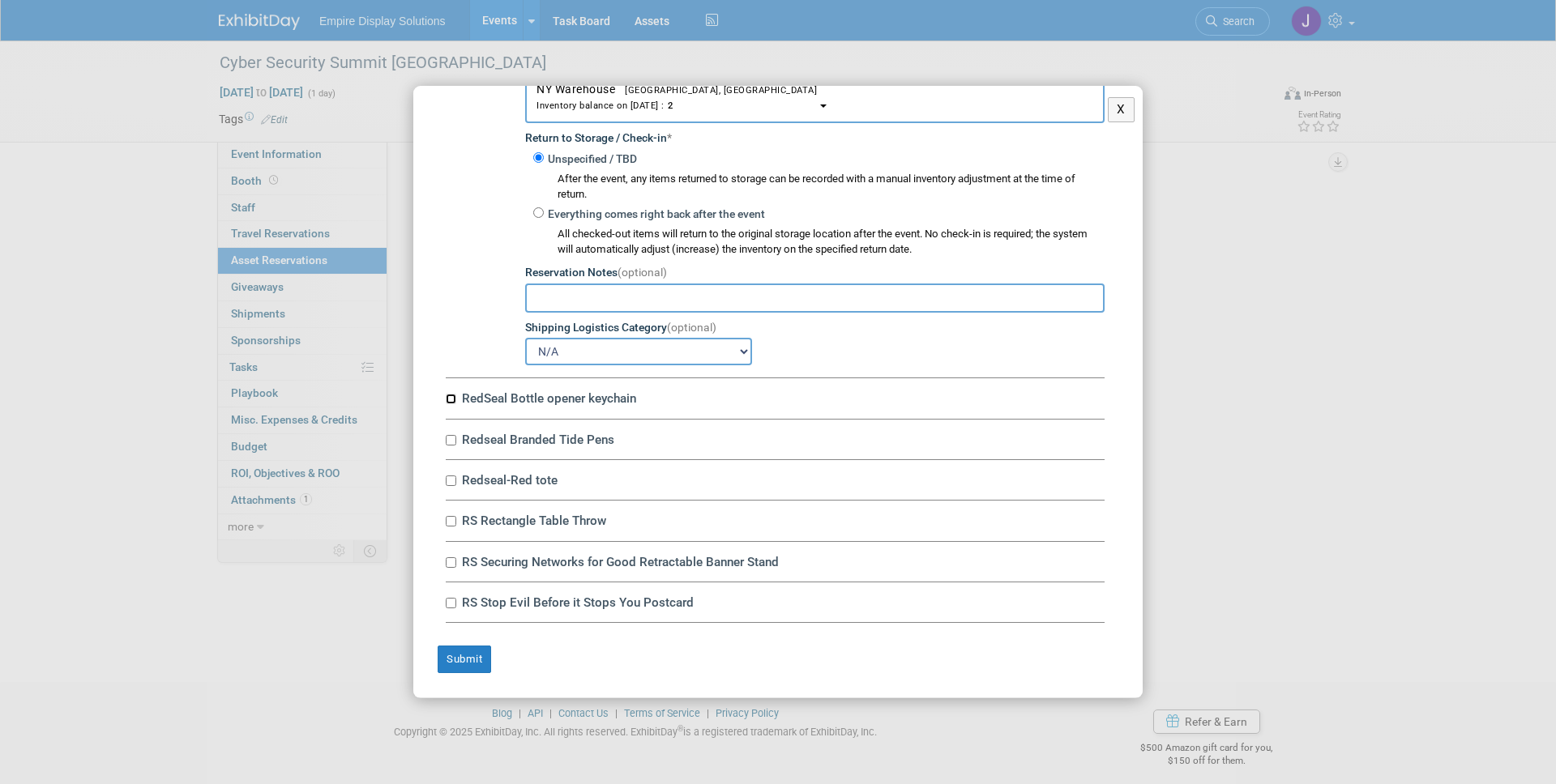
click at [448, 397] on input "RedSeal Bottle opener keychain" at bounding box center [450, 398] width 10 height 10
checkbox input "true"
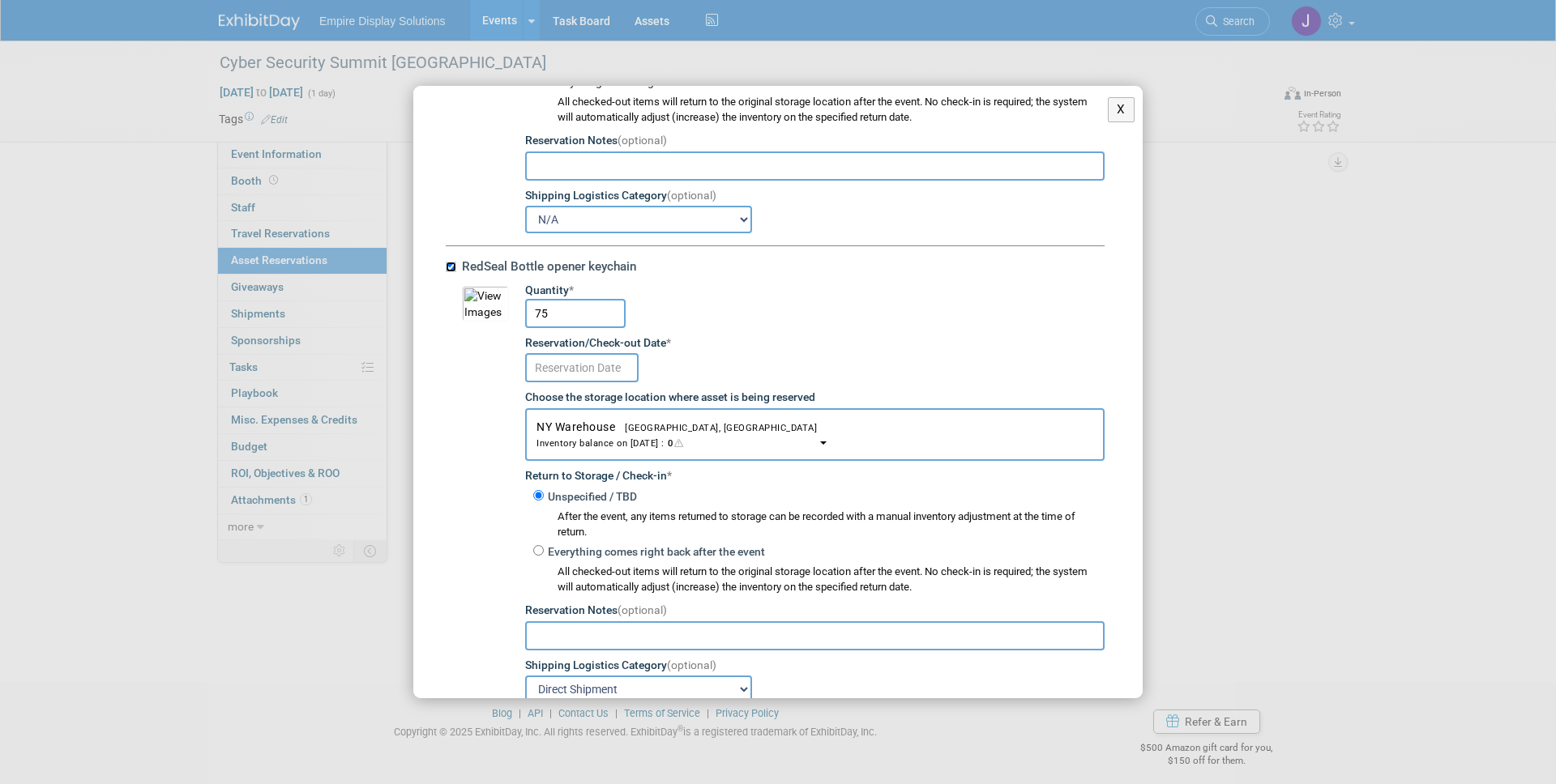
scroll to position [1656, 0]
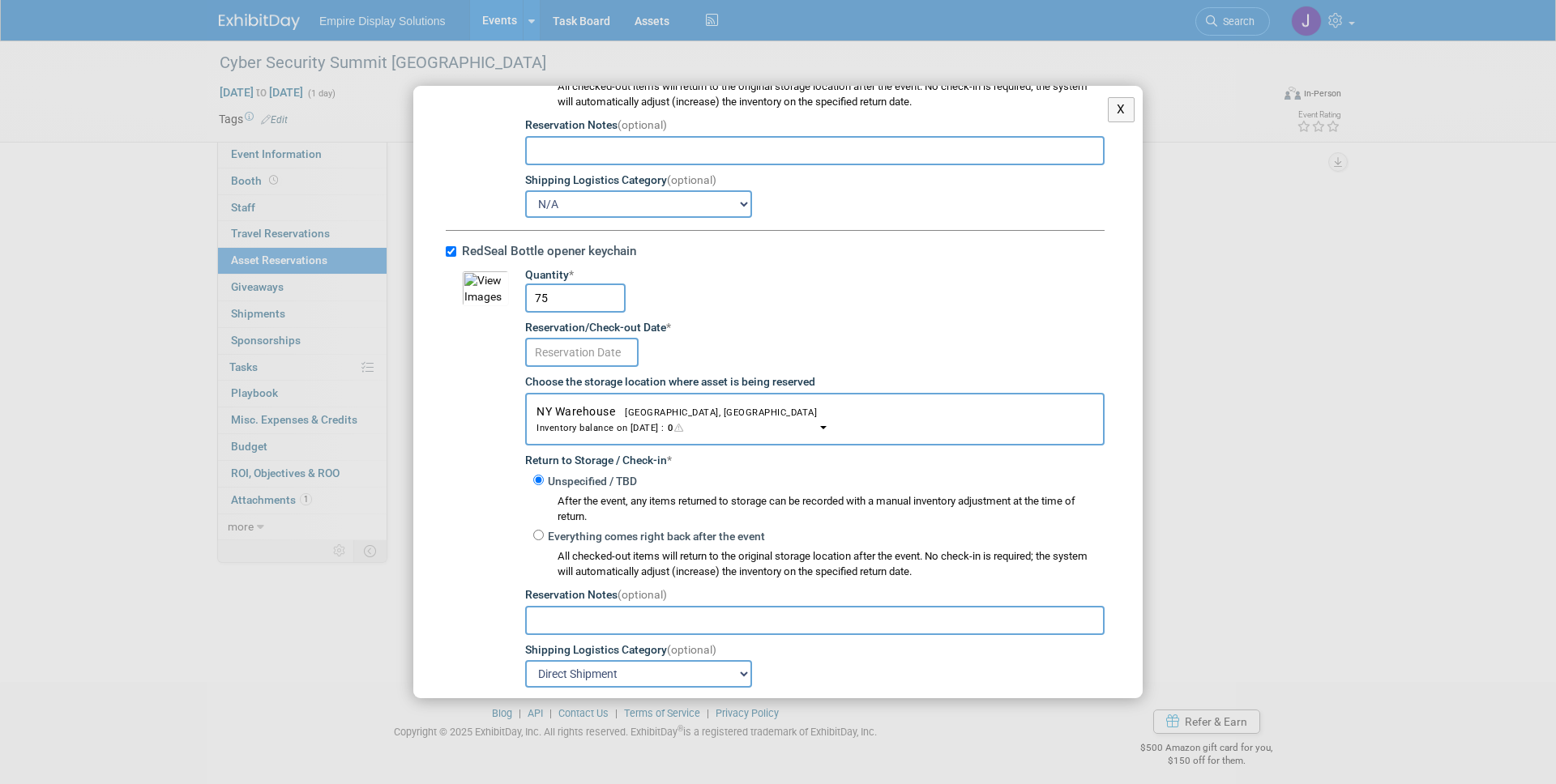
click at [601, 355] on input "text" at bounding box center [582, 352] width 114 height 29
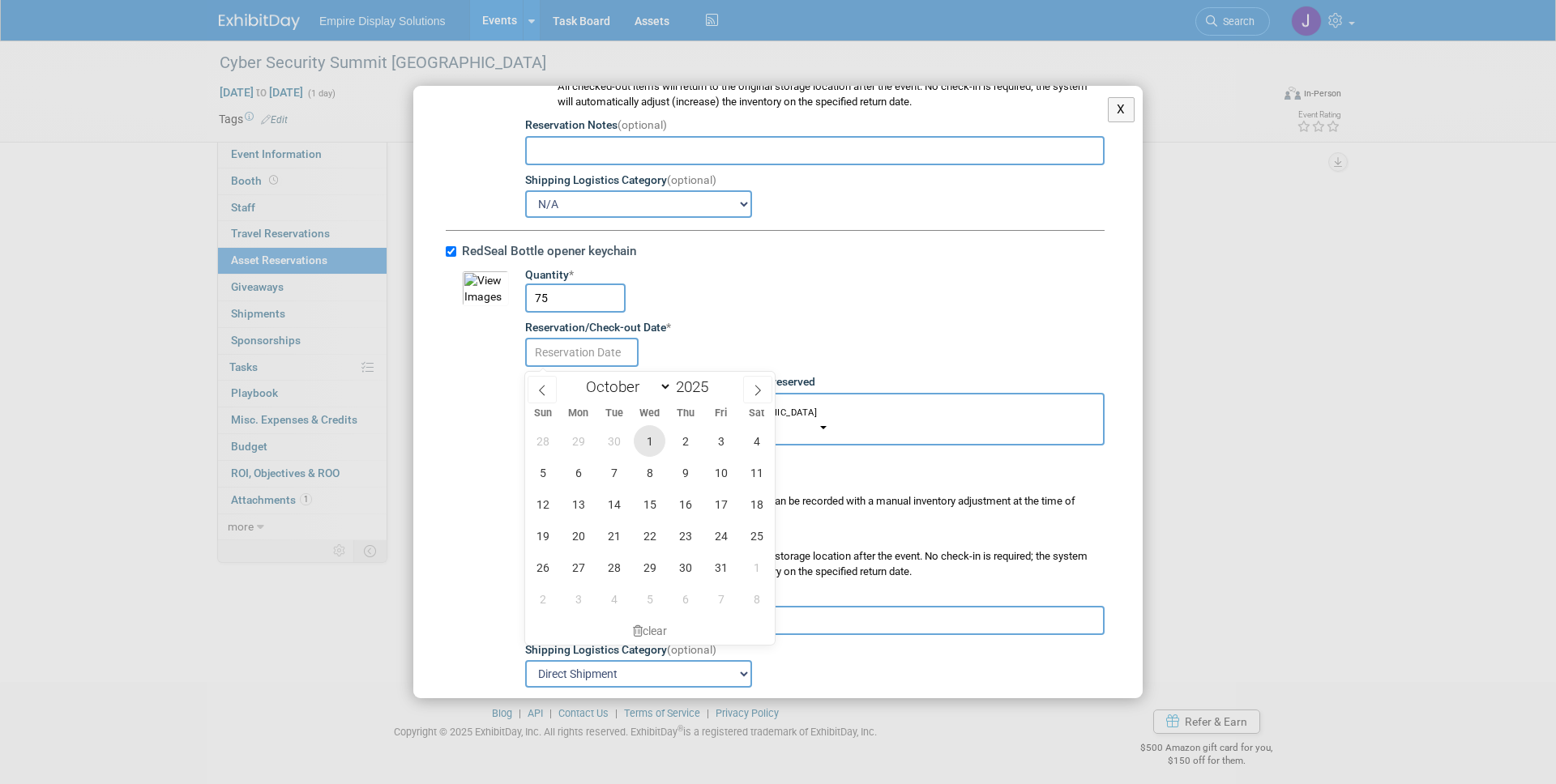
click at [654, 444] on span "1" at bounding box center [650, 441] width 31 height 31
type input "Oct 1, 2025"
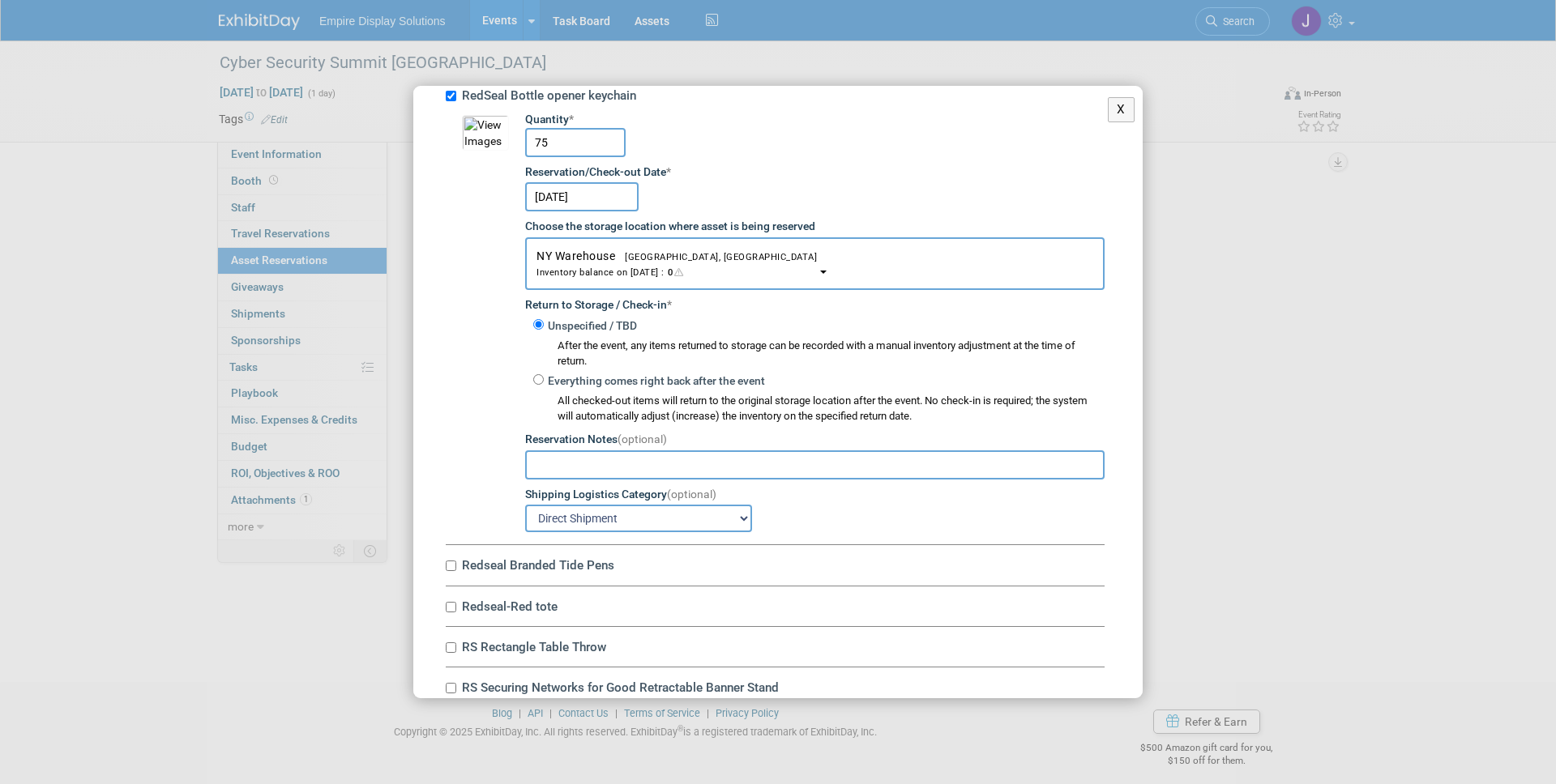
scroll to position [1849, 0]
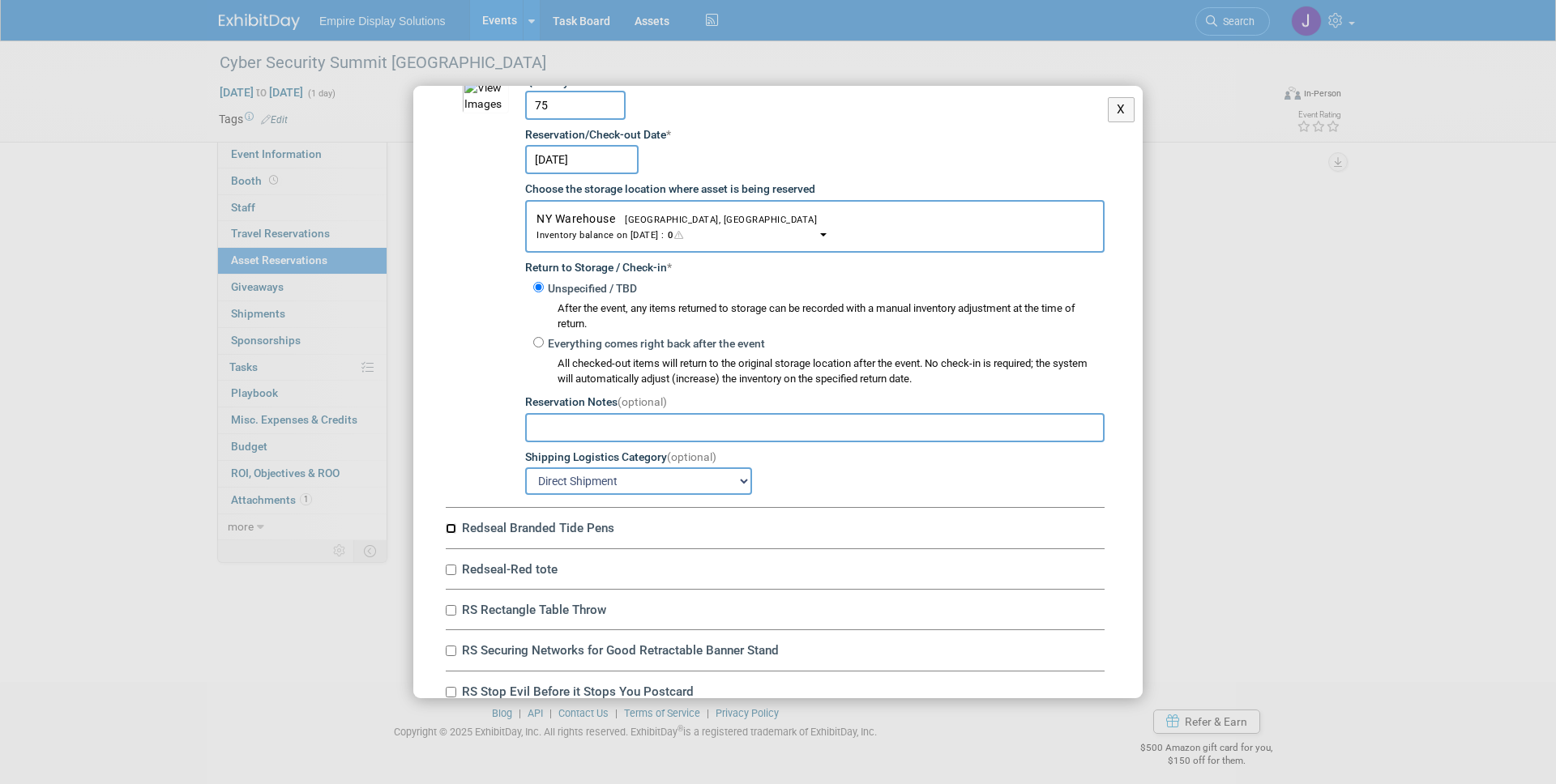
click at [453, 533] on input "Redseal Branded Tide Pens" at bounding box center [450, 528] width 10 height 10
checkbox input "true"
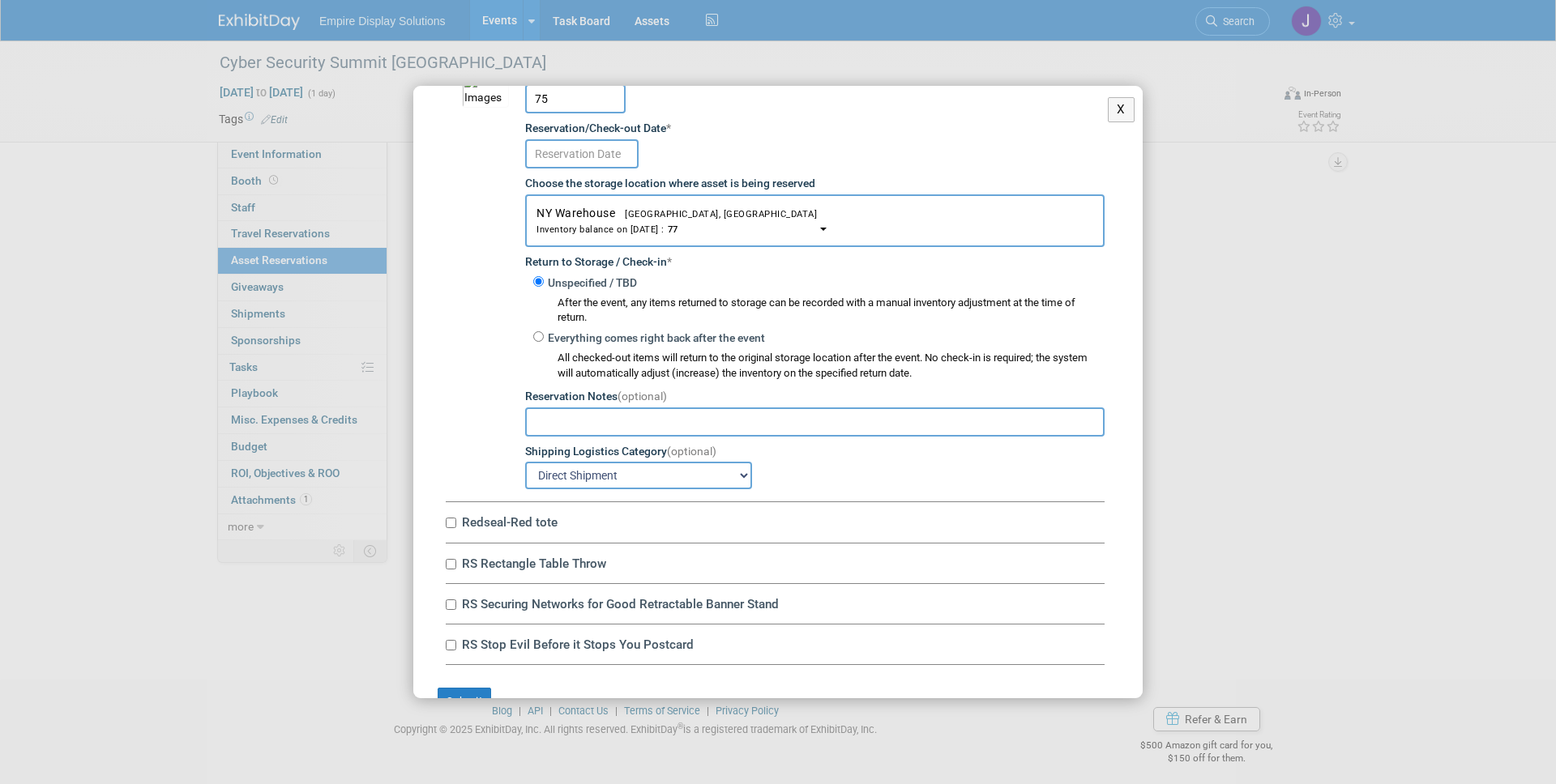
scroll to position [2370, 0]
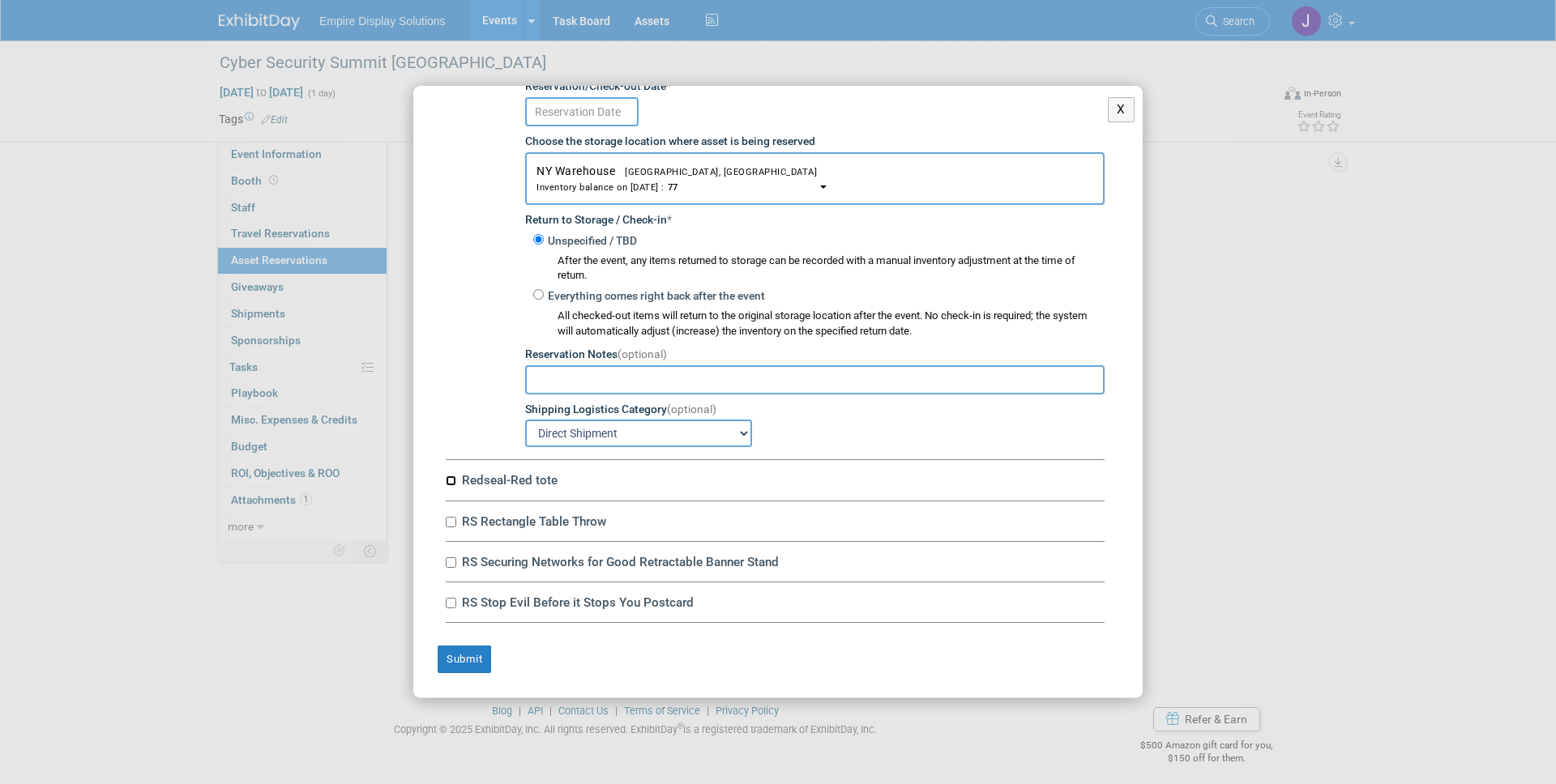
click at [452, 476] on input "Redseal-Red tote" at bounding box center [450, 480] width 10 height 10
checkbox input "true"
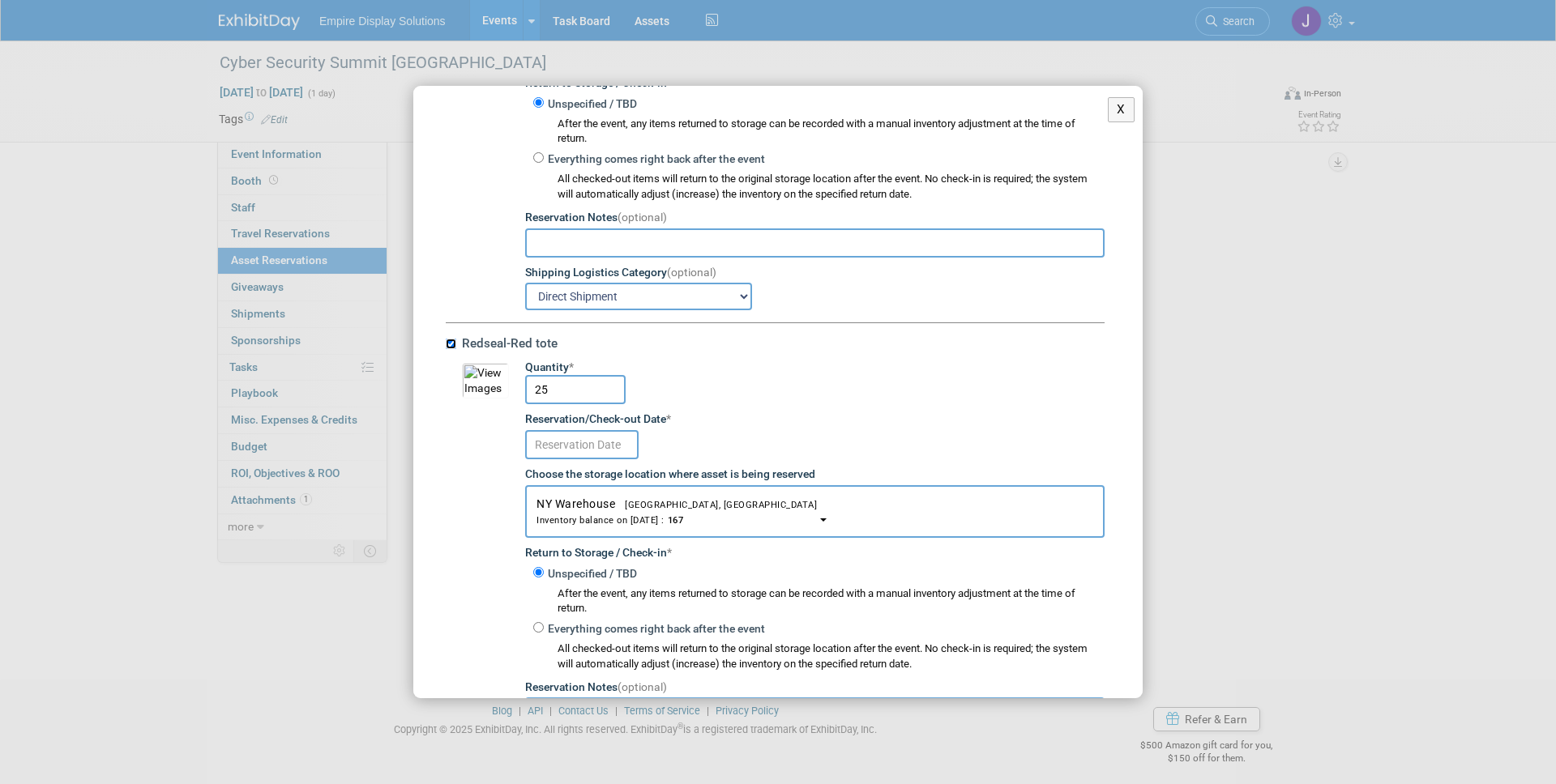
scroll to position [2576, 0]
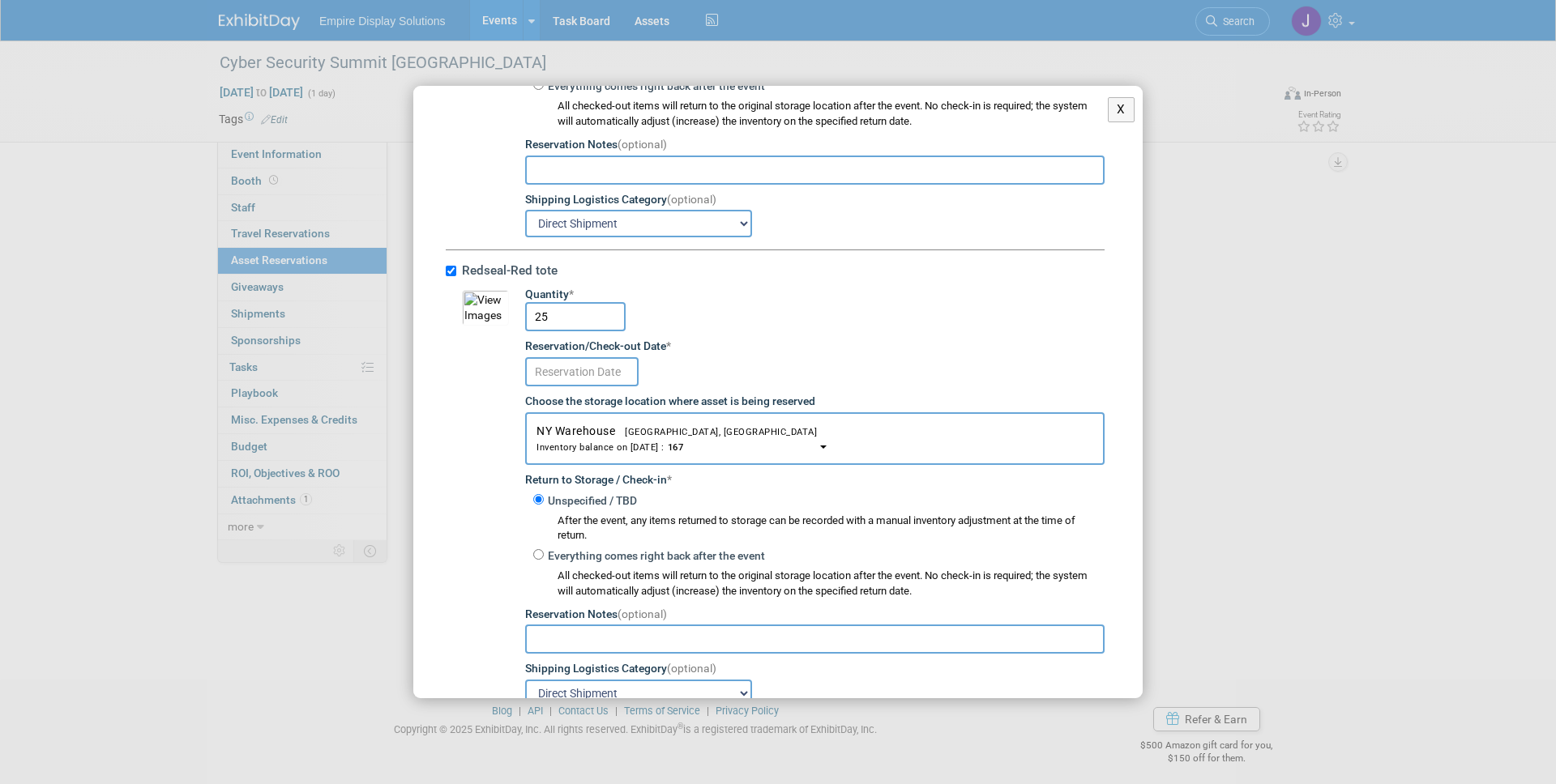
click at [615, 381] on input "text" at bounding box center [582, 372] width 114 height 29
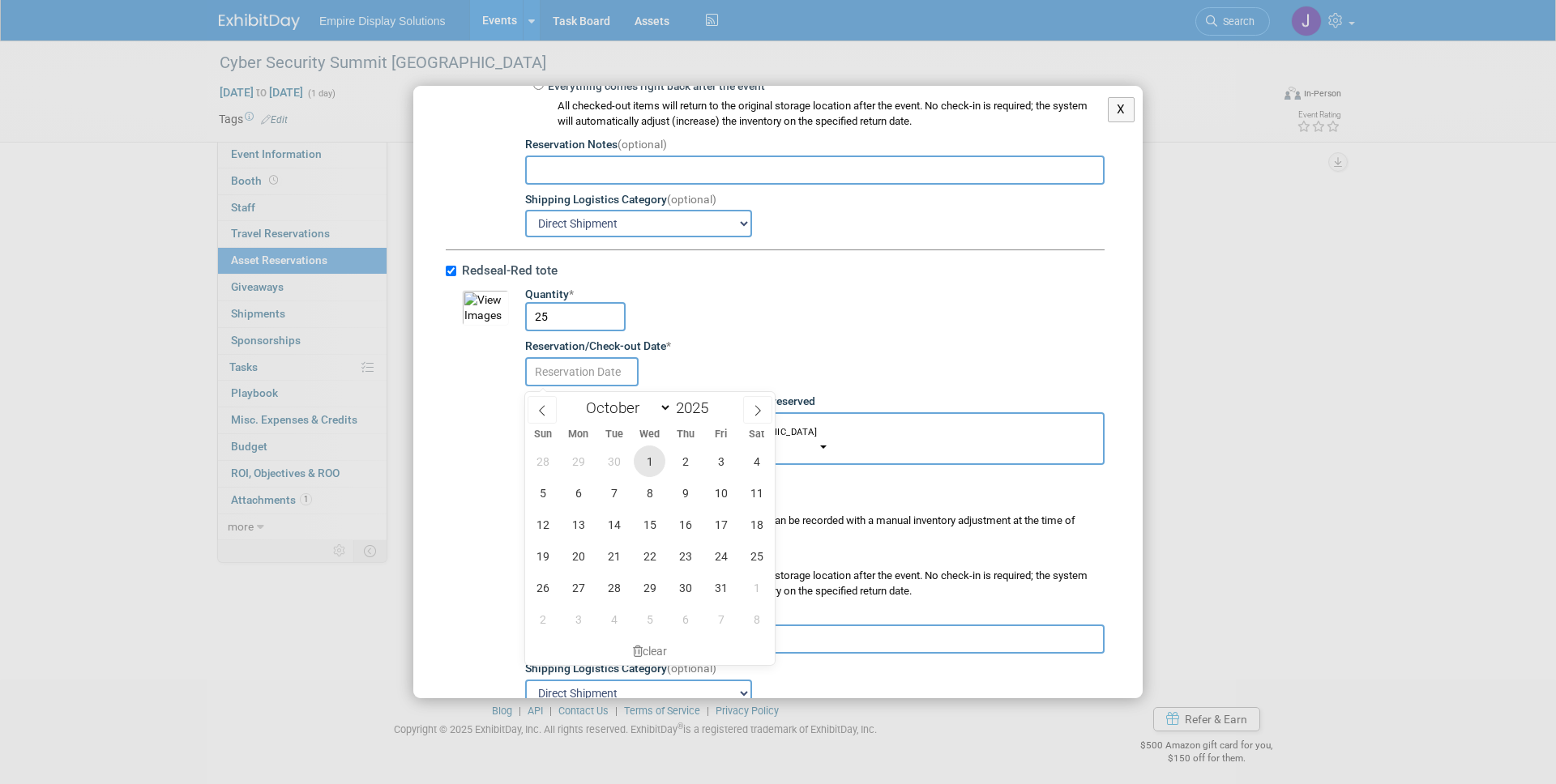
click at [645, 461] on span "1" at bounding box center [650, 461] width 31 height 31
type input "Oct 1, 2025"
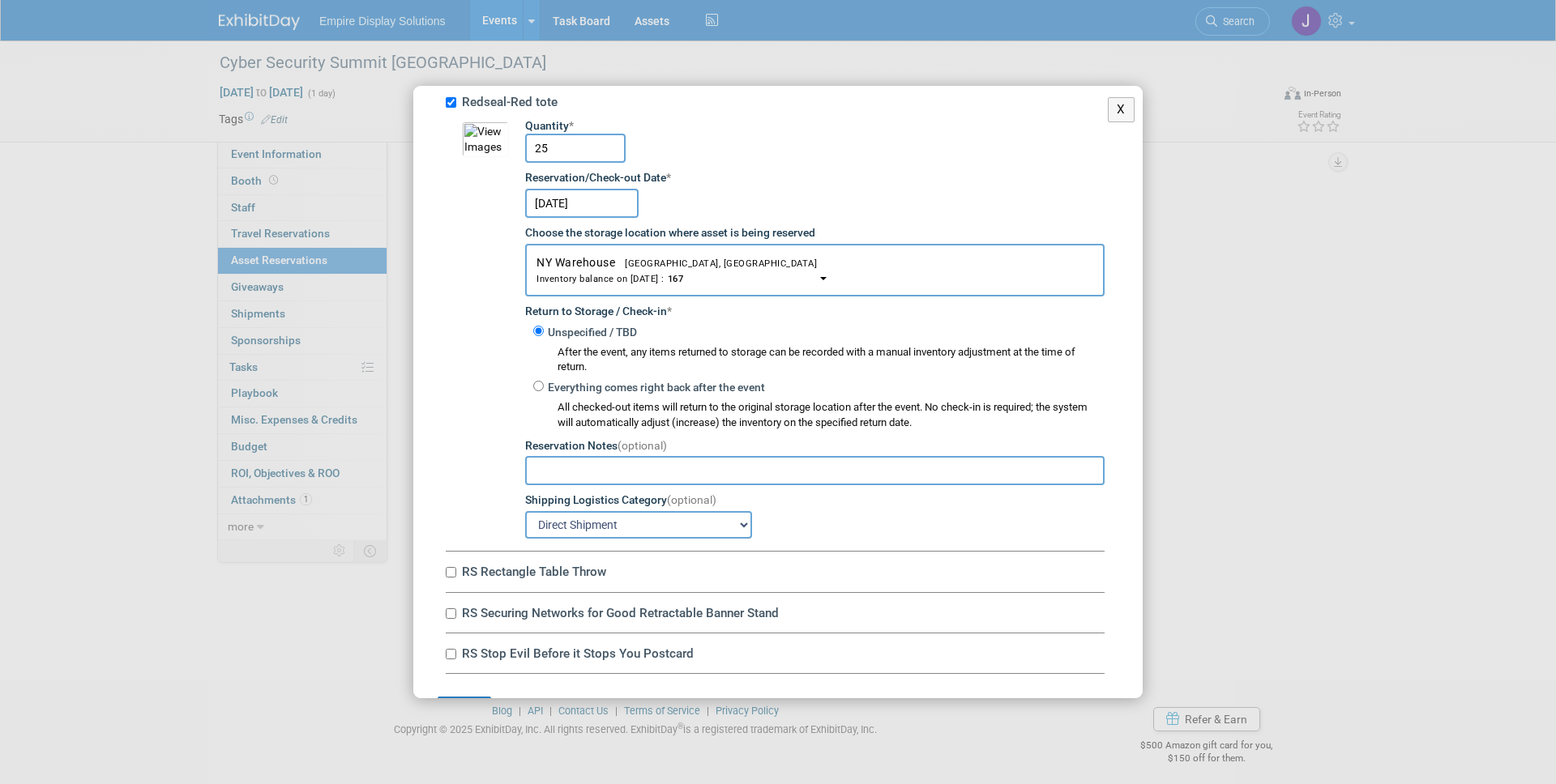
scroll to position [2799, 0]
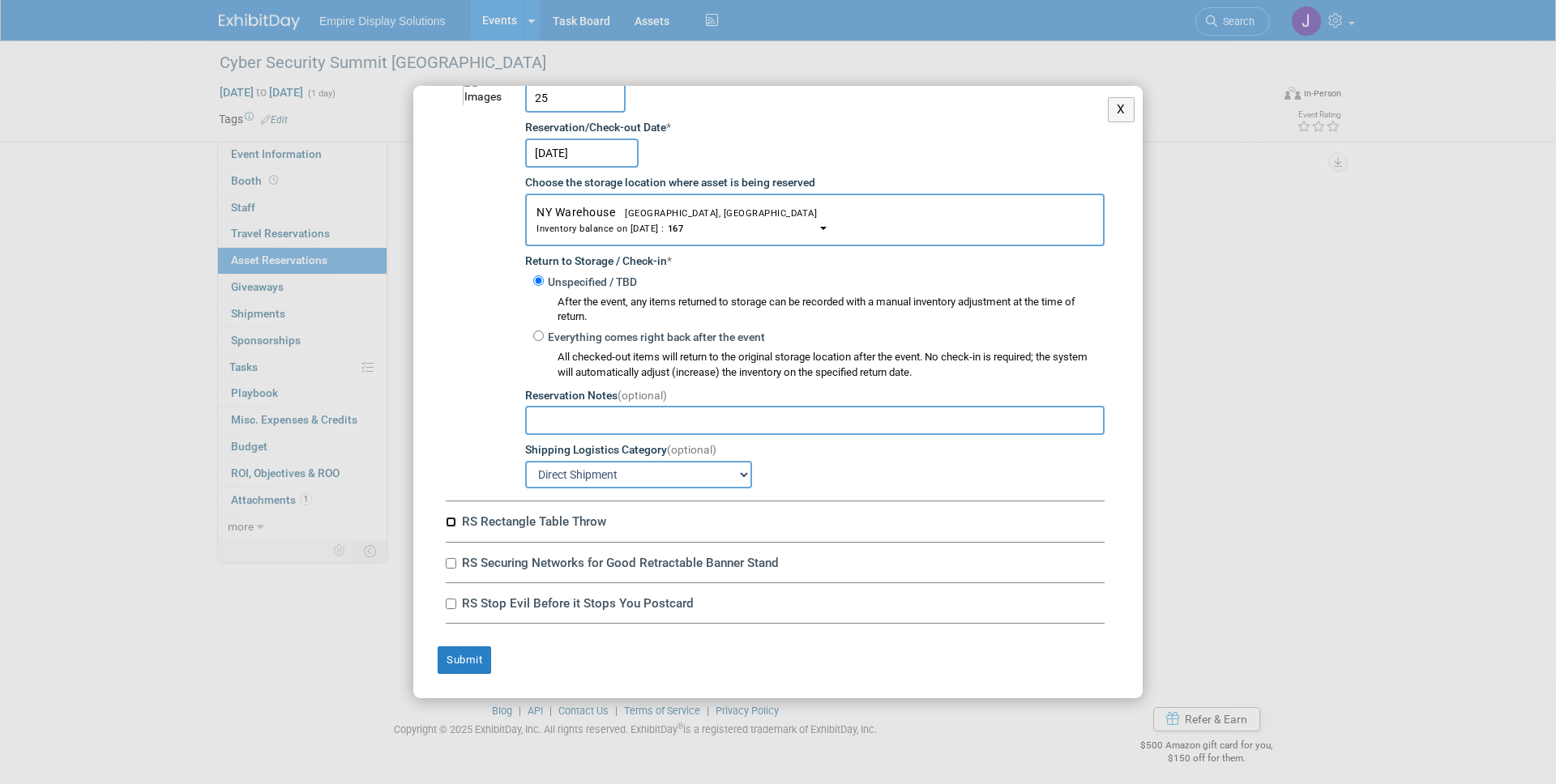
click at [454, 521] on input "RS Rectangle Table Throw" at bounding box center [450, 522] width 10 height 10
checkbox input "true"
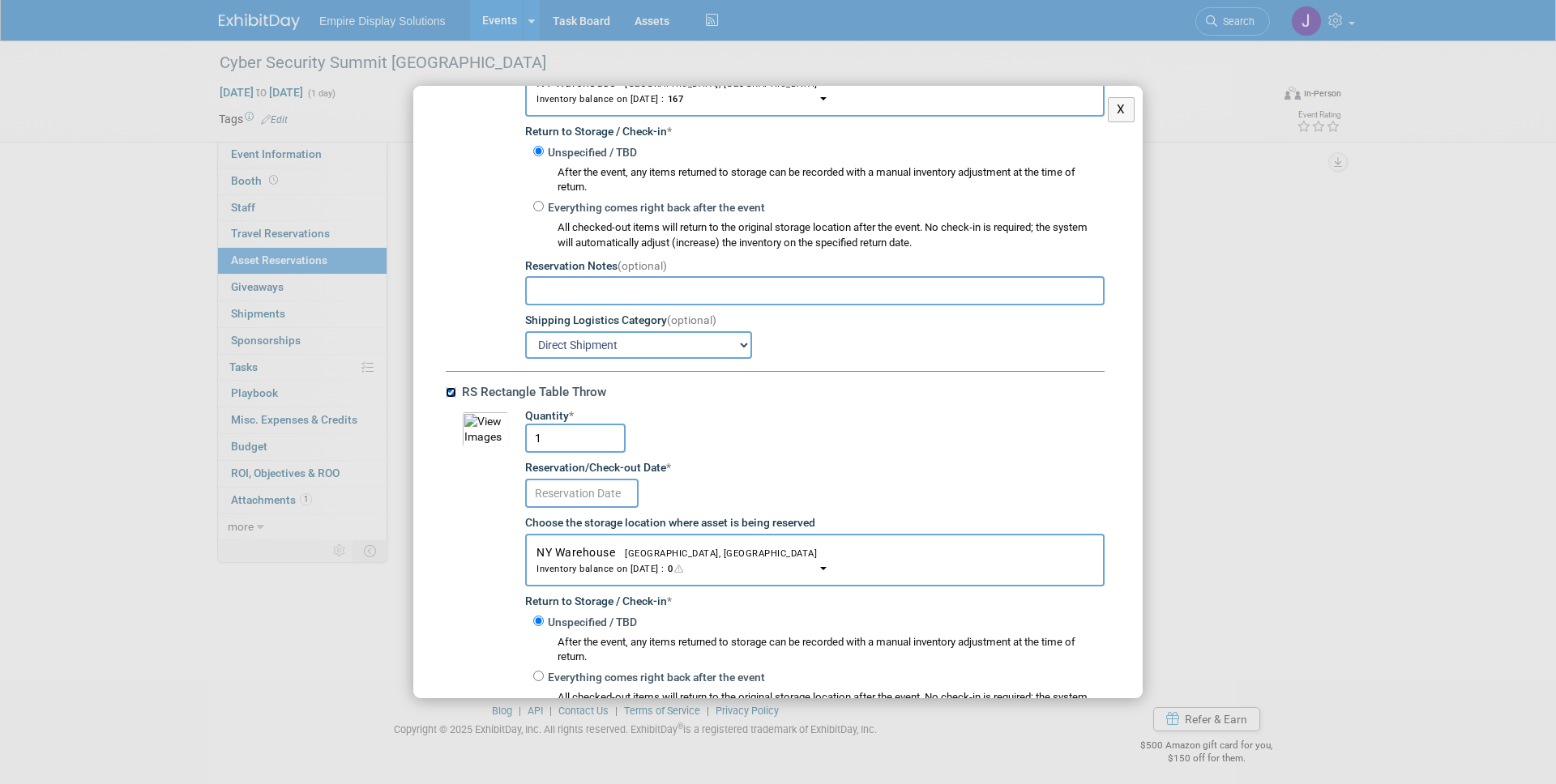
scroll to position [3045, 0]
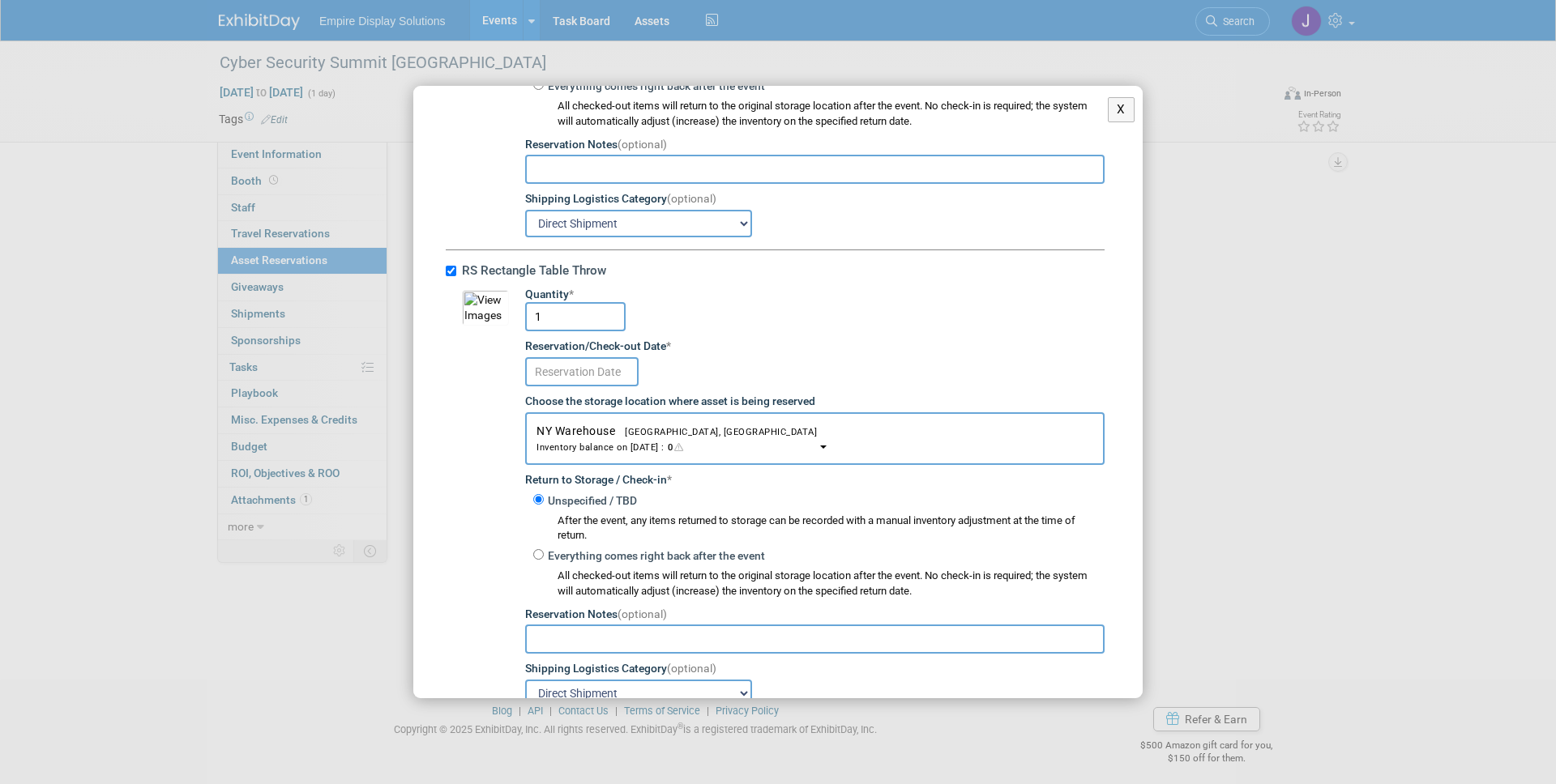
click at [592, 375] on input "text" at bounding box center [582, 372] width 114 height 29
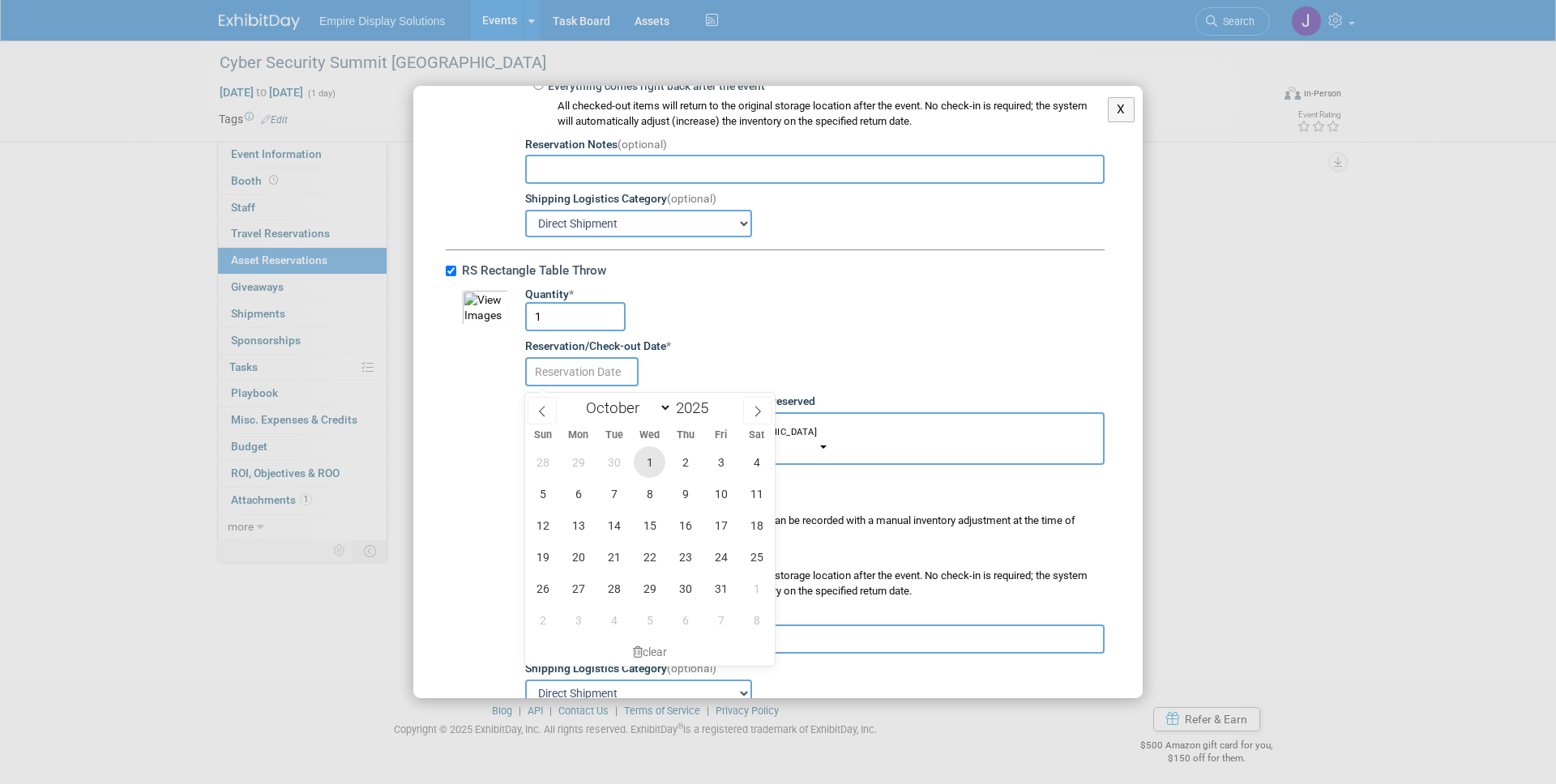
click at [655, 465] on span "1" at bounding box center [650, 462] width 31 height 31
type input "Oct 1, 2025"
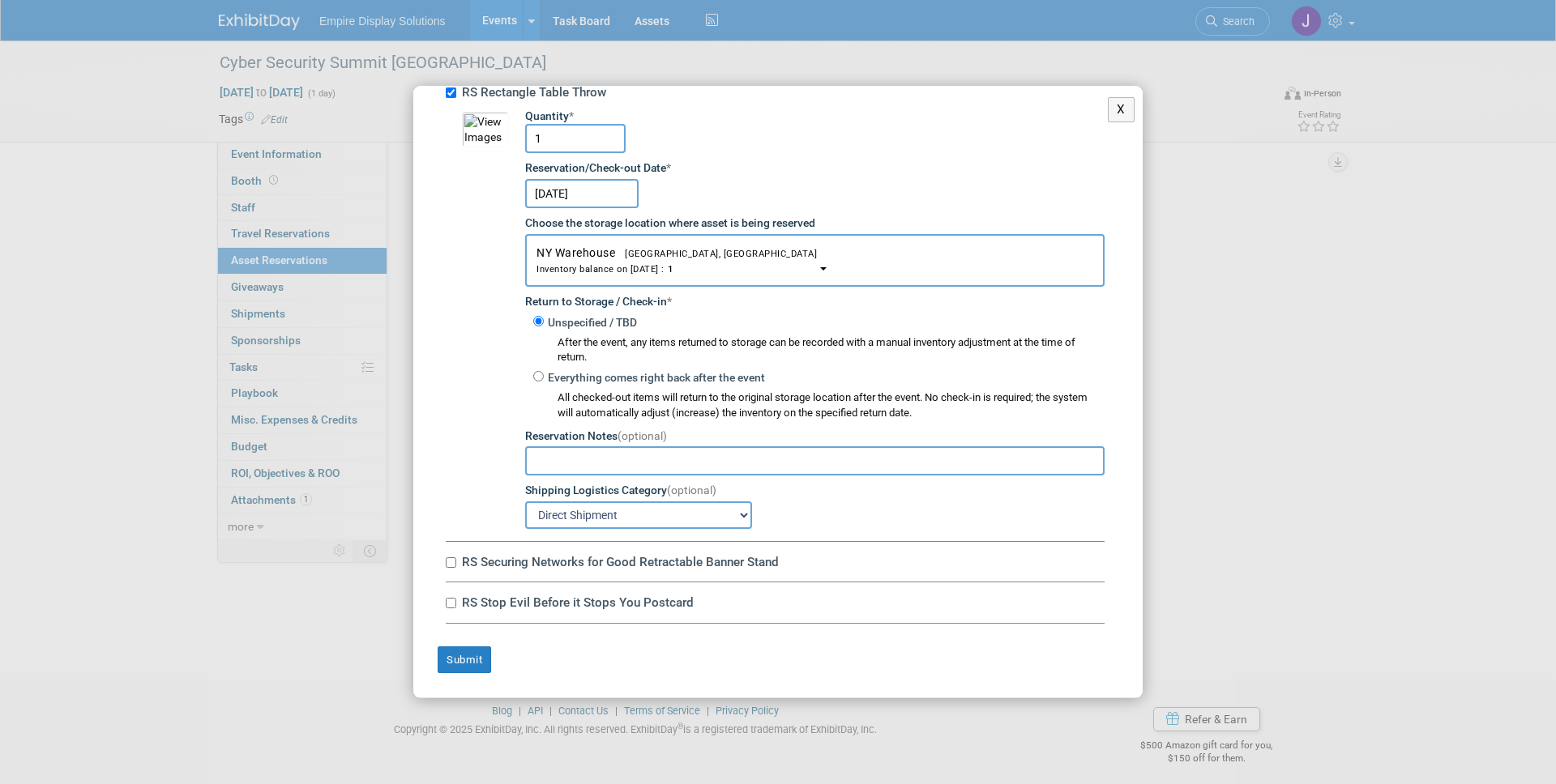
scroll to position [6, 0]
click at [454, 566] on input "RS Securing Networks for Good Retractable Banner Stand" at bounding box center [450, 562] width 10 height 10
checkbox input "true"
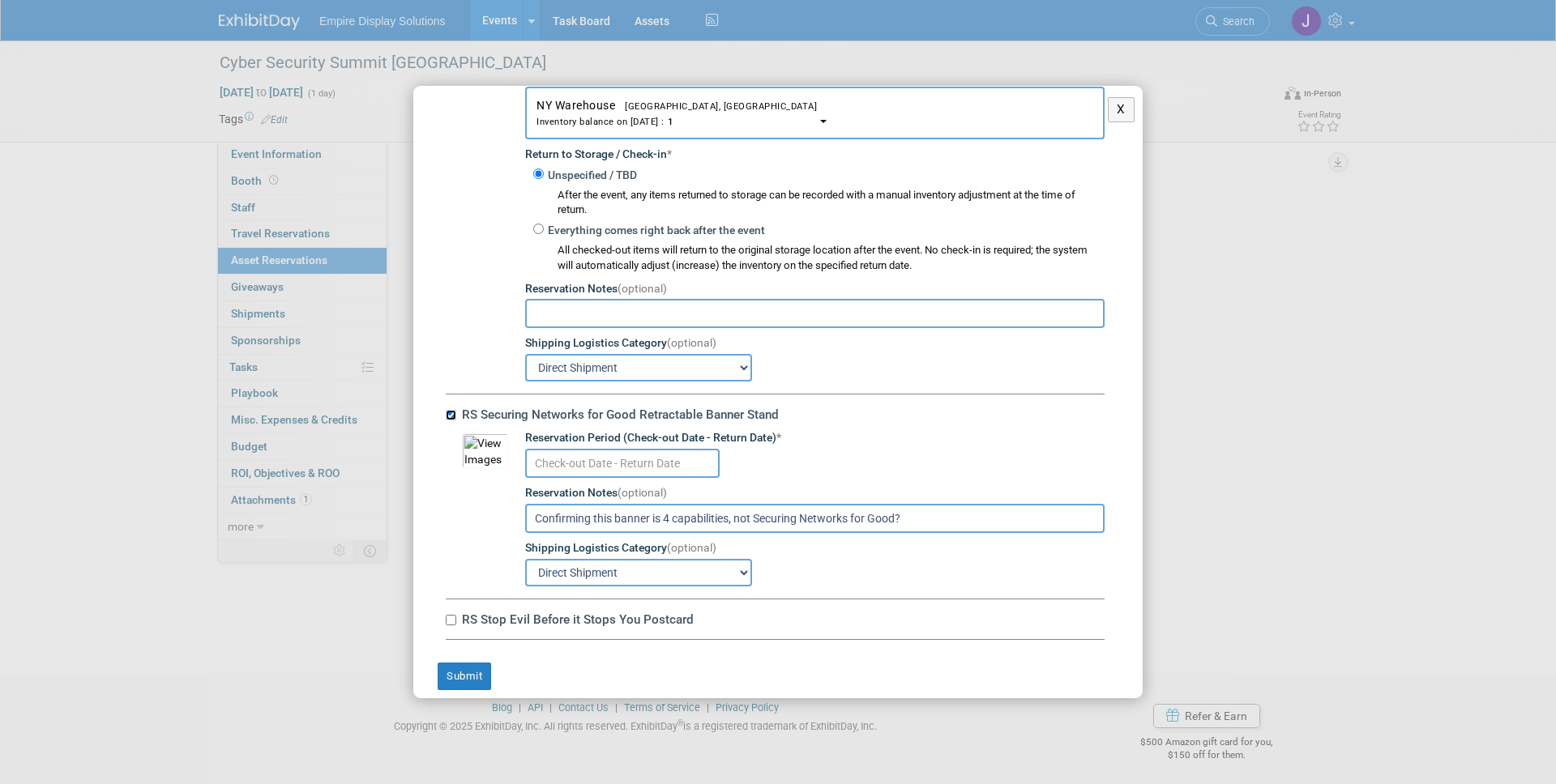
scroll to position [3394, 0]
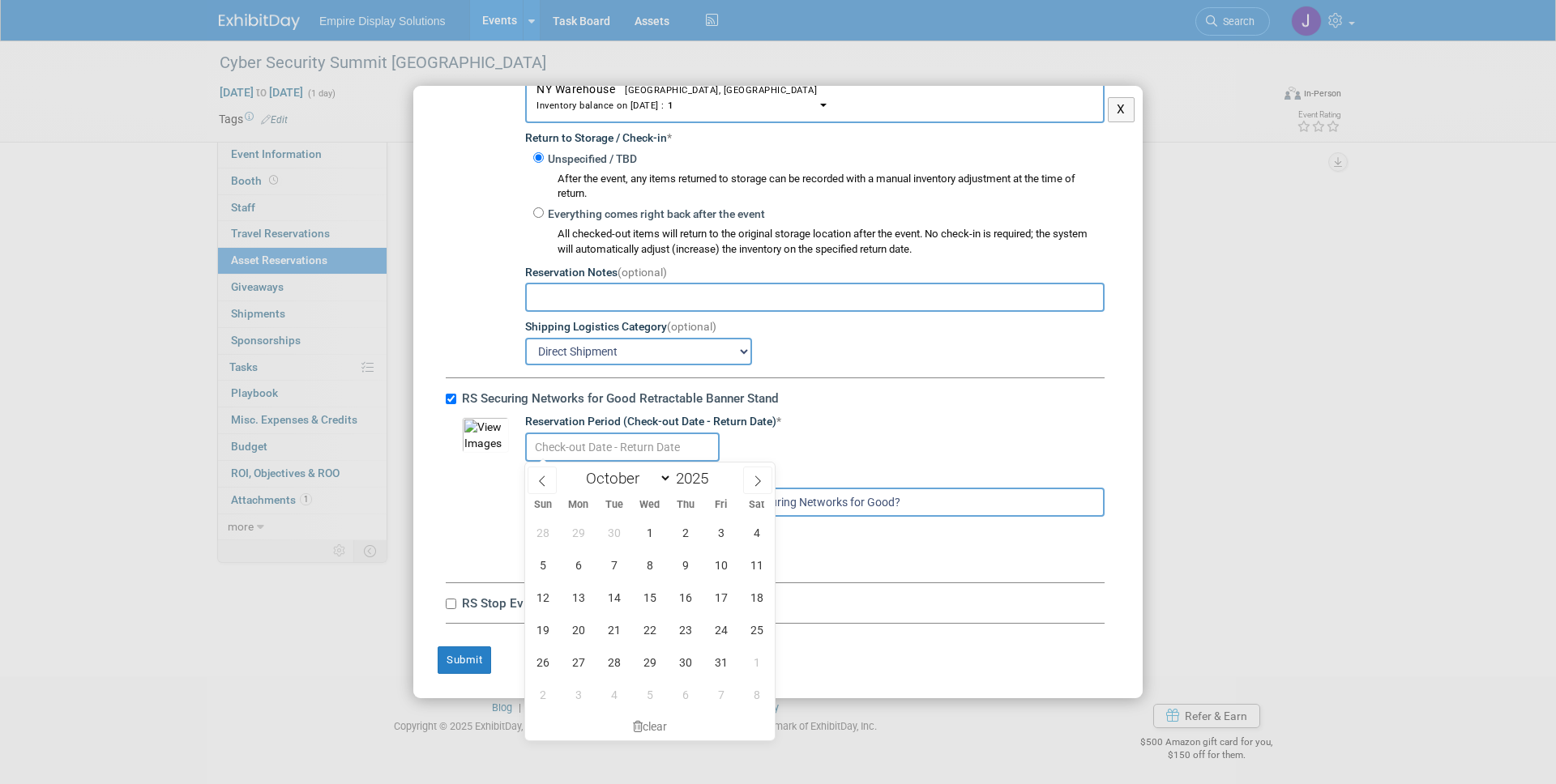
click at [611, 447] on input "text" at bounding box center [622, 447] width 194 height 29
click at [650, 531] on span "1" at bounding box center [650, 533] width 31 height 31
type input "Oct 1, 2025"
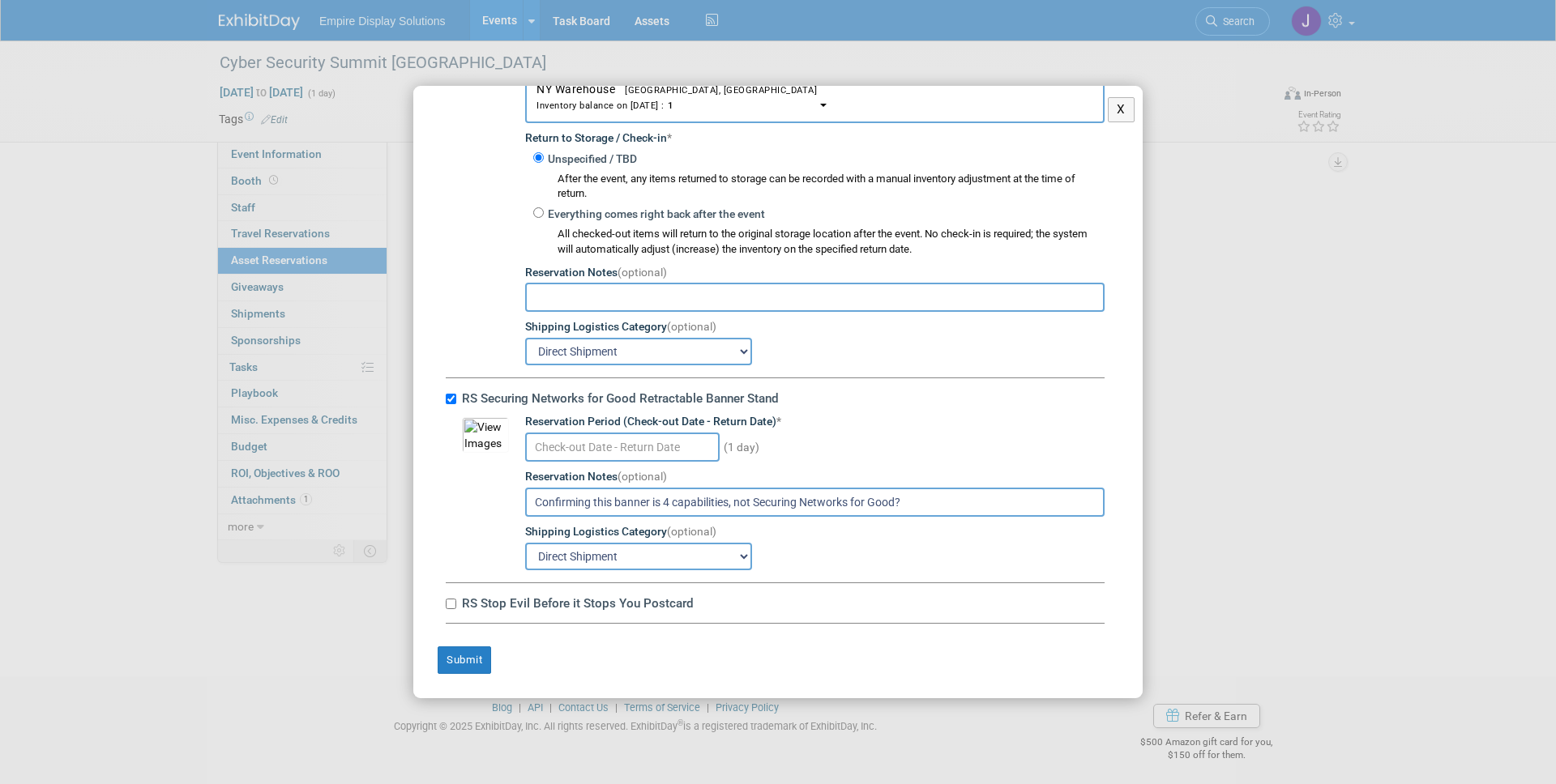
click at [960, 584] on div "RS Stop Evil Before it Stops You Postcard 10032617-10729190-89919513-b7d0-4151-…" at bounding box center [775, 603] width 659 height 40
click at [462, 662] on button "Submit" at bounding box center [464, 660] width 53 height 28
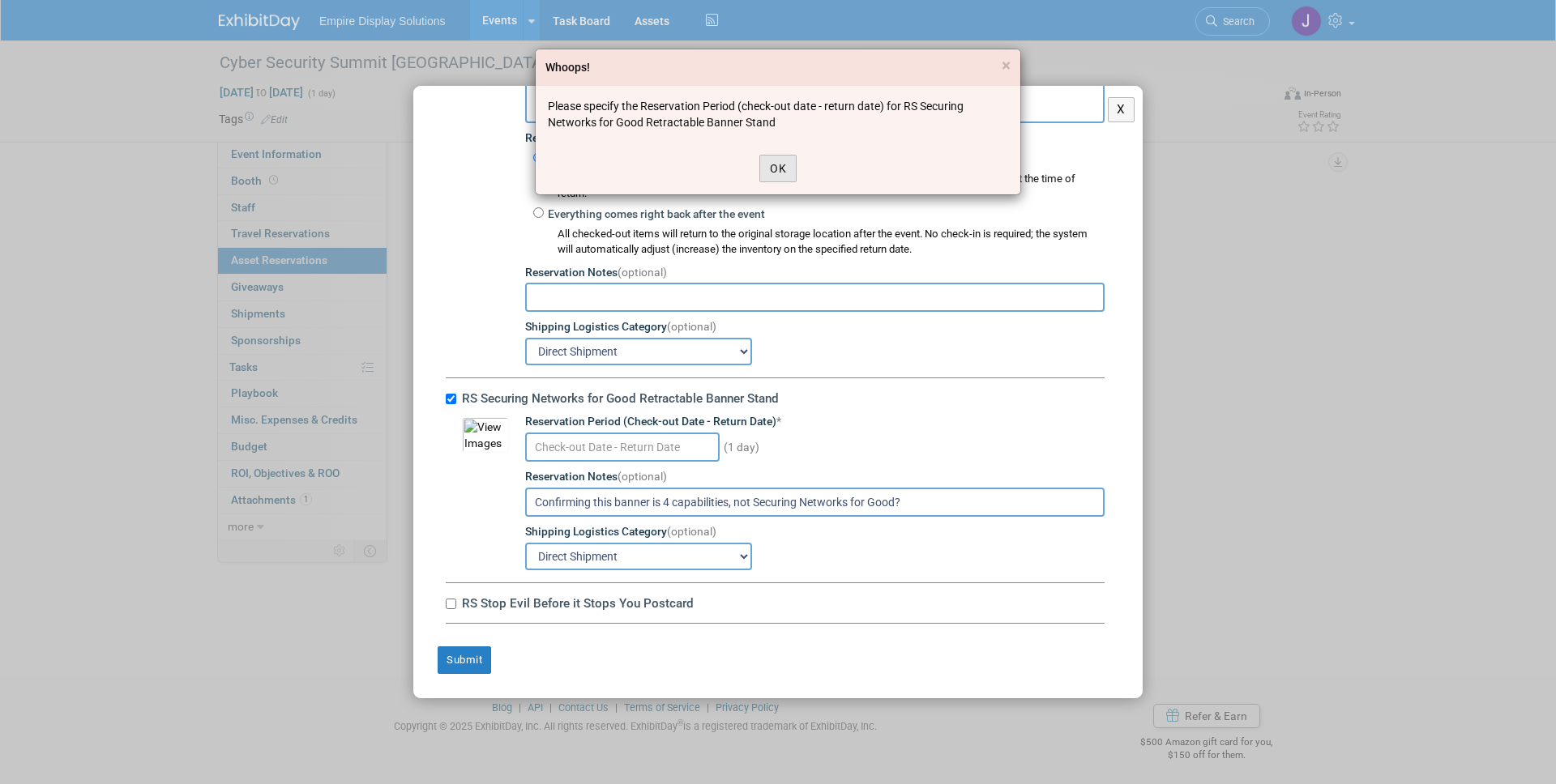
click at [782, 166] on button "OK" at bounding box center [778, 169] width 38 height 28
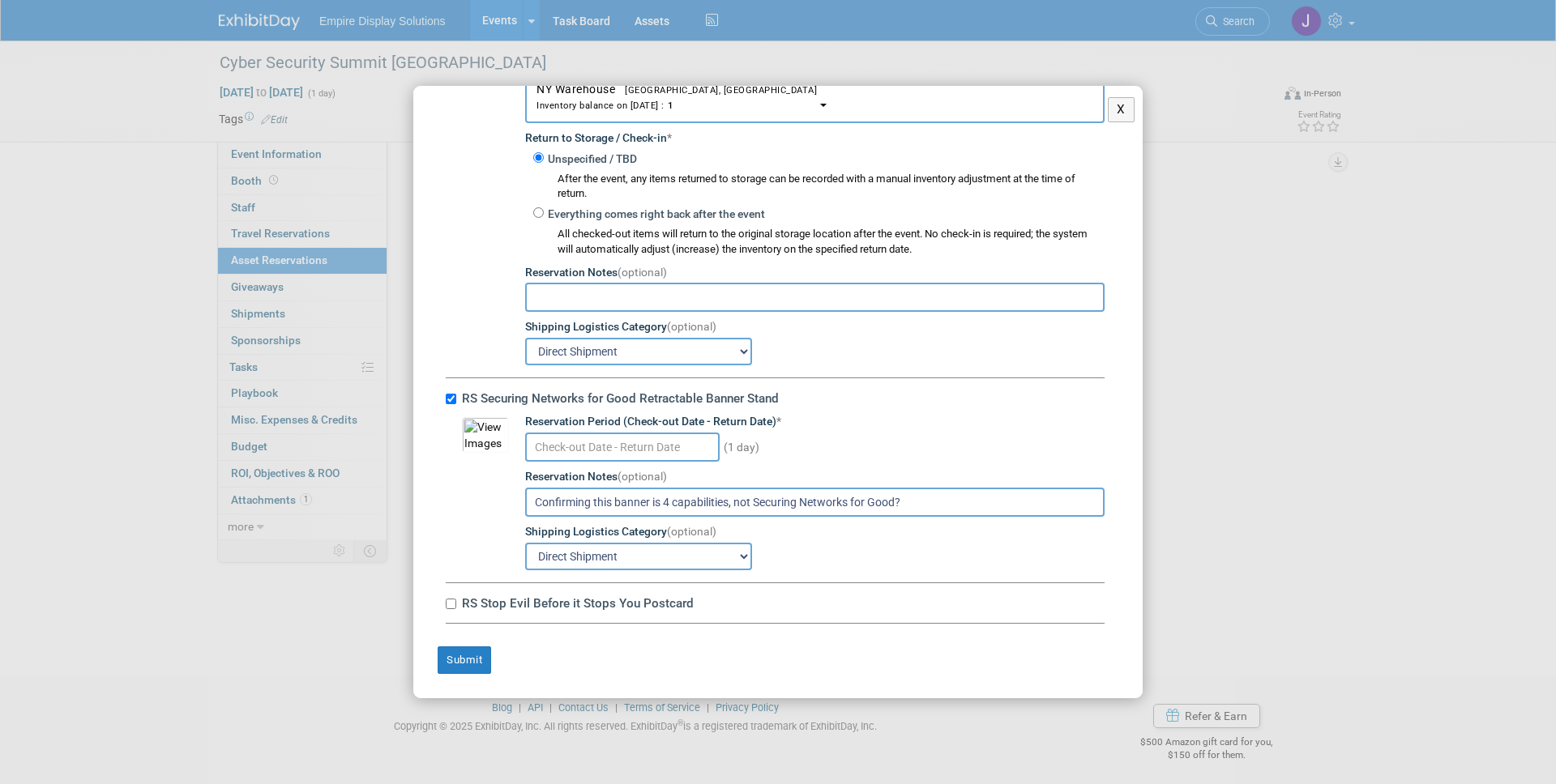
click at [672, 435] on input "text" at bounding box center [622, 447] width 194 height 29
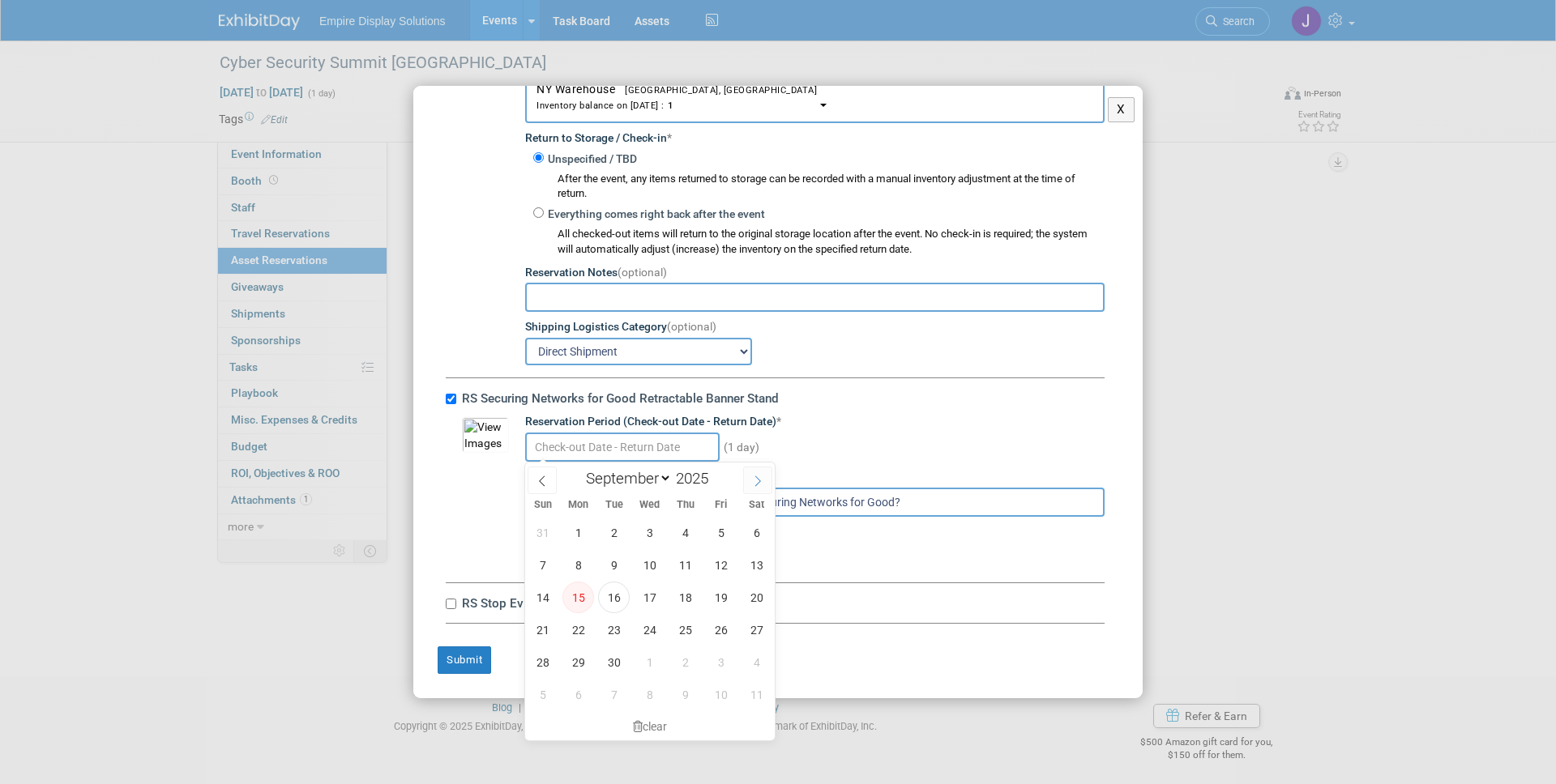
click at [756, 478] on icon at bounding box center [758, 481] width 11 height 11
select select "9"
click at [649, 534] on span "1" at bounding box center [650, 533] width 31 height 31
type input "Oct 1, 2025"
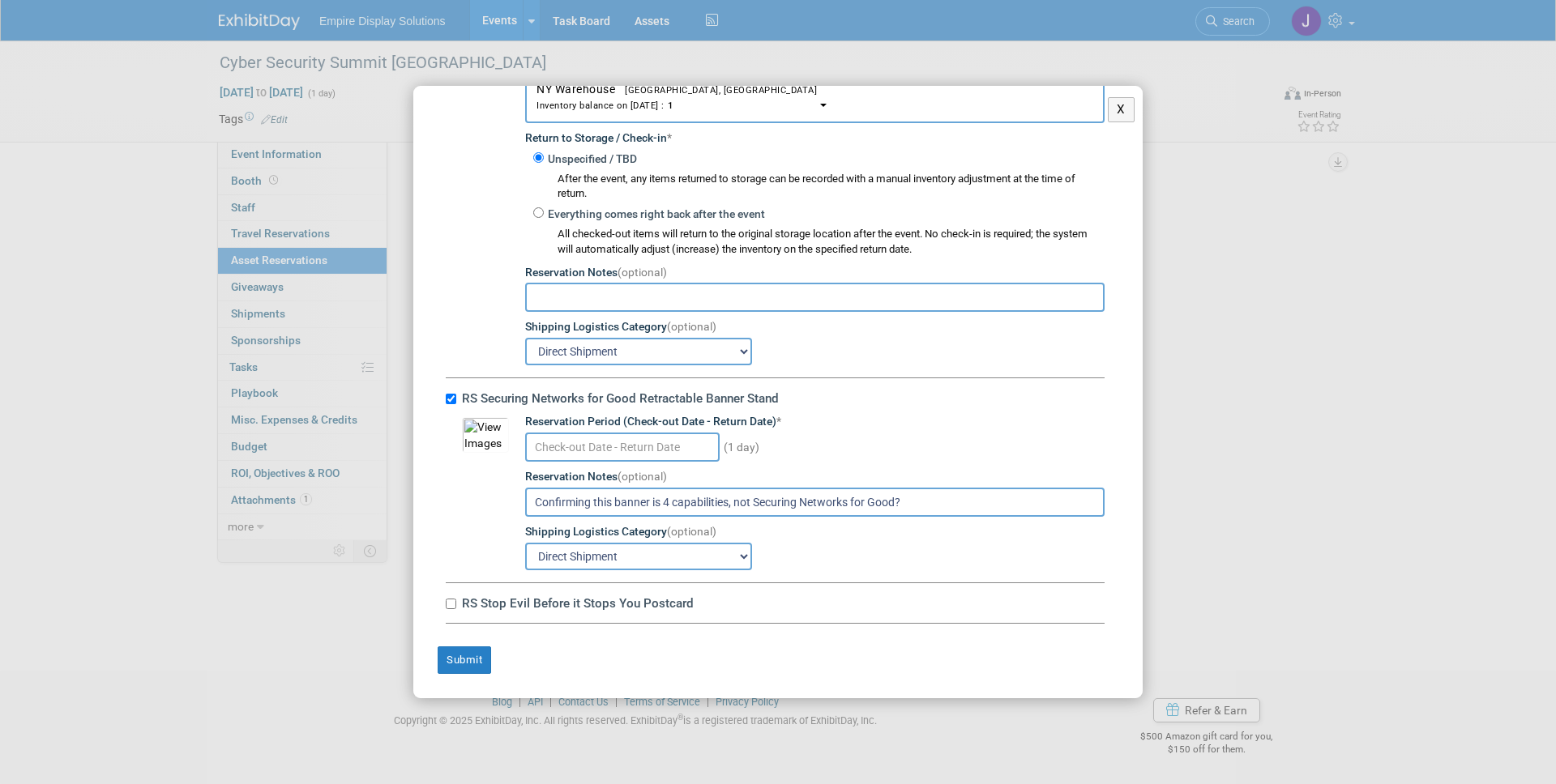
click at [837, 432] on div "(1 day)" at bounding box center [815, 446] width 580 height 31
click at [467, 657] on button "Submit" at bounding box center [464, 660] width 53 height 28
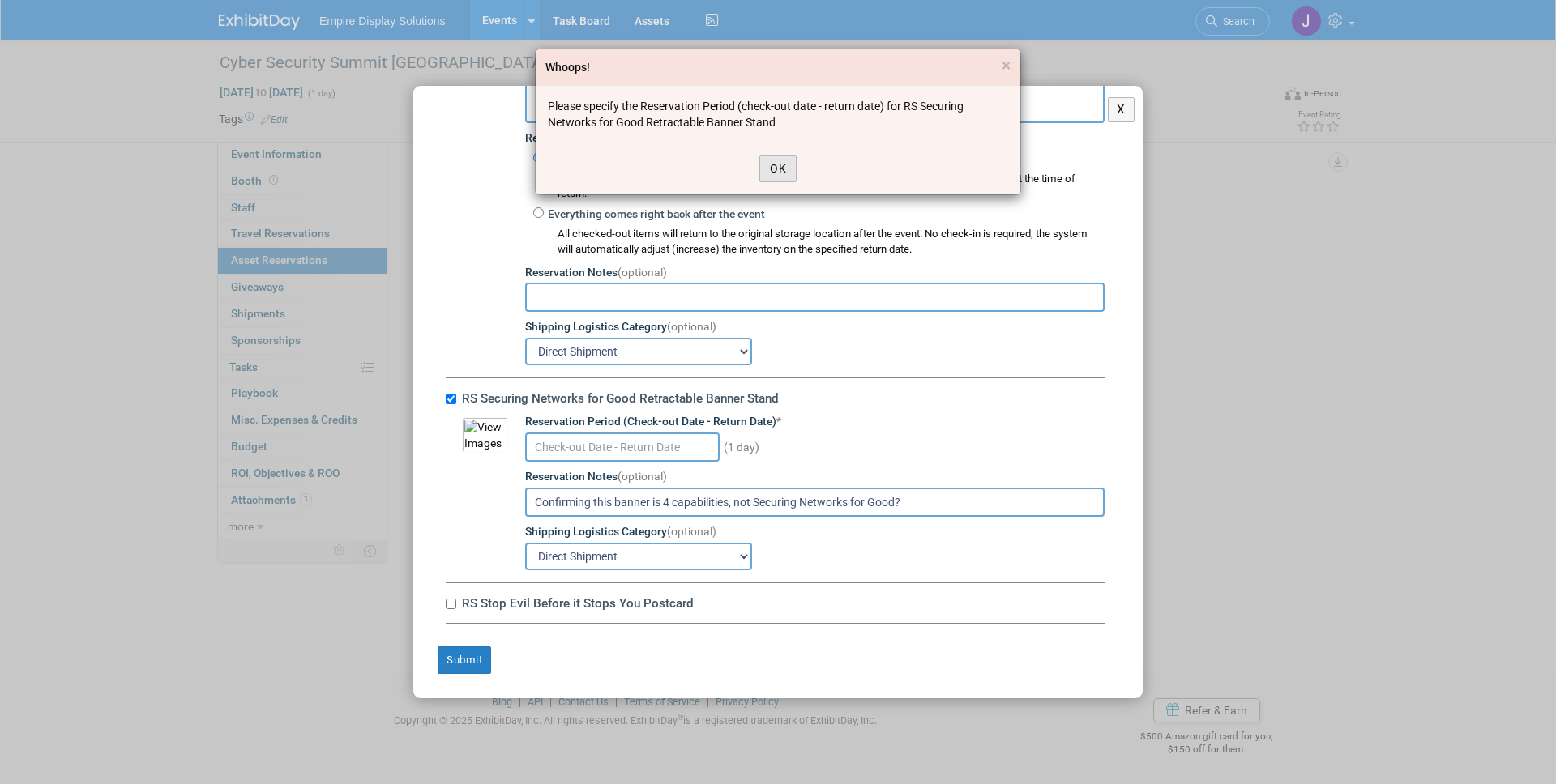
click at [790, 164] on button "OK" at bounding box center [778, 169] width 38 height 28
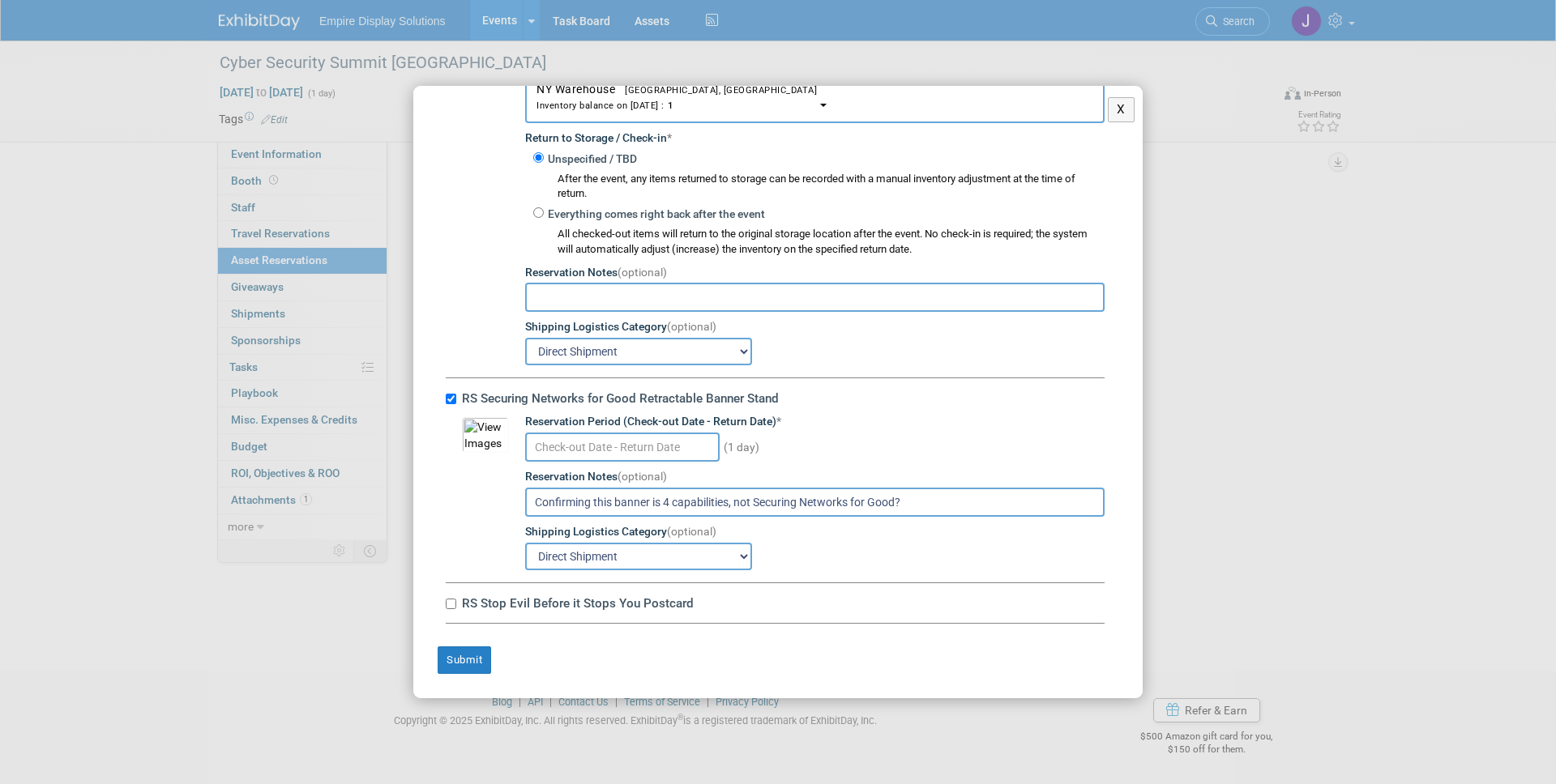
click at [683, 447] on input "text" at bounding box center [622, 447] width 194 height 29
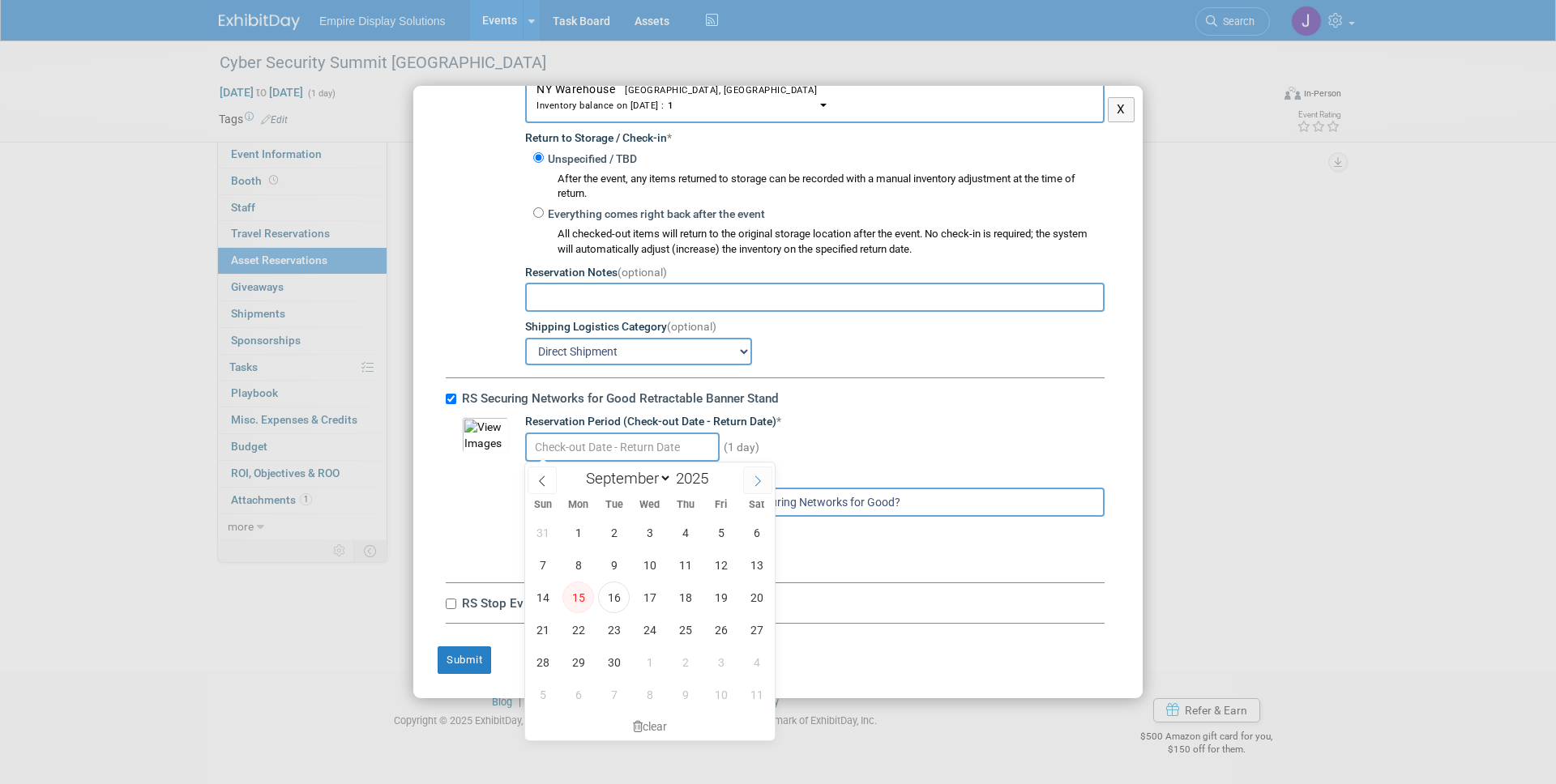
click at [756, 479] on icon at bounding box center [758, 481] width 11 height 11
select select "9"
click at [650, 530] on span "1" at bounding box center [650, 533] width 31 height 31
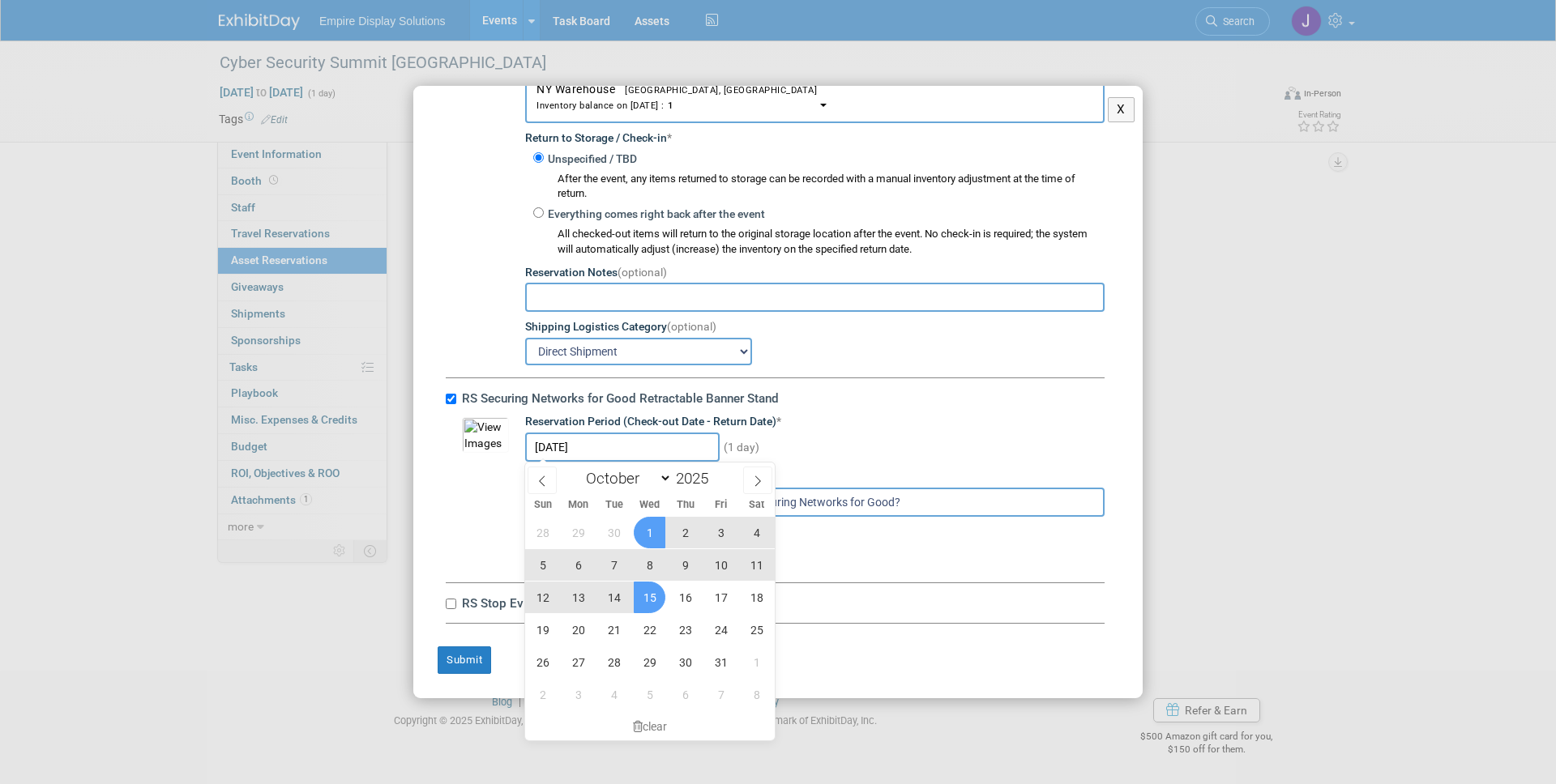
click at [644, 595] on span "15" at bounding box center [650, 597] width 31 height 31
type input "Oct 1, 2025 to Oct 15, 2025"
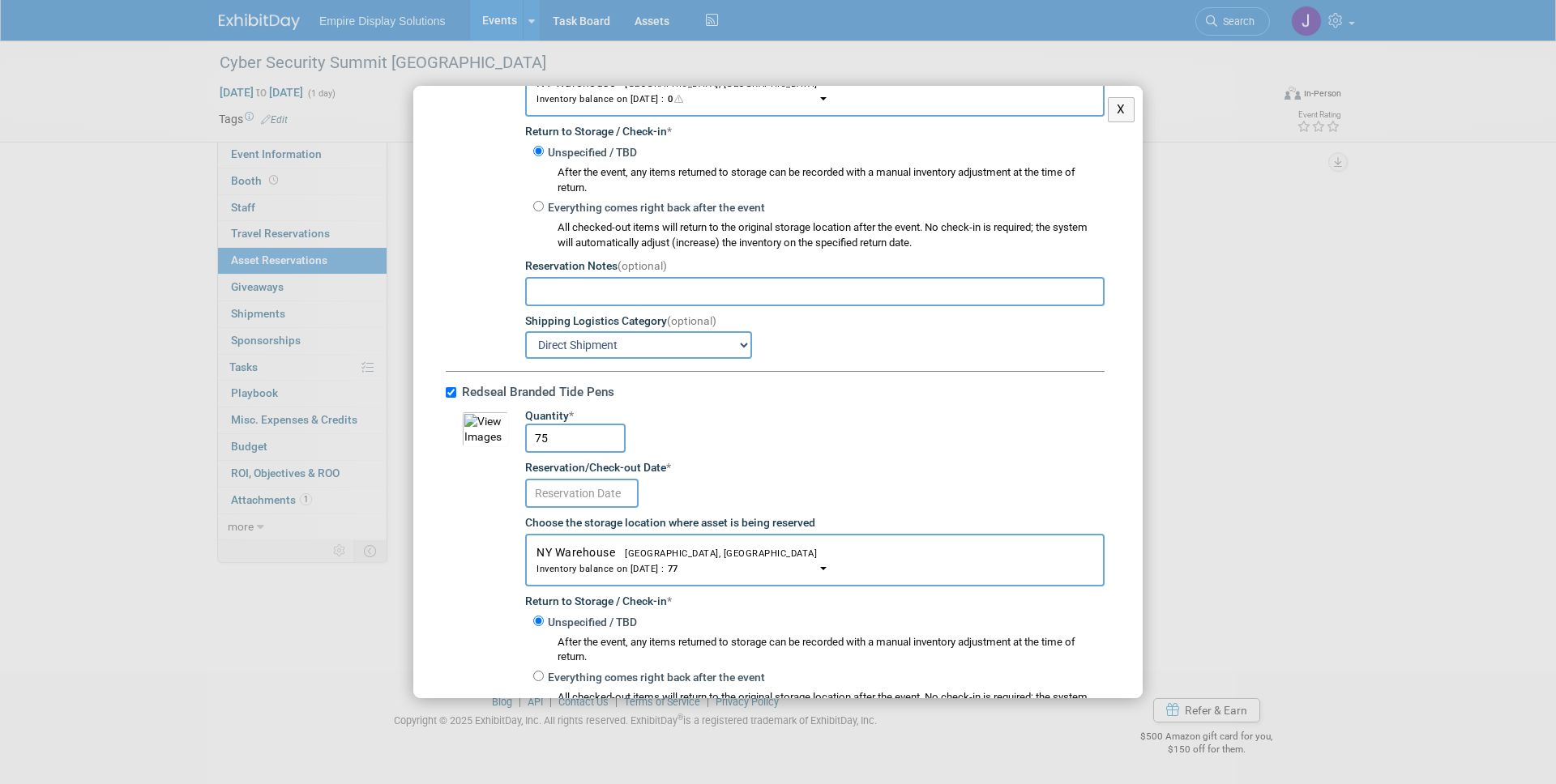
scroll to position [1982, 0]
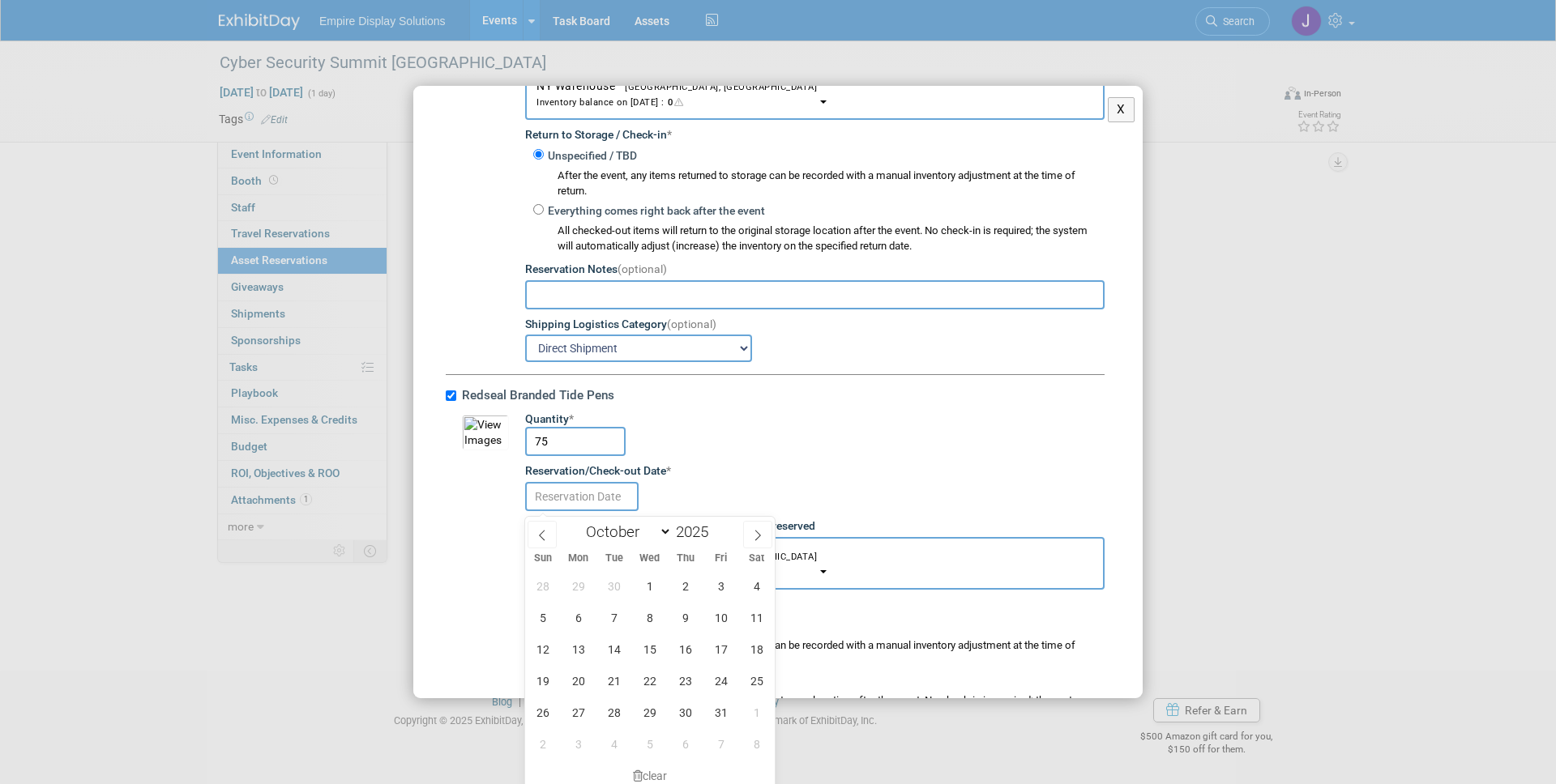
click at [597, 493] on input "text" at bounding box center [582, 497] width 114 height 29
click at [650, 584] on span "1" at bounding box center [650, 586] width 31 height 31
type input "Oct 1, 2025"
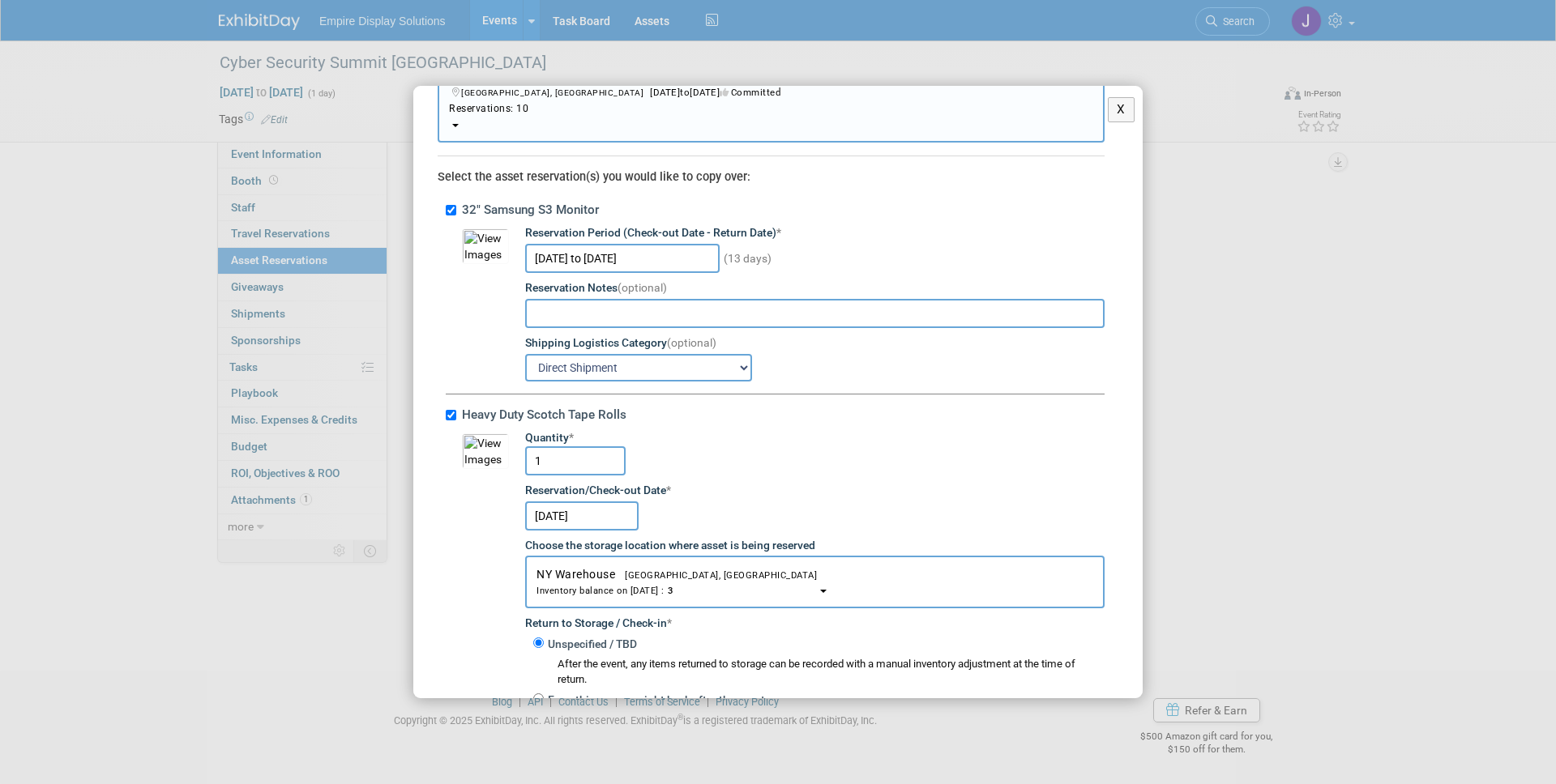
scroll to position [76, 0]
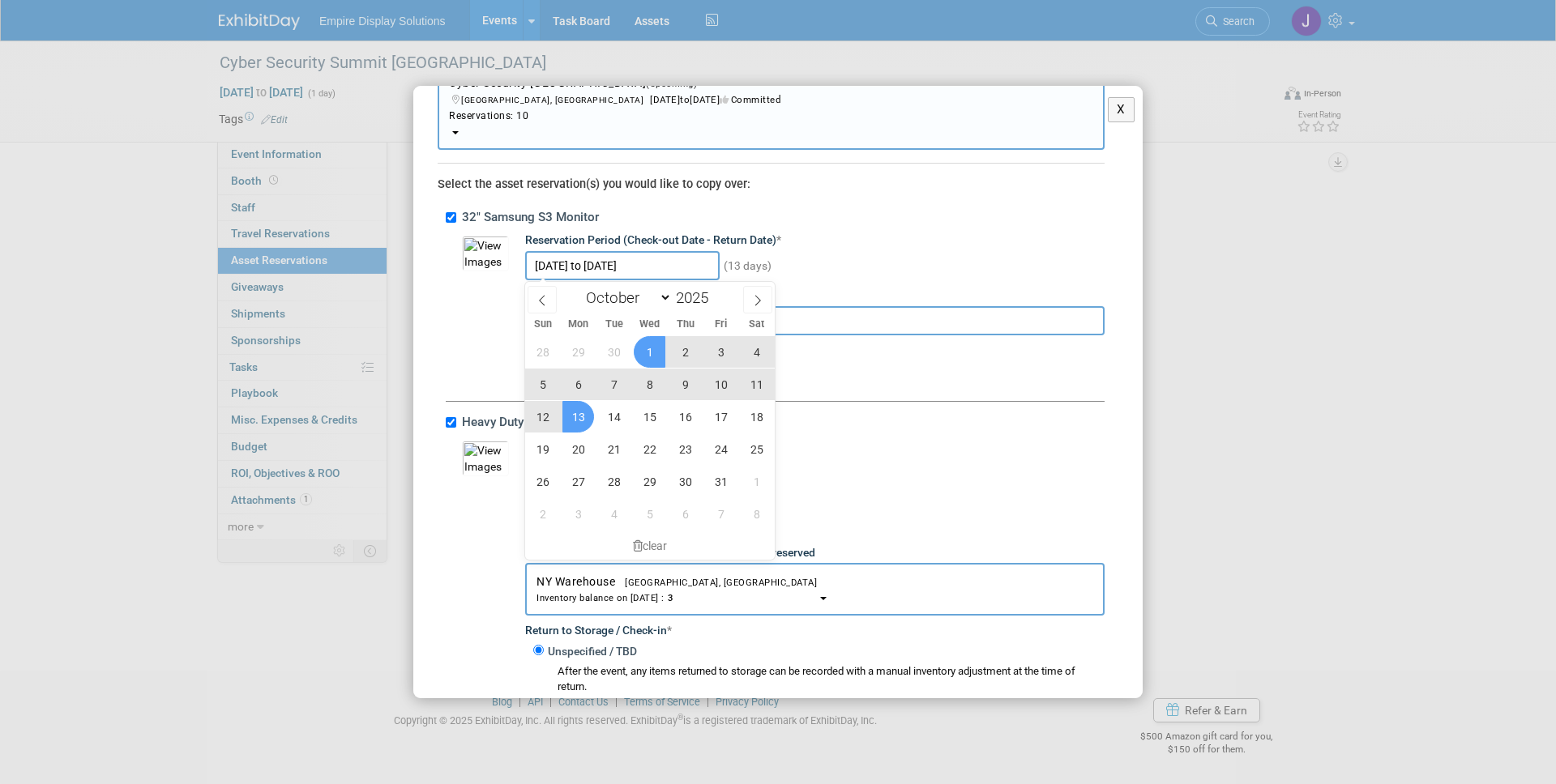
click at [687, 265] on input "Oct 1, 2025 to Oct 13, 2025" at bounding box center [622, 266] width 194 height 29
click at [639, 414] on span "15" at bounding box center [650, 416] width 31 height 31
click at [652, 346] on span "1" at bounding box center [650, 352] width 31 height 31
type input "Oct 1, 2025 to Oct 15, 2025"
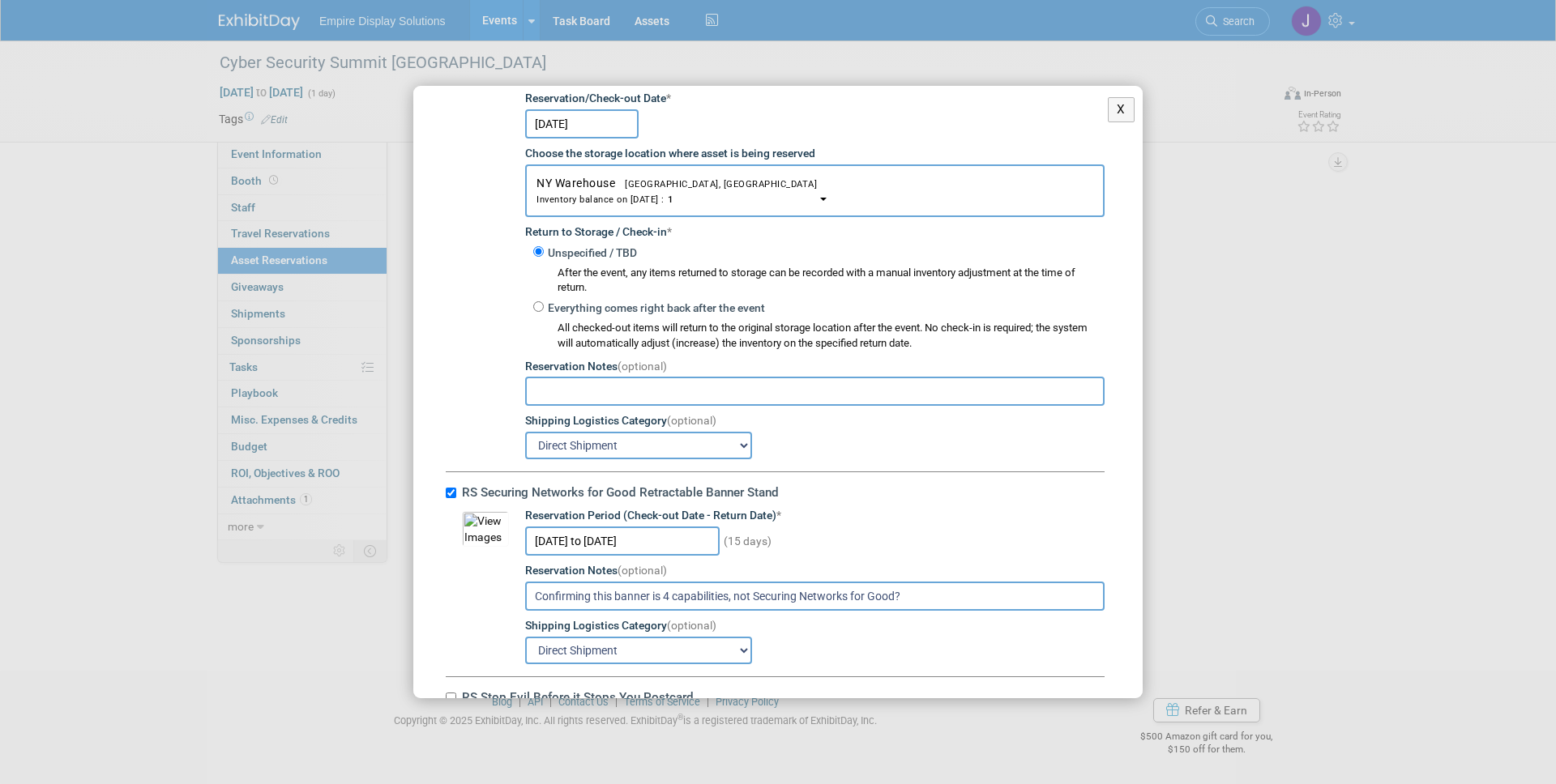
scroll to position [3394, 0]
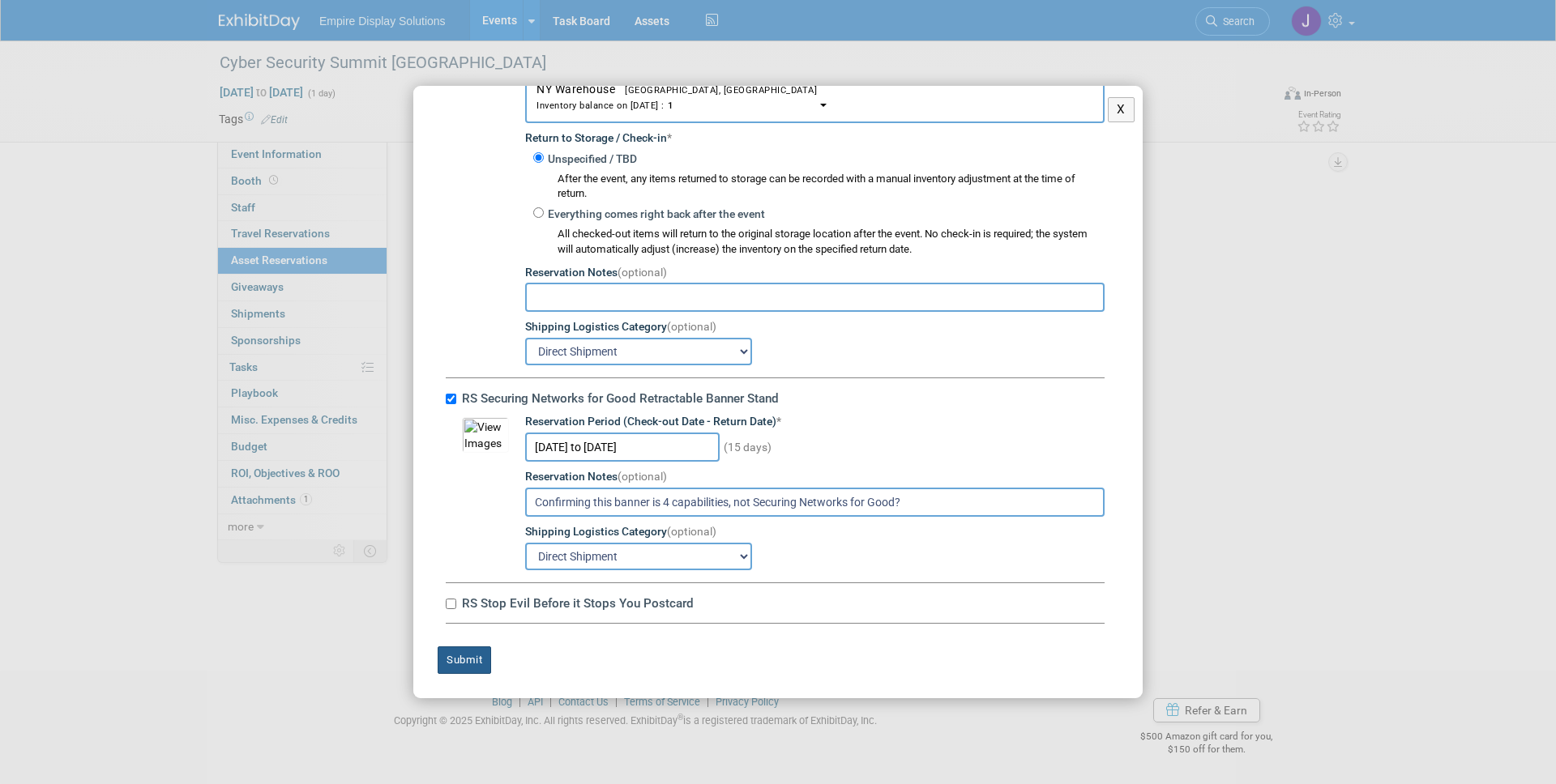
click at [465, 655] on button "Submit" at bounding box center [464, 660] width 53 height 28
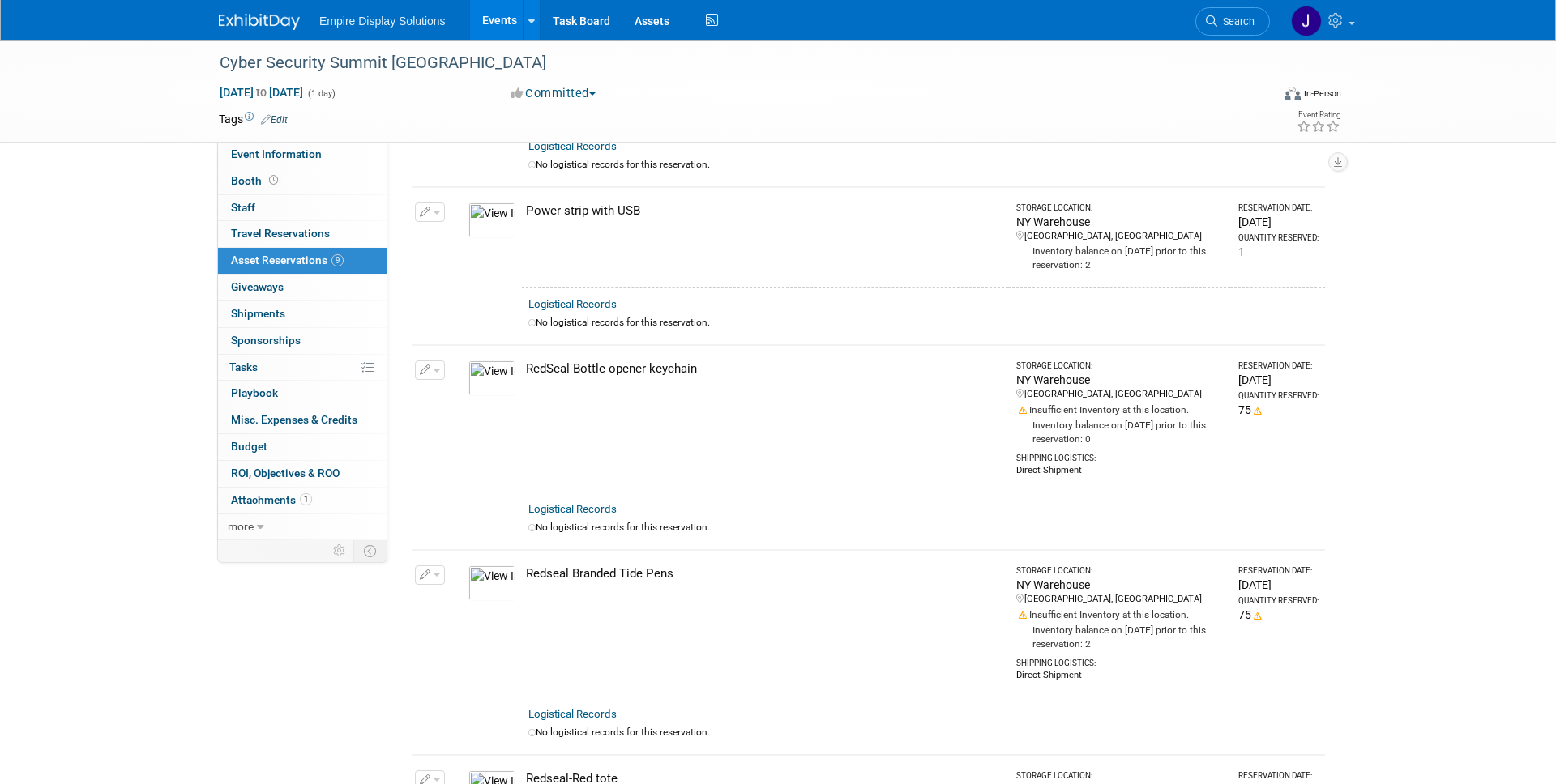
scroll to position [0, 0]
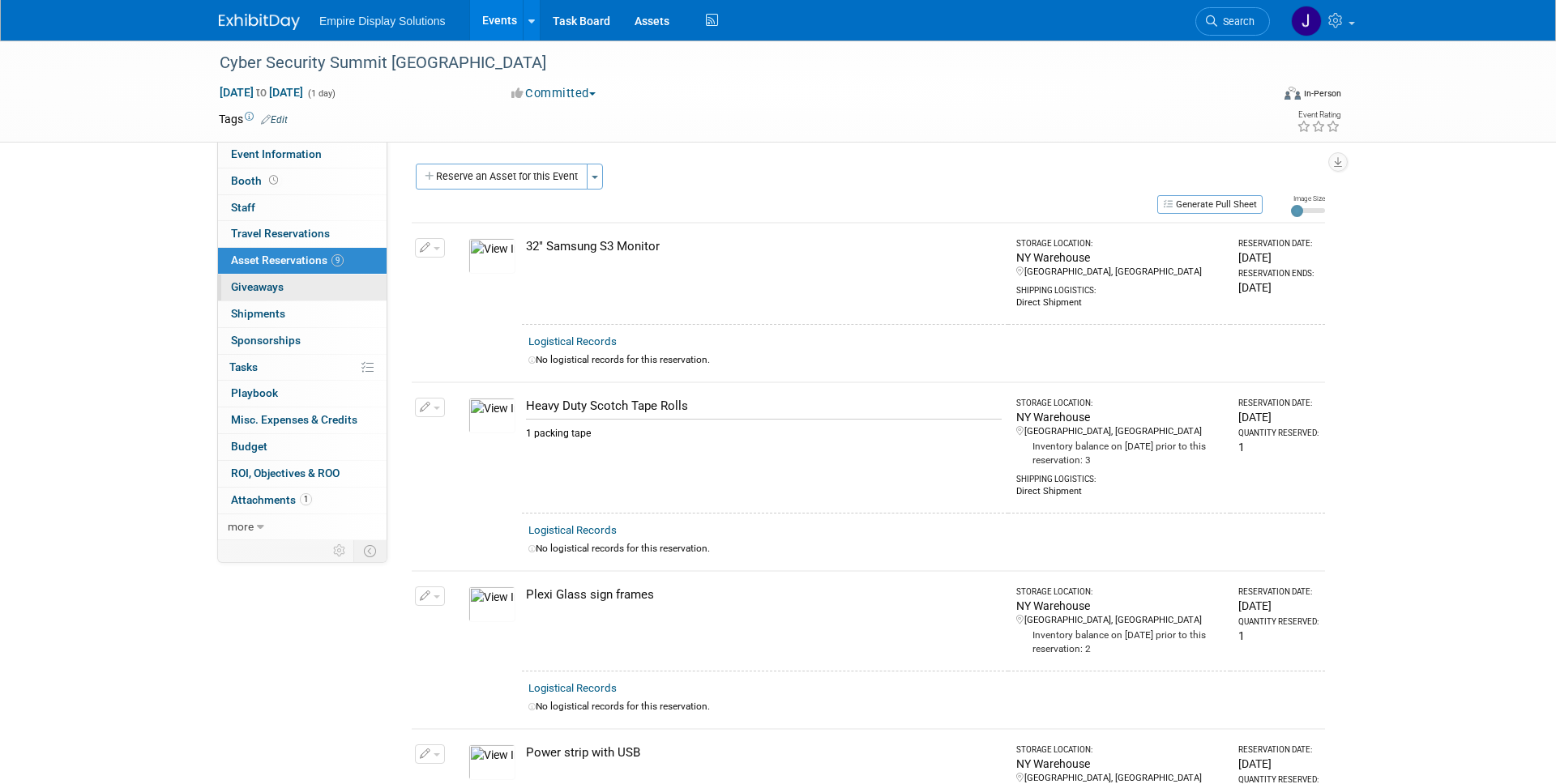
click at [275, 286] on span "Giveaways 0" at bounding box center [257, 287] width 52 height 13
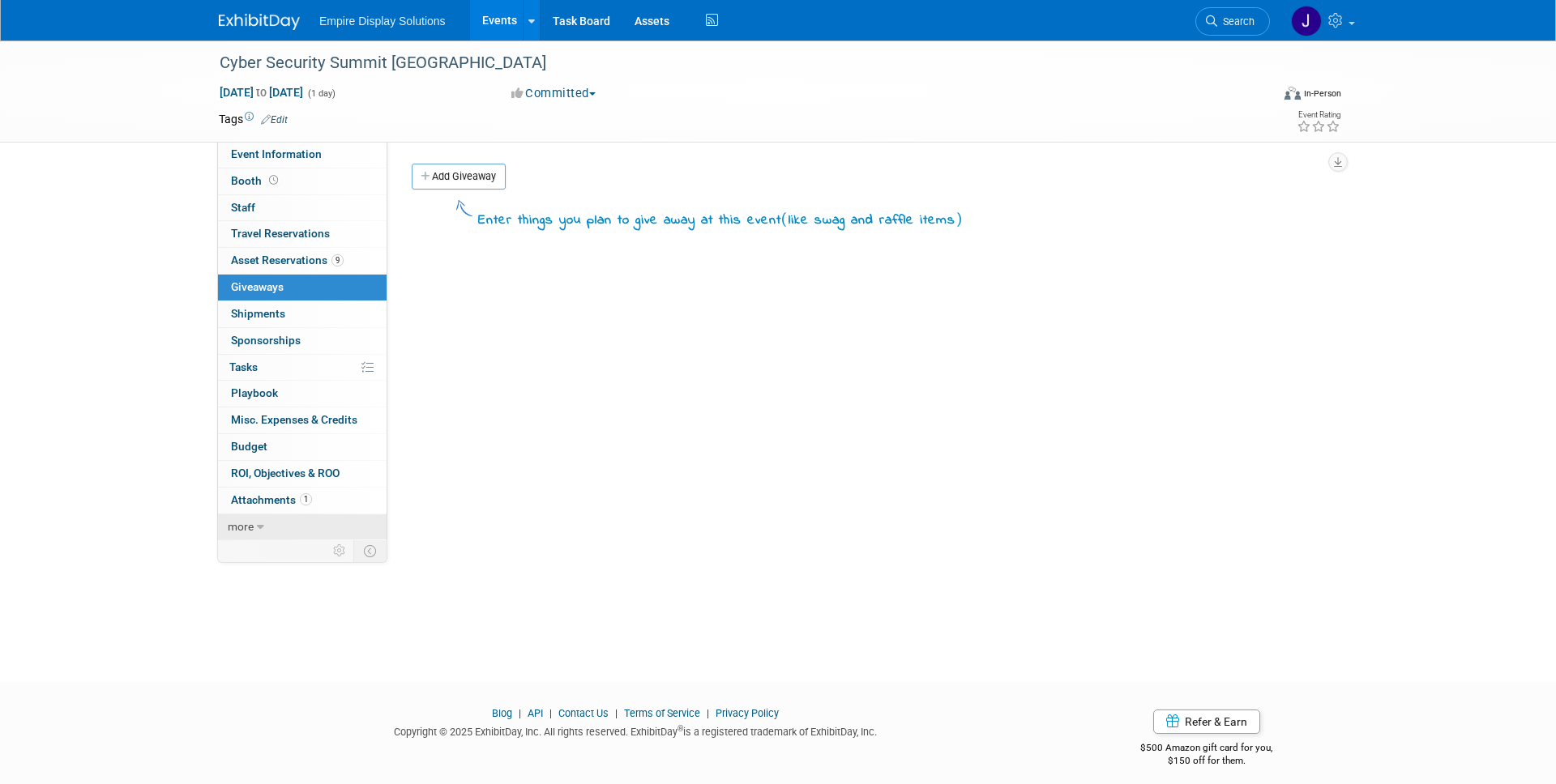
click at [239, 536] on link "more" at bounding box center [303, 527] width 169 height 26
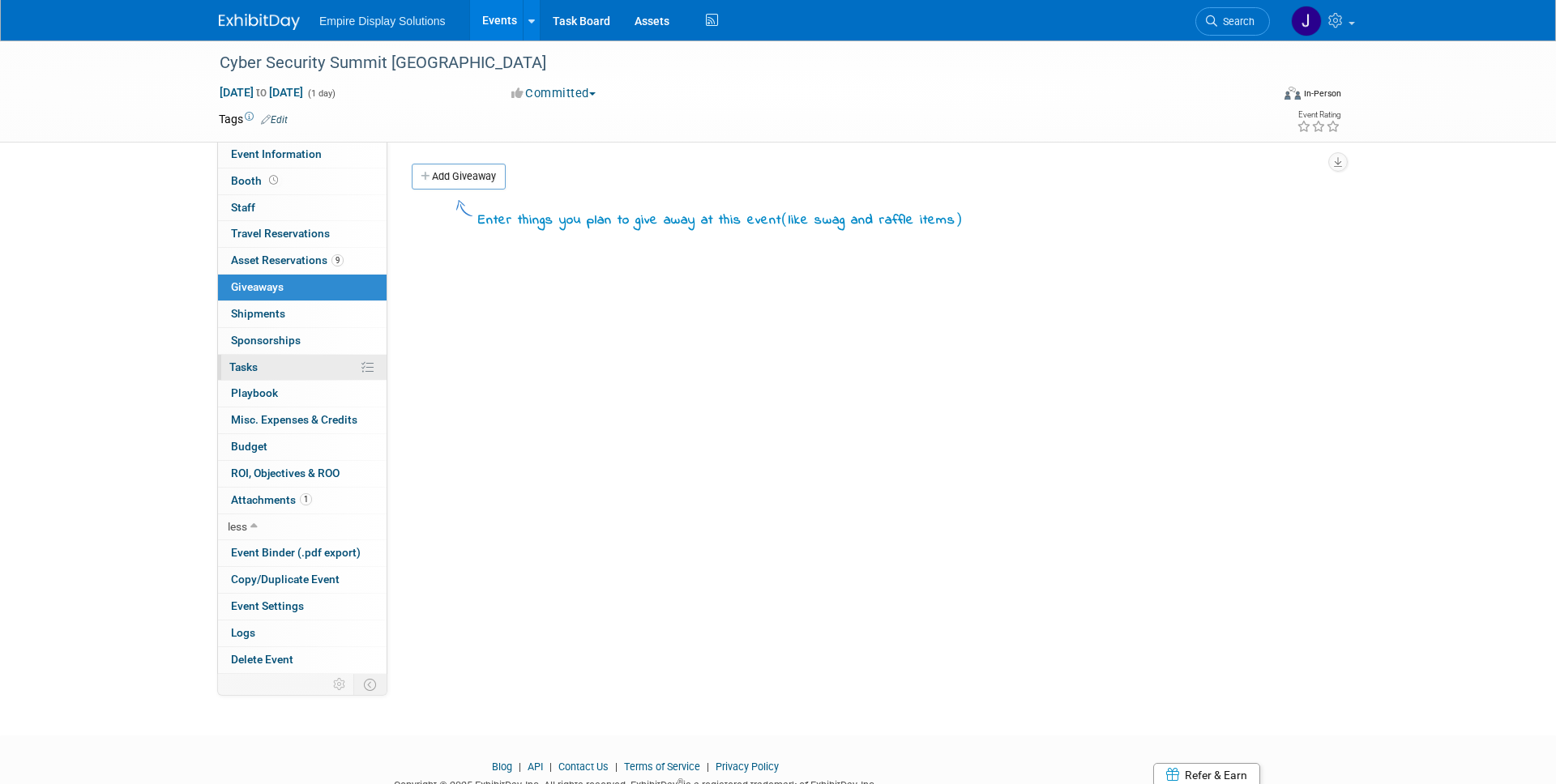
click at [283, 370] on link "0% Tasks 0%" at bounding box center [303, 368] width 169 height 26
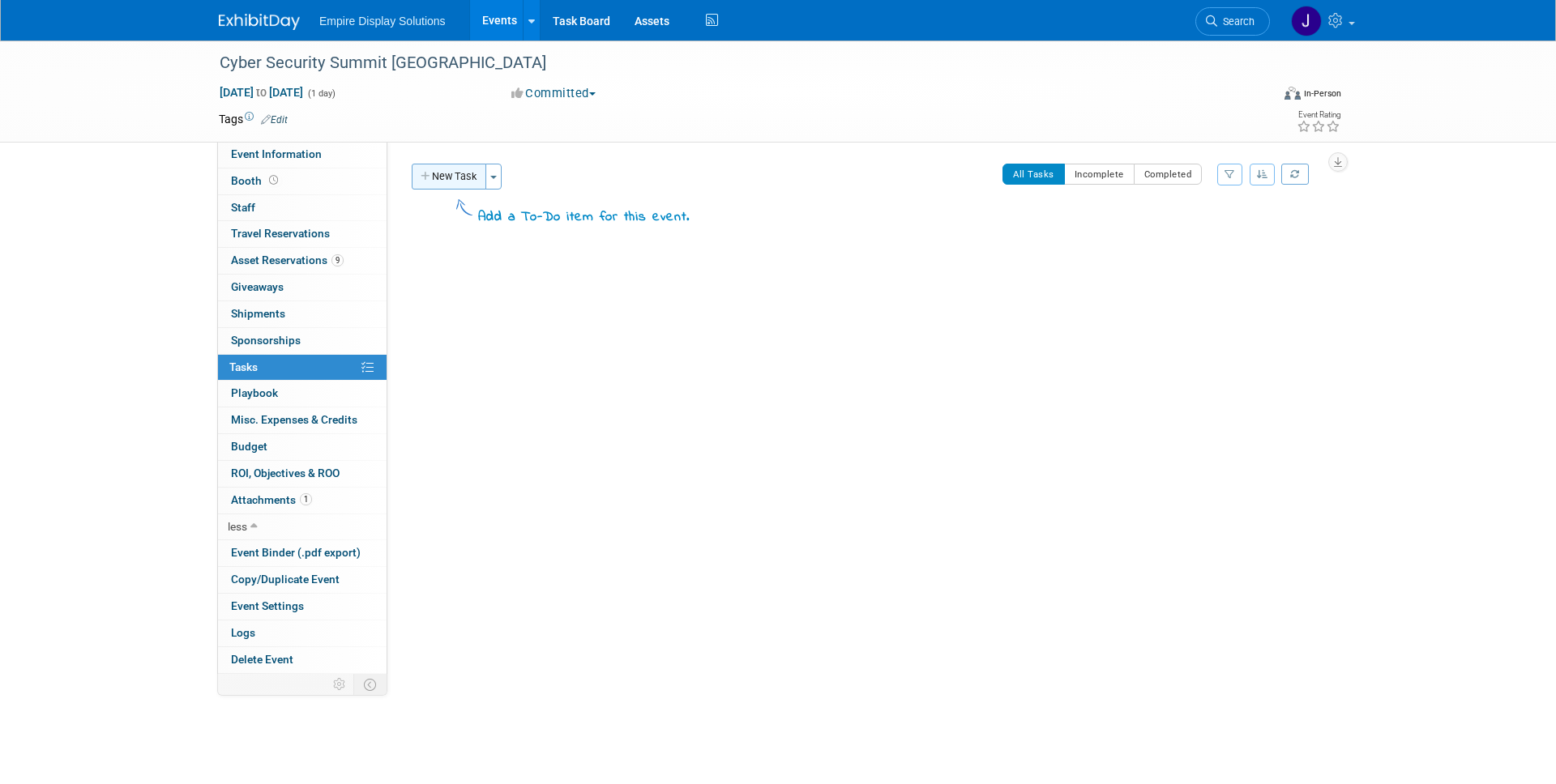
click at [441, 171] on button "New Task" at bounding box center [449, 176] width 74 height 26
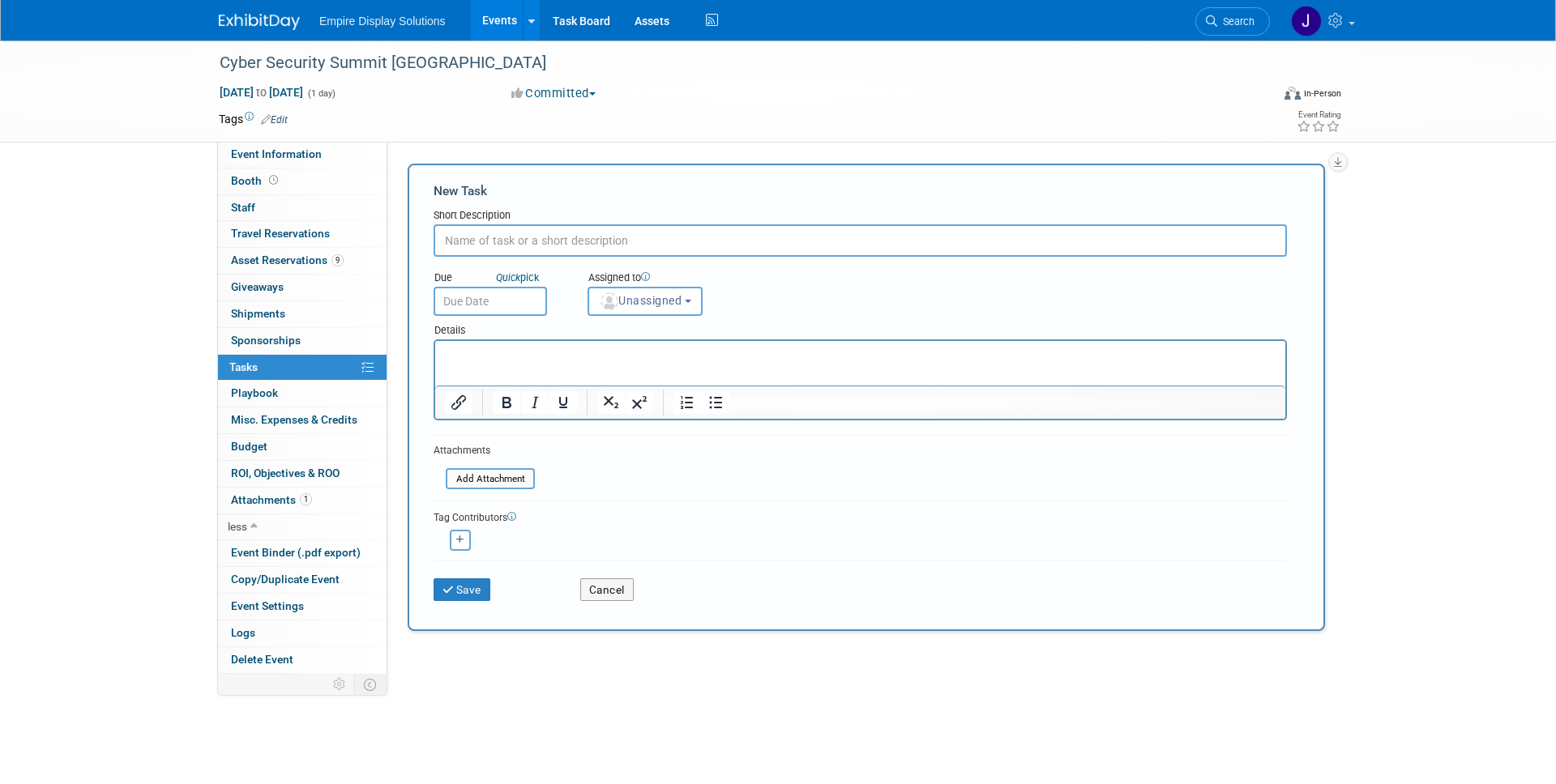
click at [499, 236] on input "text" at bounding box center [861, 240] width 853 height 32
type input "Cybersecurity Summit Silicon Valley"
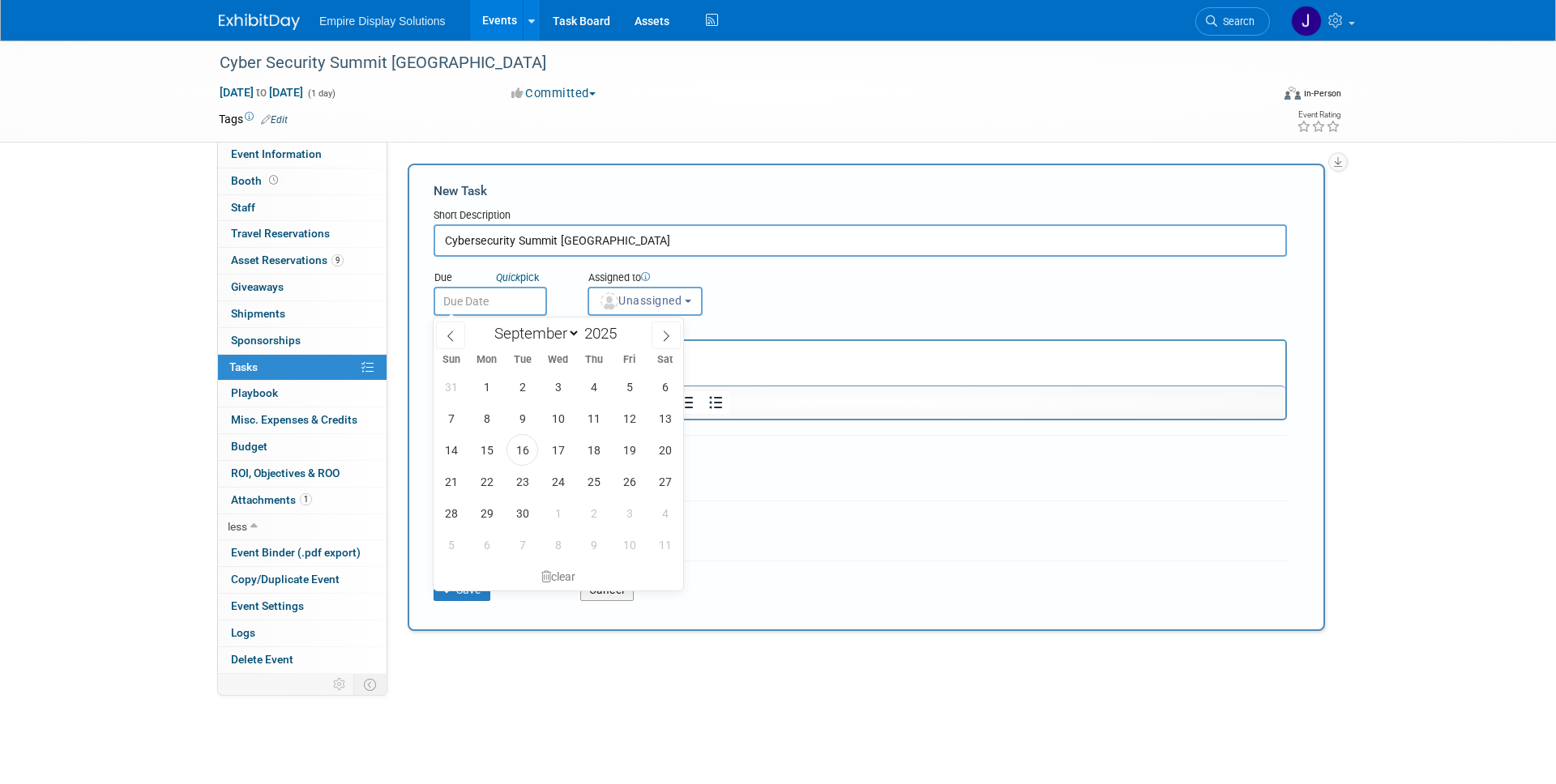
click at [479, 300] on input "text" at bounding box center [491, 302] width 114 height 29
click at [490, 513] on span "29" at bounding box center [486, 513] width 31 height 31
type input "Sep 29, 2025"
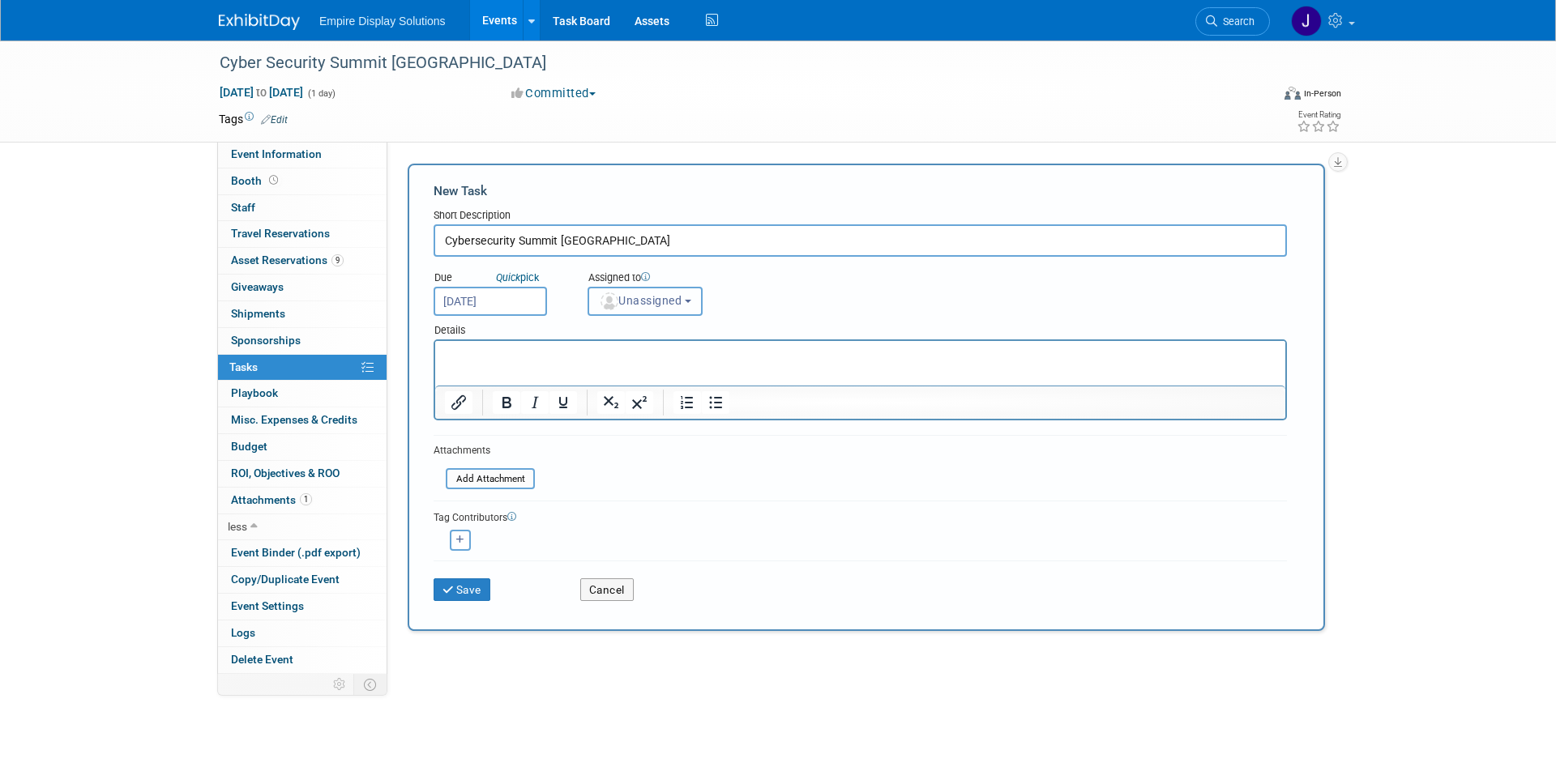
click at [677, 308] on button "Unassigned" at bounding box center [644, 302] width 115 height 29
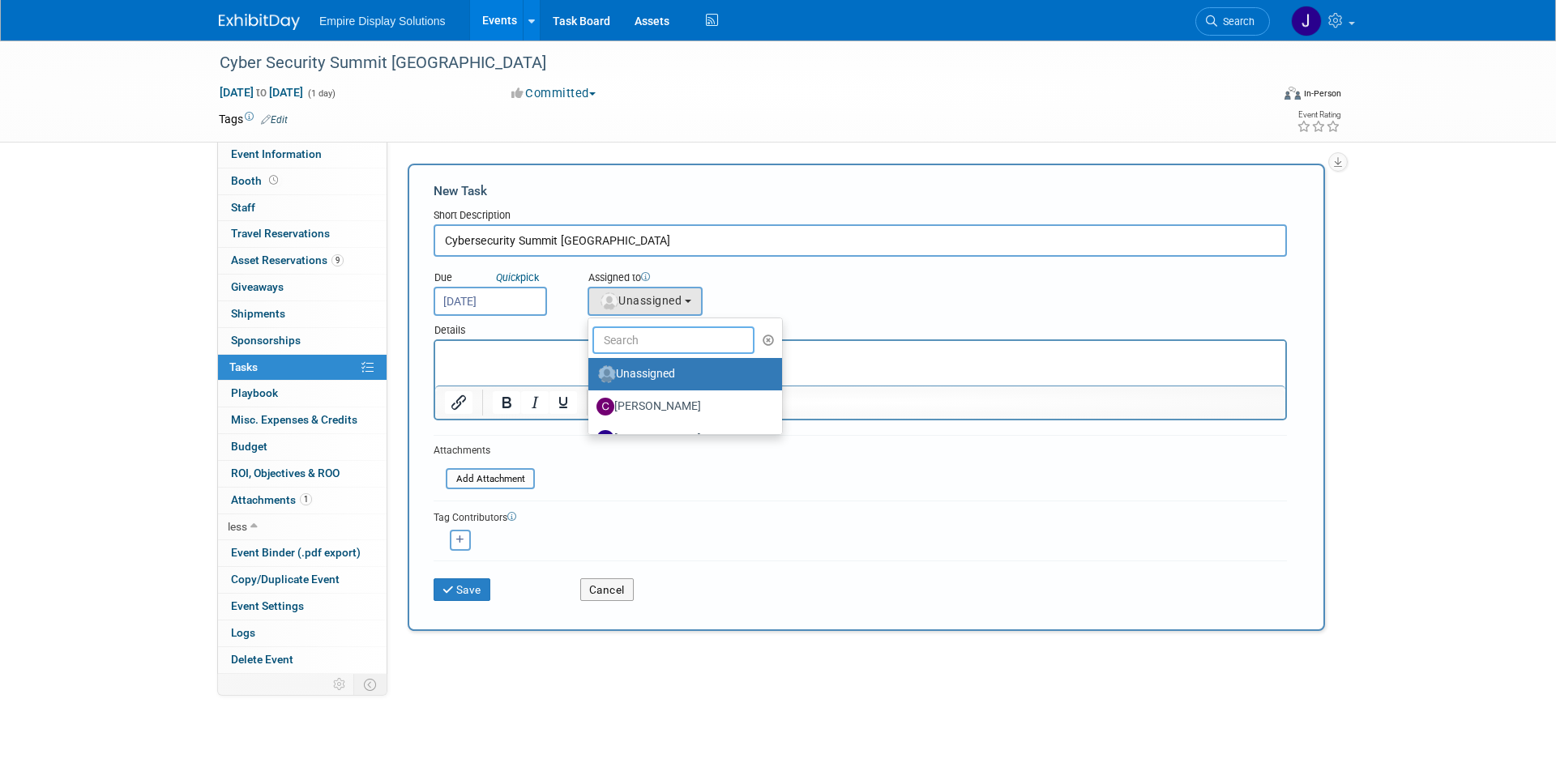
click at [671, 344] on input "text" at bounding box center [673, 340] width 162 height 28
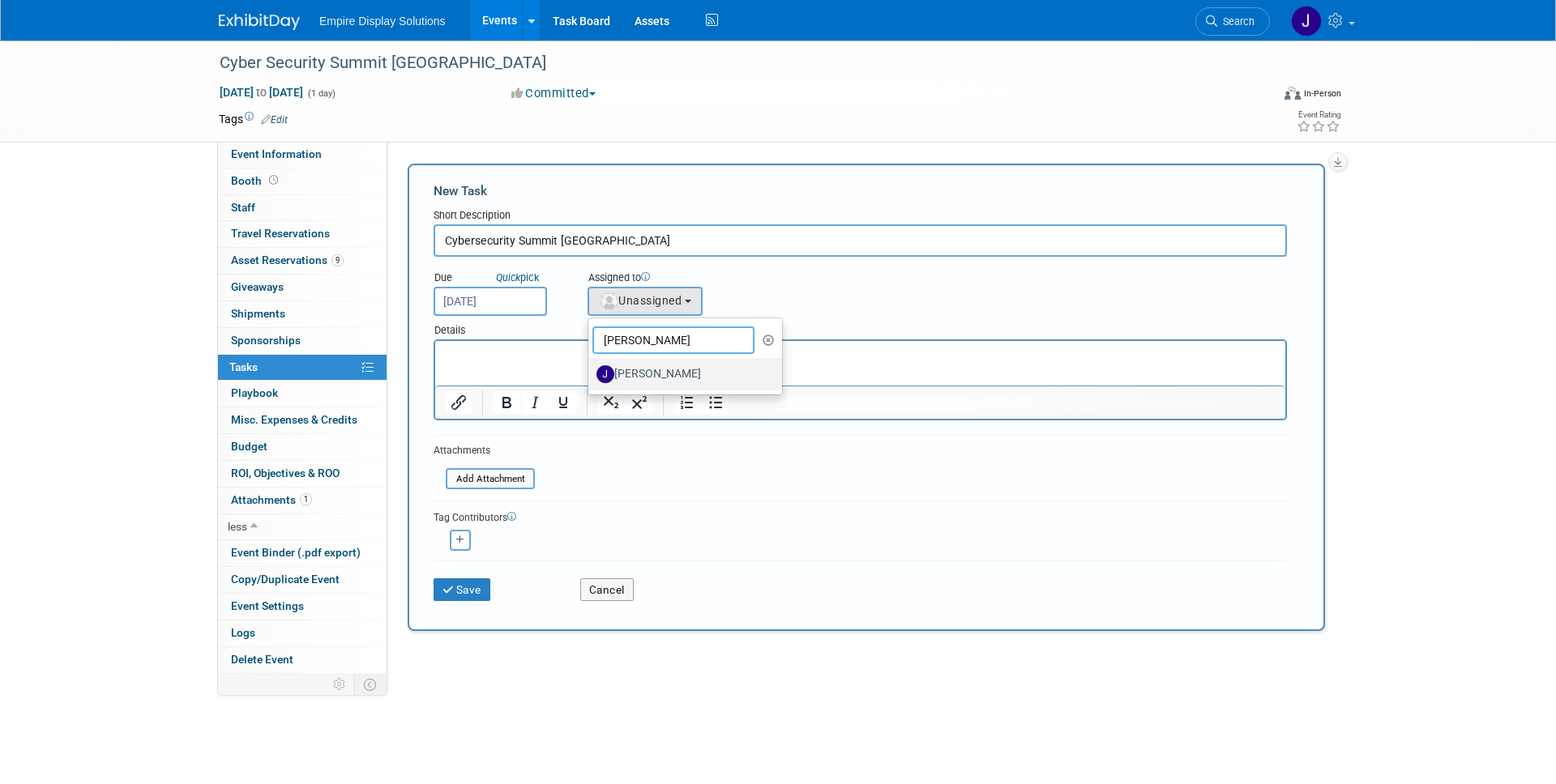
type input "jess"
click at [677, 374] on label "Jessica Luyster" at bounding box center [681, 374] width 170 height 26
click at [591, 374] on input "Jessica Luyster" at bounding box center [584, 371] width 10 height 10
select select "d4550efa-913f-4d0f-84b6-87a8ca23c31c"
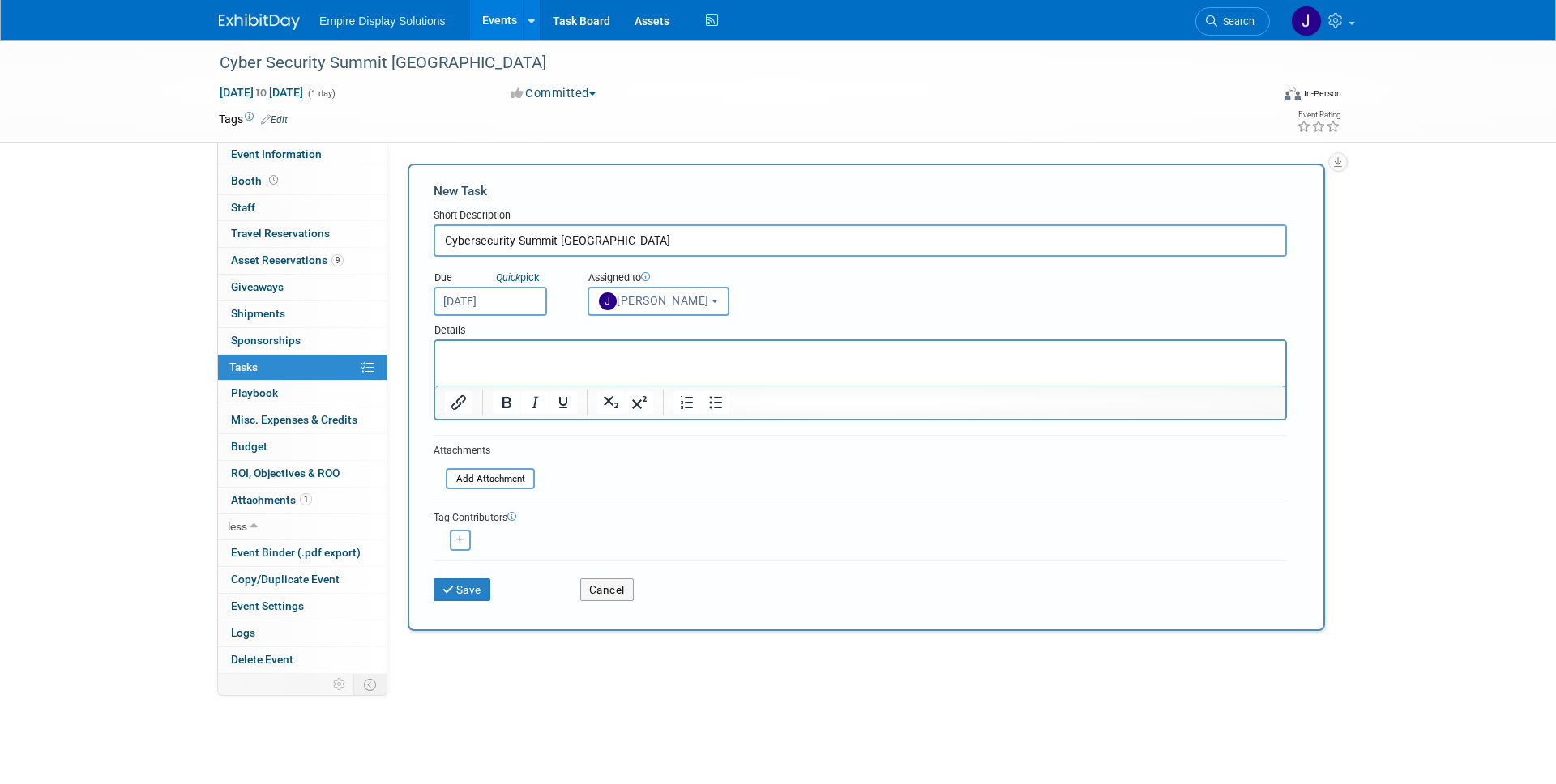
click at [634, 351] on p "Rich Text Area. Press ALT-0 for help." at bounding box center [861, 356] width 831 height 17
drag, startPoint x: 481, startPoint y: 587, endPoint x: 627, endPoint y: 519, distance: 161.1
click at [624, 526] on form "New Task Short Description Cybersecurity Summit Silicon Valley Due Quick pick S…" at bounding box center [866, 397] width 865 height 430
click at [810, 355] on p "Hi Jessica - Hoping a week is sufficient to ship across the country." at bounding box center [861, 356] width 831 height 17
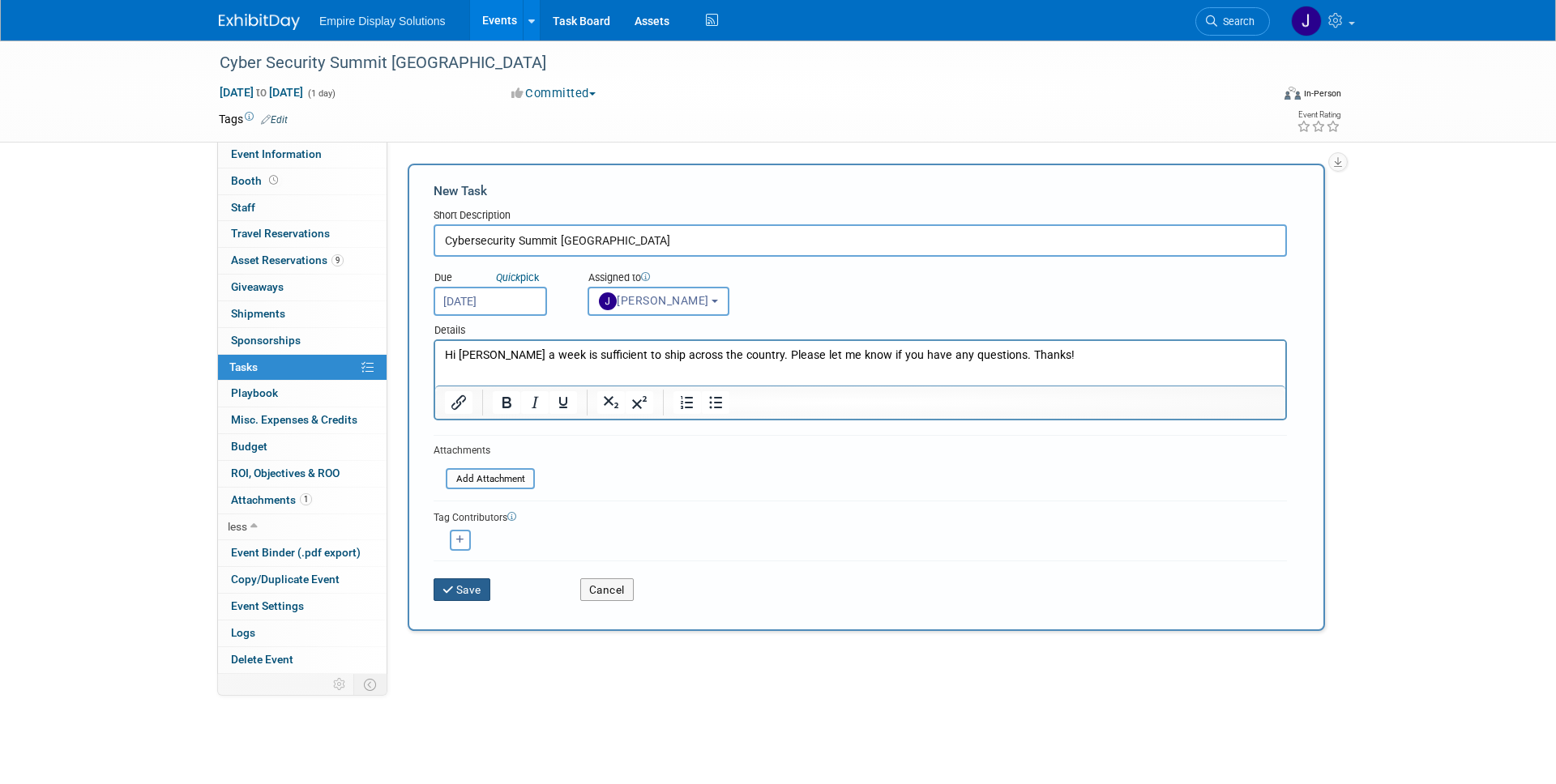
click at [470, 588] on button "Save" at bounding box center [462, 590] width 57 height 23
